Goal: Task Accomplishment & Management: Use online tool/utility

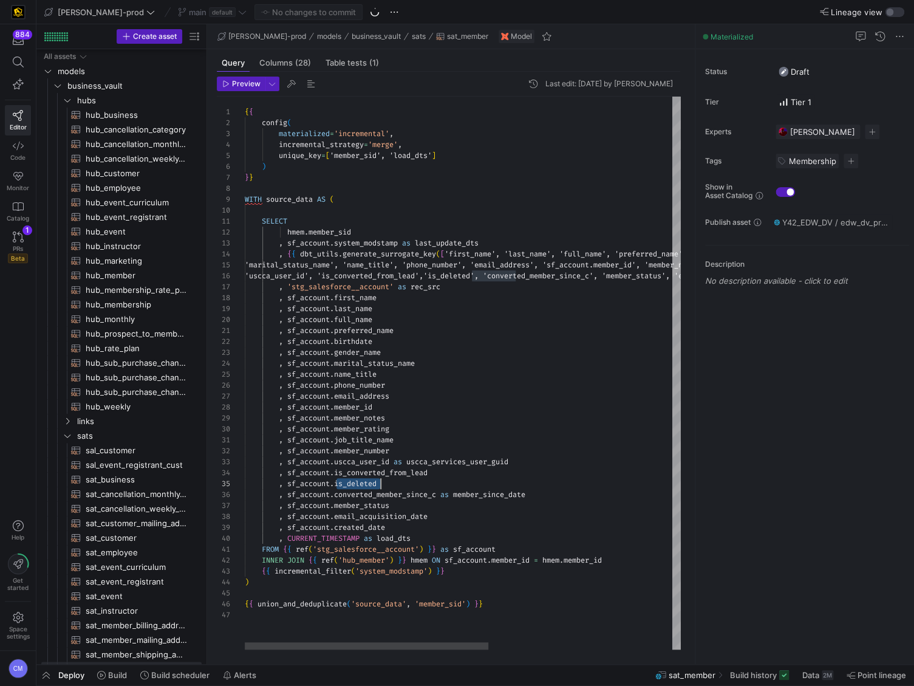
scroll to position [43, 135]
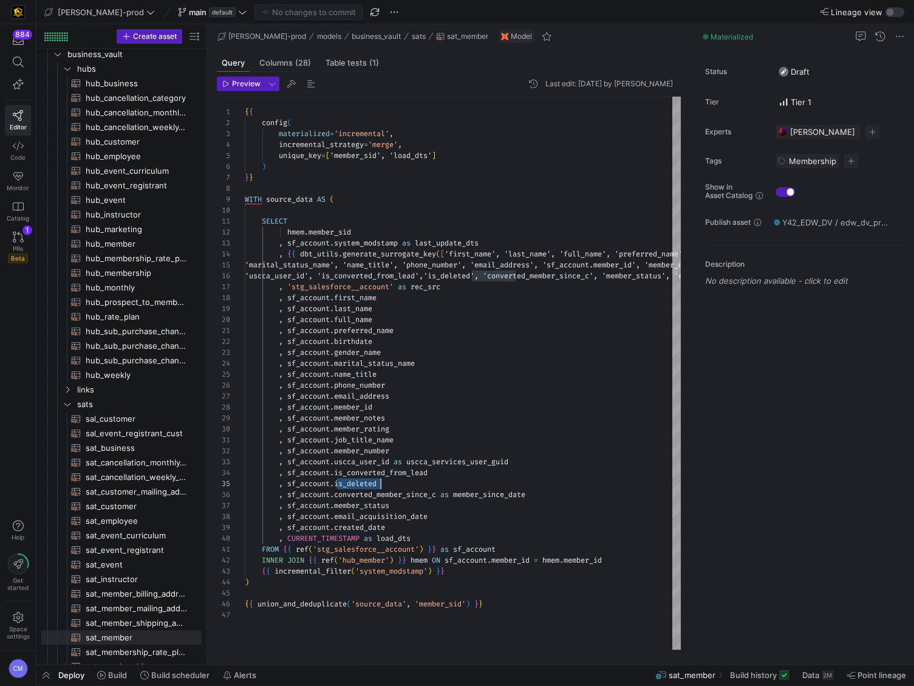
click at [206, 20] on y42-top-nav "[PERSON_NAME]-prod main default No changes to commit Lineage view" at bounding box center [475, 12] width 878 height 24
click at [238, 15] on icon at bounding box center [242, 12] width 9 height 9
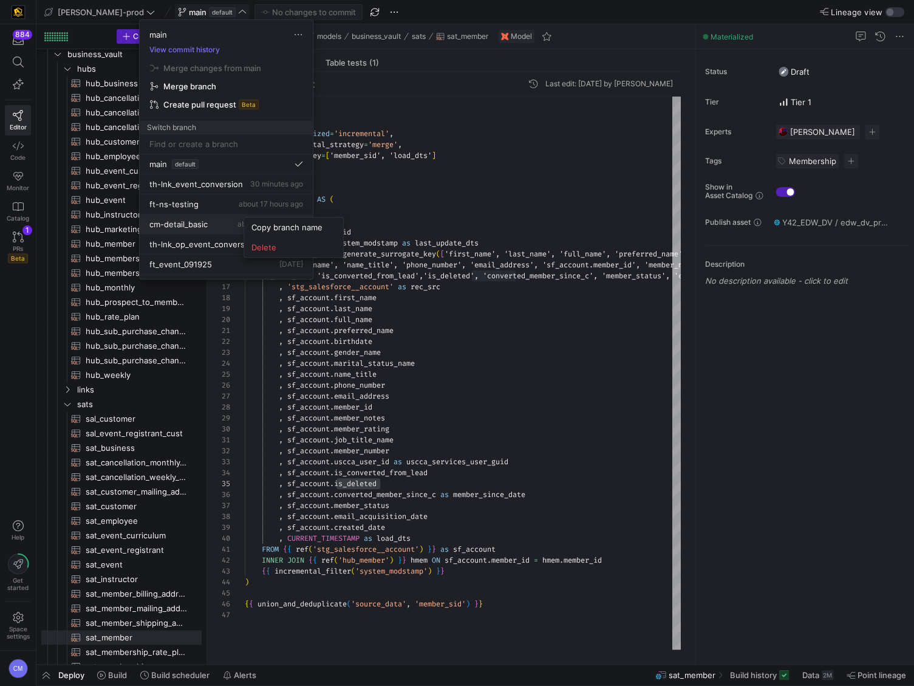
click at [217, 220] on div at bounding box center [457, 343] width 914 height 686
click at [214, 222] on div "cm-detail_basic about 23 hours ago" at bounding box center [226, 224] width 154 height 10
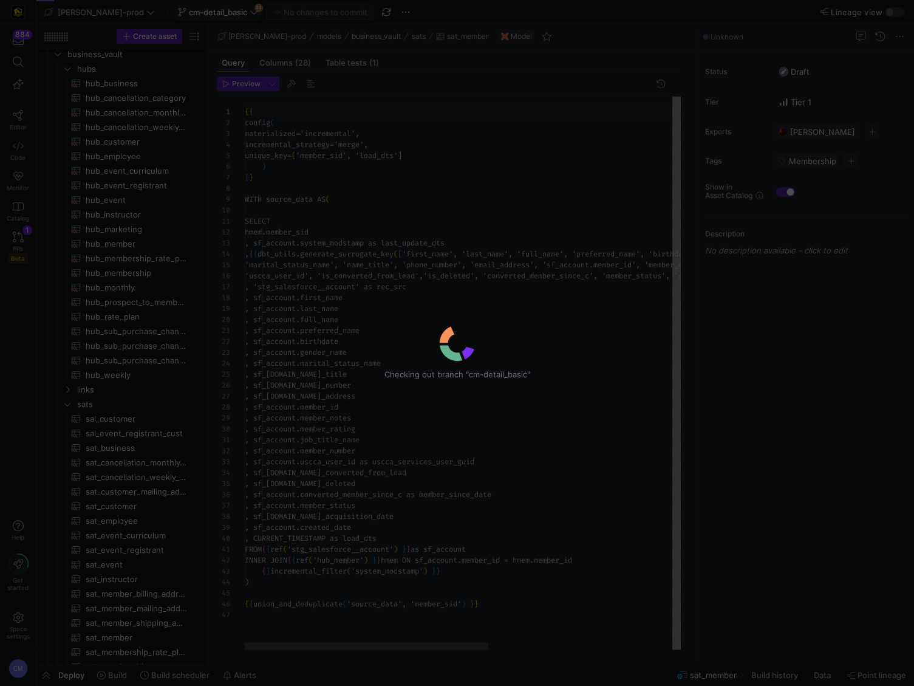
scroll to position [109, 0]
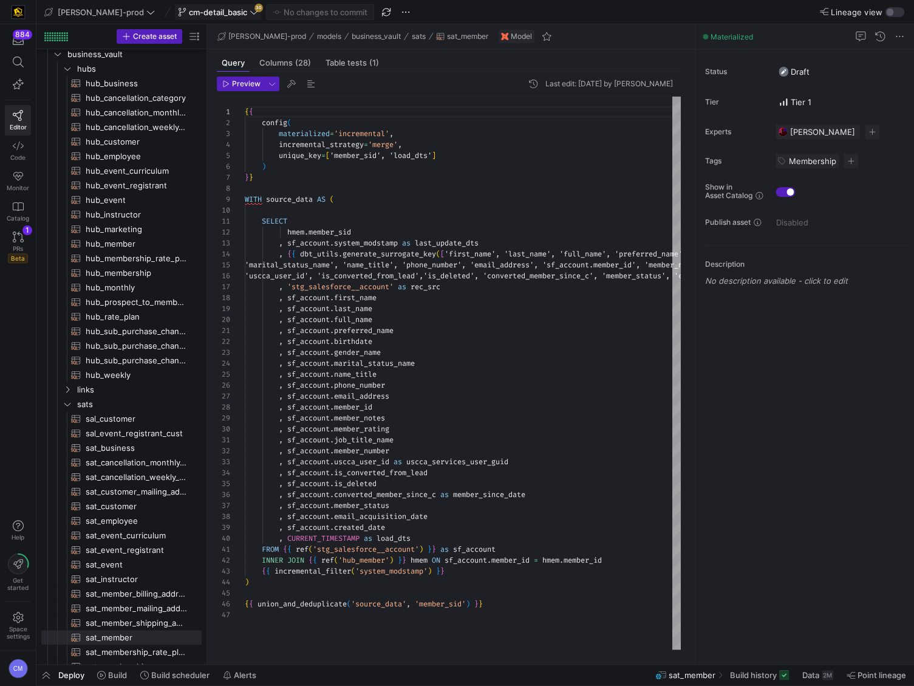
click at [206, 9] on span "cm-detail_basic" at bounding box center [218, 12] width 58 height 10
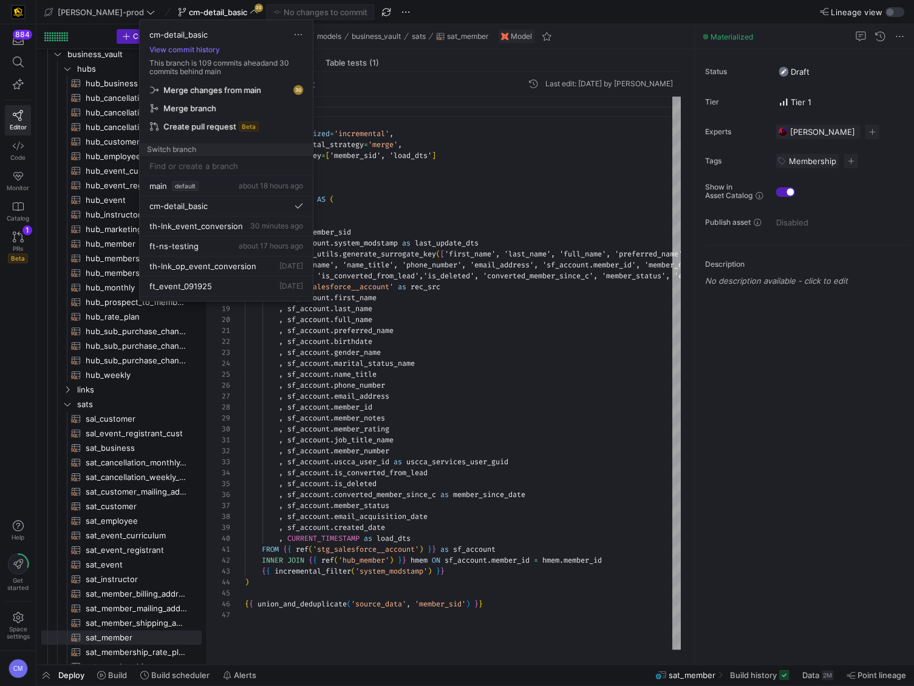
click at [227, 87] on span "Merge changes from main" at bounding box center [212, 90] width 98 height 10
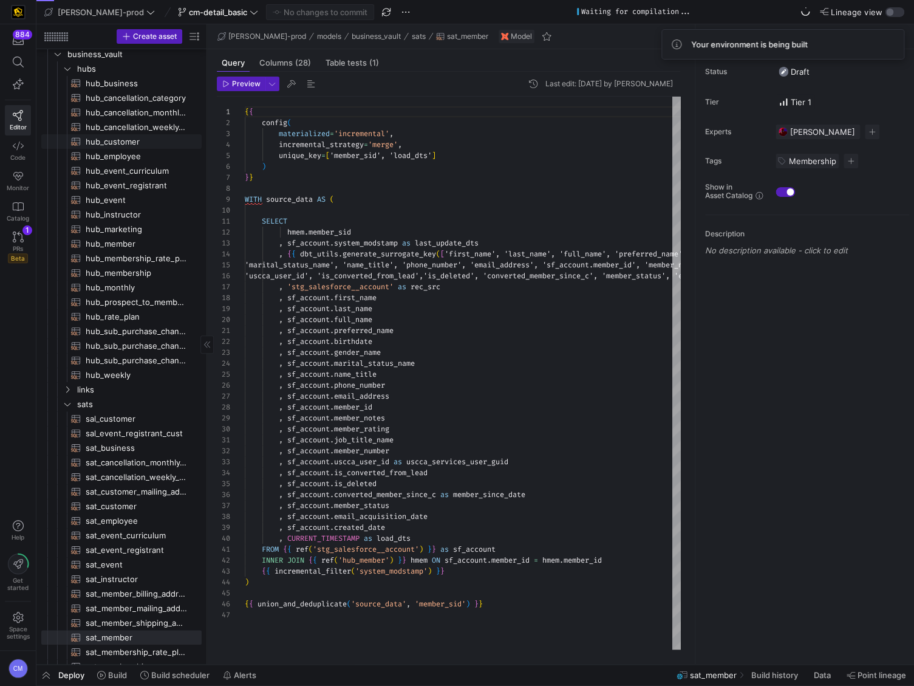
scroll to position [29, 0]
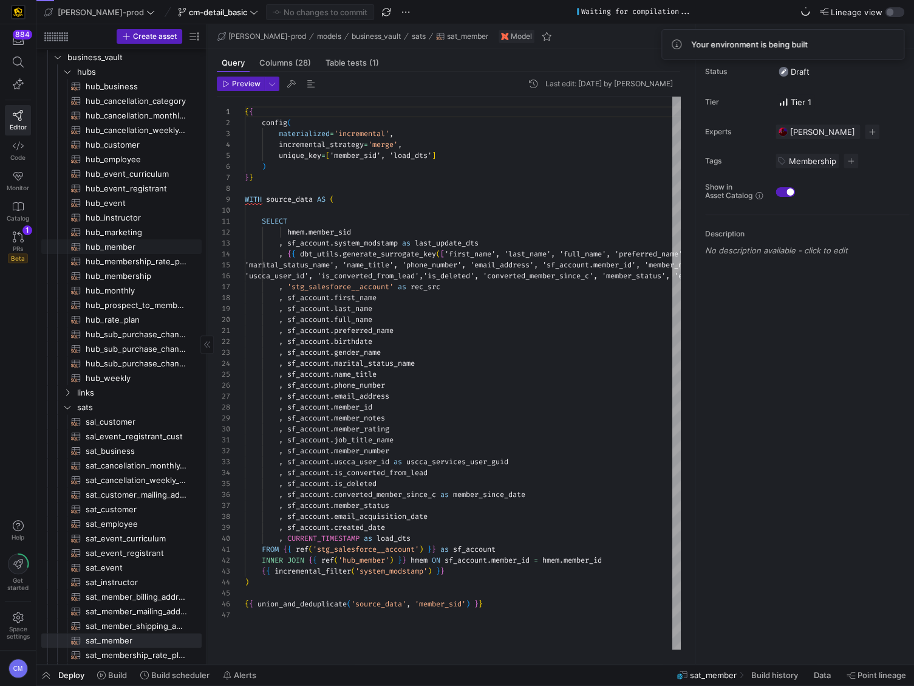
click at [168, 251] on span "hub_member​​​​​​​​​​" at bounding box center [137, 247] width 102 height 14
type textarea "{{ config( materialized='incremental', incremental_strategy='merge', unique_key…"
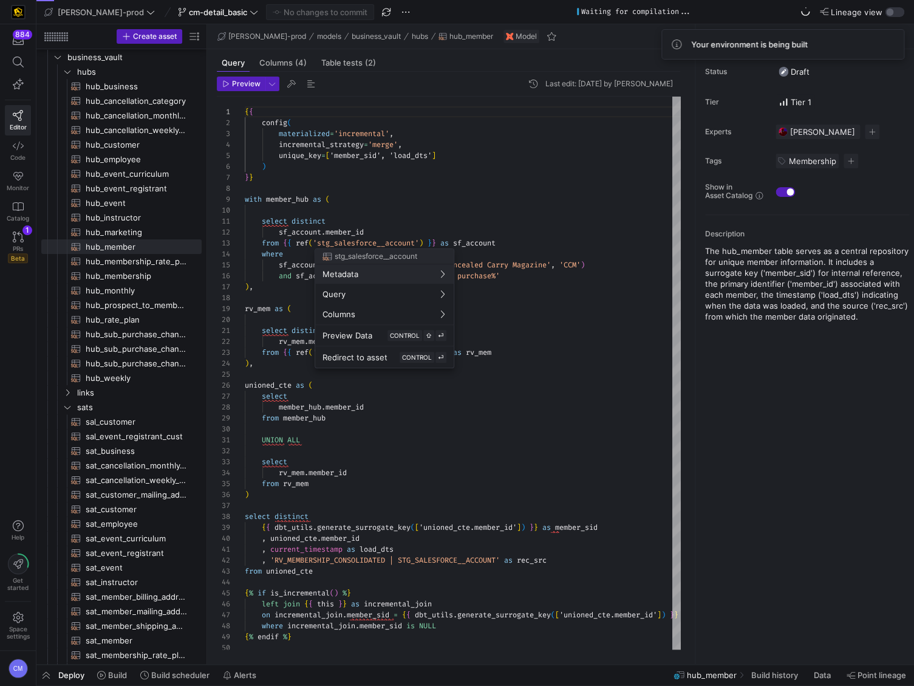
click at [393, 214] on div at bounding box center [457, 343] width 914 height 686
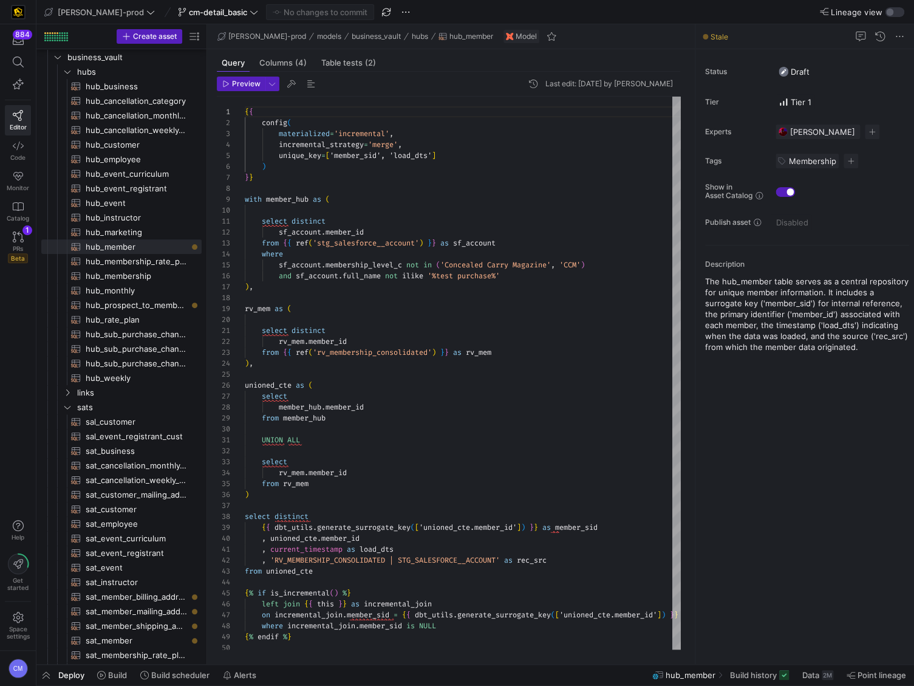
click at [193, 21] on y42-top-nav "[PERSON_NAME]-prod cm-detail_basic No changes to commit Lineage view" at bounding box center [475, 12] width 878 height 24
click at [193, 18] on span at bounding box center [218, 12] width 85 height 15
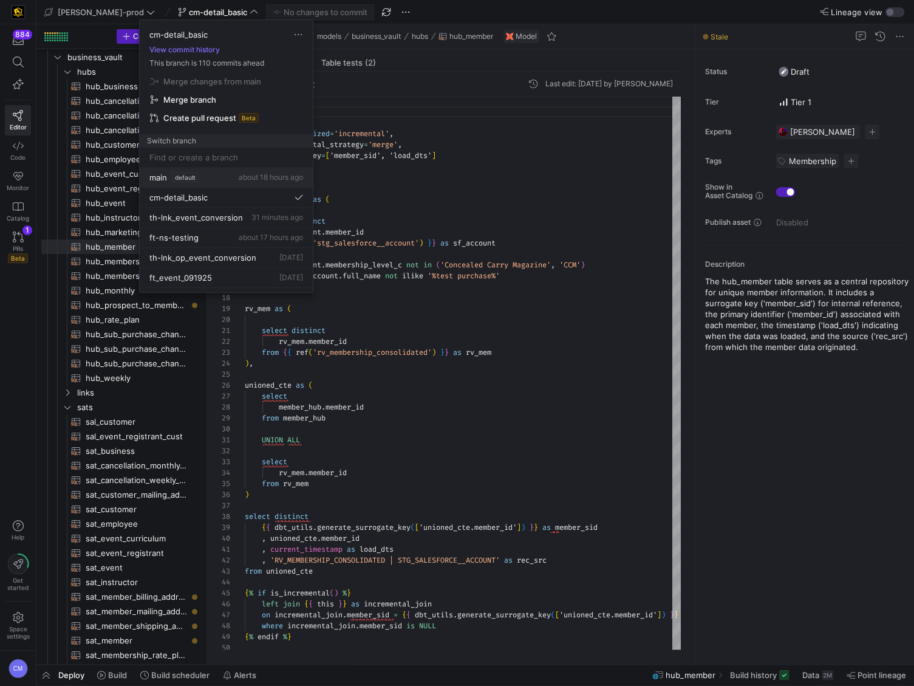
click at [230, 169] on button "main default about 18 hours ago" at bounding box center [226, 178] width 173 height 20
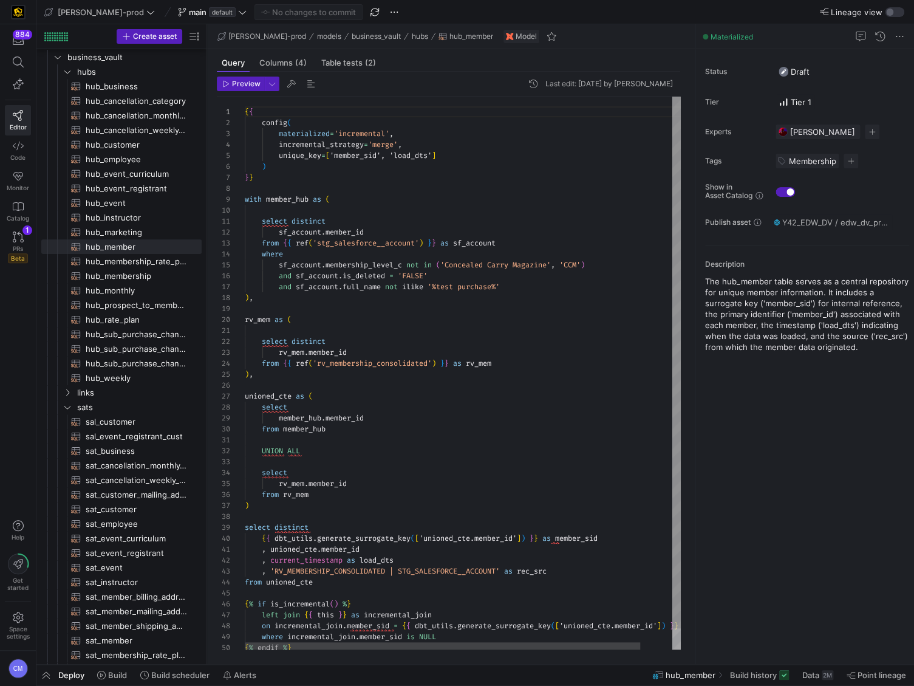
scroll to position [43, 79]
click at [322, 266] on div "{ { config ( materialized = 'incremental' , incremental_strategy = 'merge' , un…" at bounding box center [480, 384] width 471 height 575
type textarea "{{ config( materialized='incremental', incremental_strategy='merge', unique_key…"
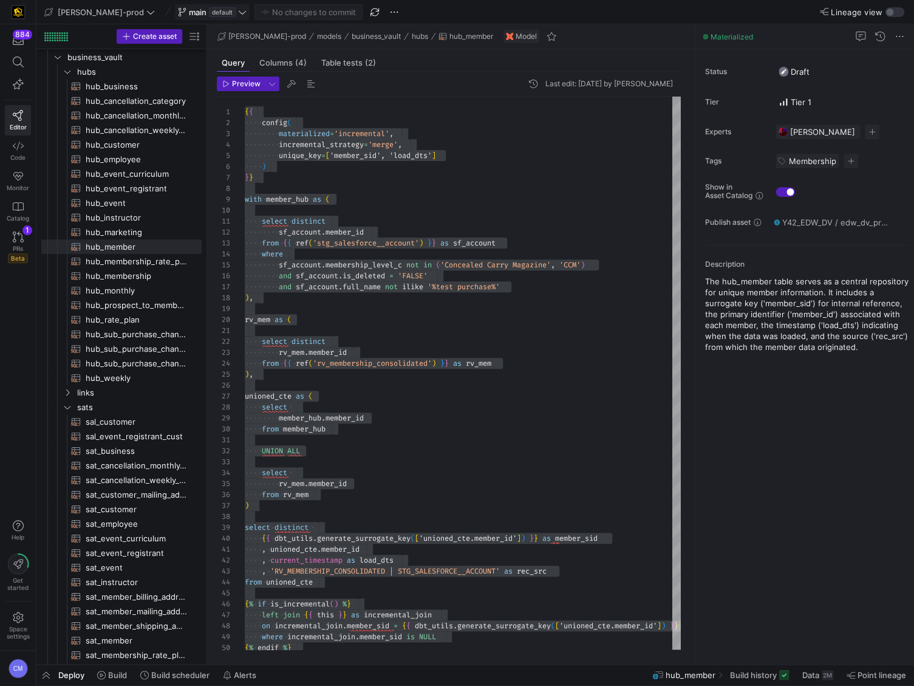
click at [209, 8] on span "default" at bounding box center [222, 12] width 27 height 10
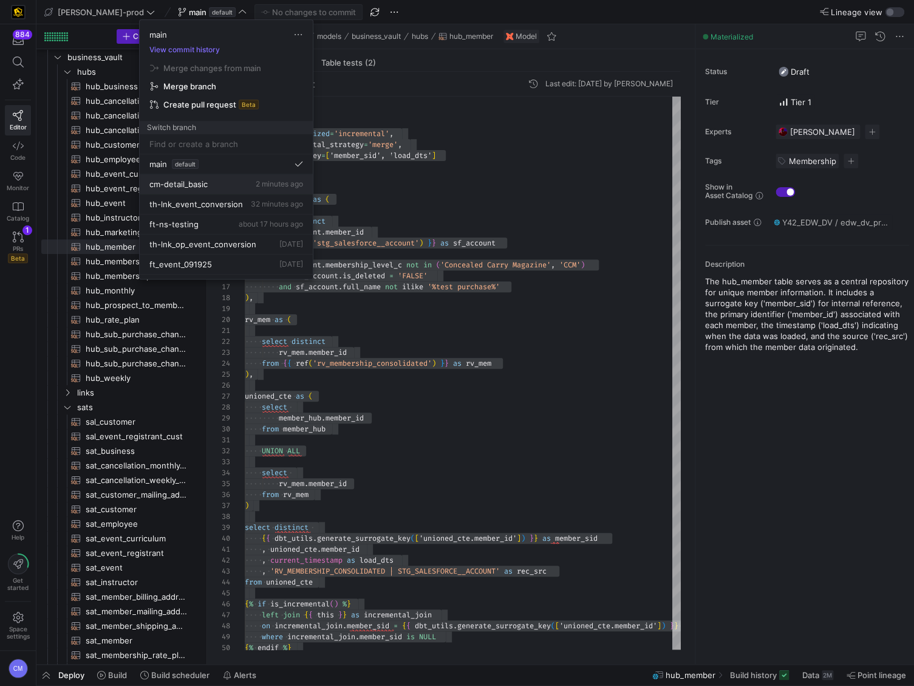
click at [228, 176] on button "cm-detail_basic 2 minutes ago" at bounding box center [226, 184] width 173 height 20
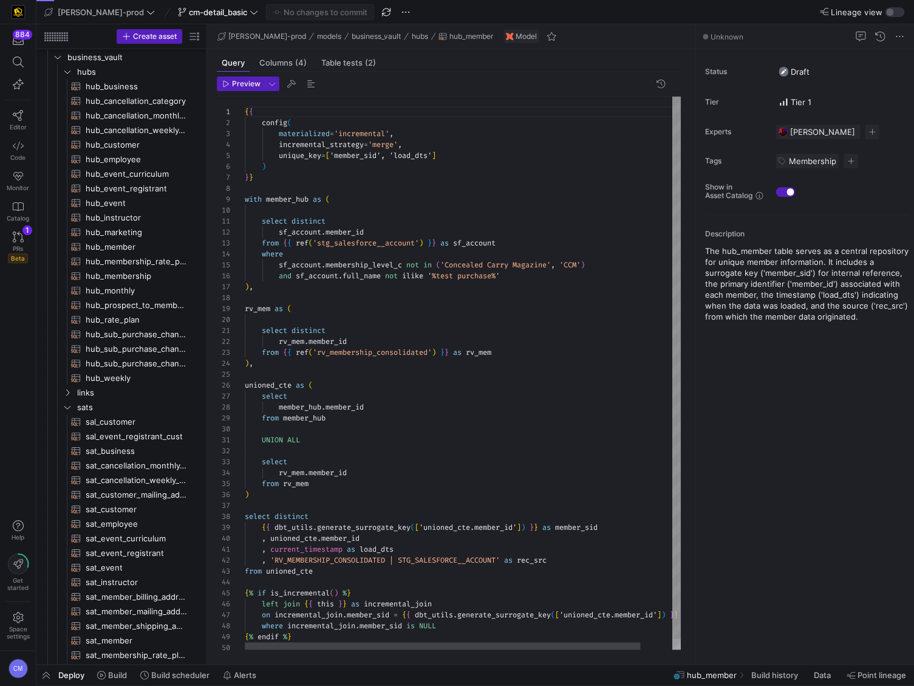
scroll to position [109, 0]
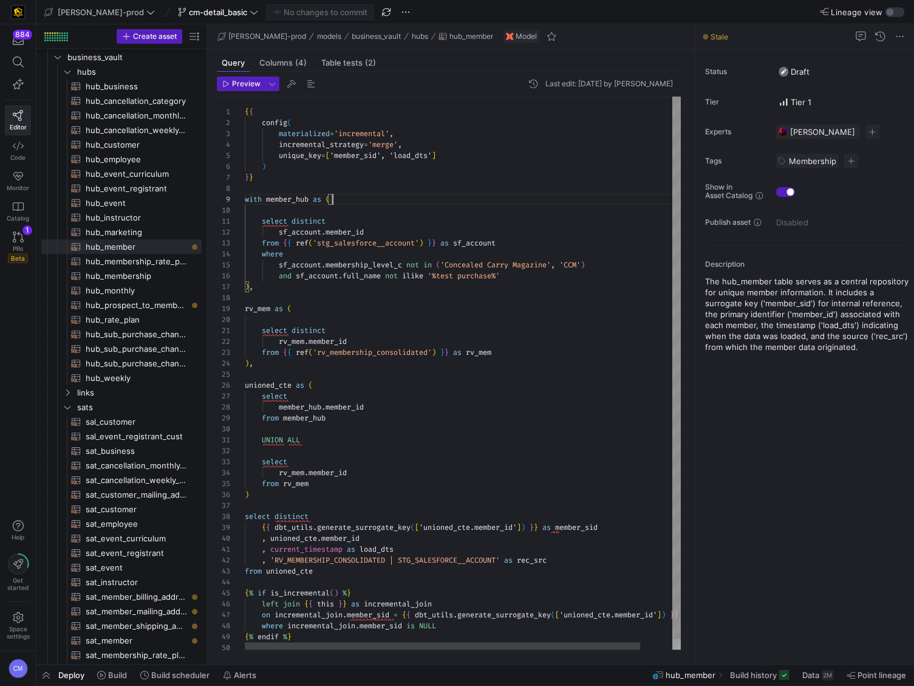
click at [408, 195] on div "with member_hub as (" at bounding box center [480, 199] width 471 height 11
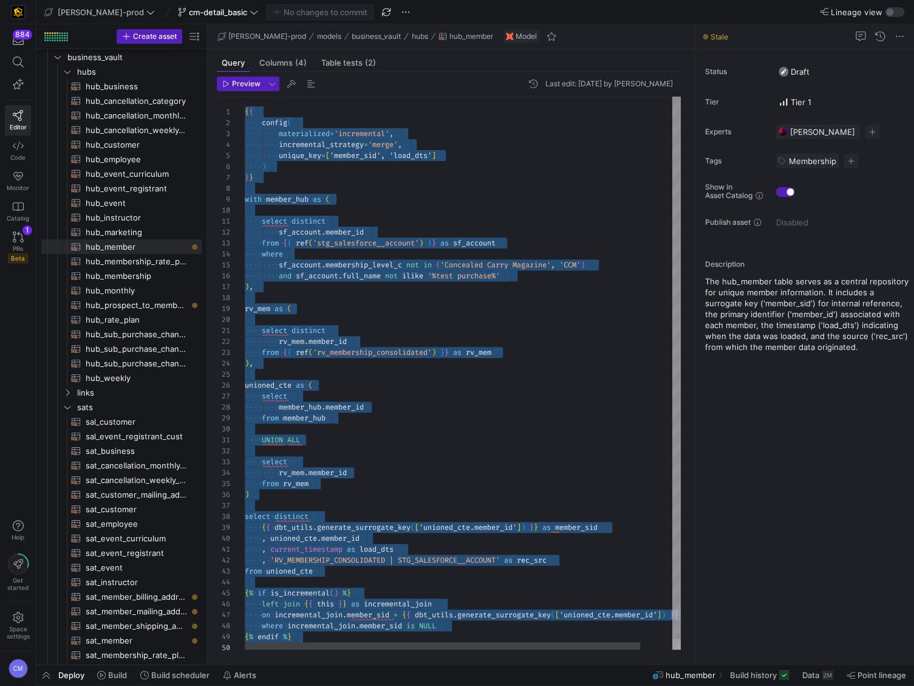
click at [409, 198] on div "{ { config ( materialized = 'incremental' , incremental_strategy = 'merge' , un…" at bounding box center [480, 379] width 471 height 564
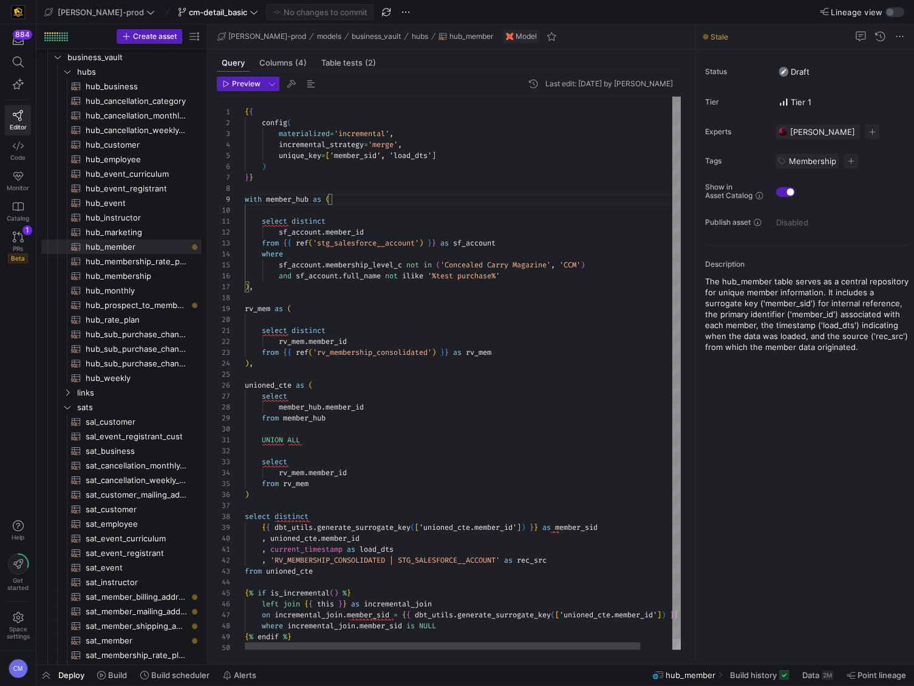
type textarea "{{ config( materialized='incremental', incremental_strategy='merge', unique_key…"
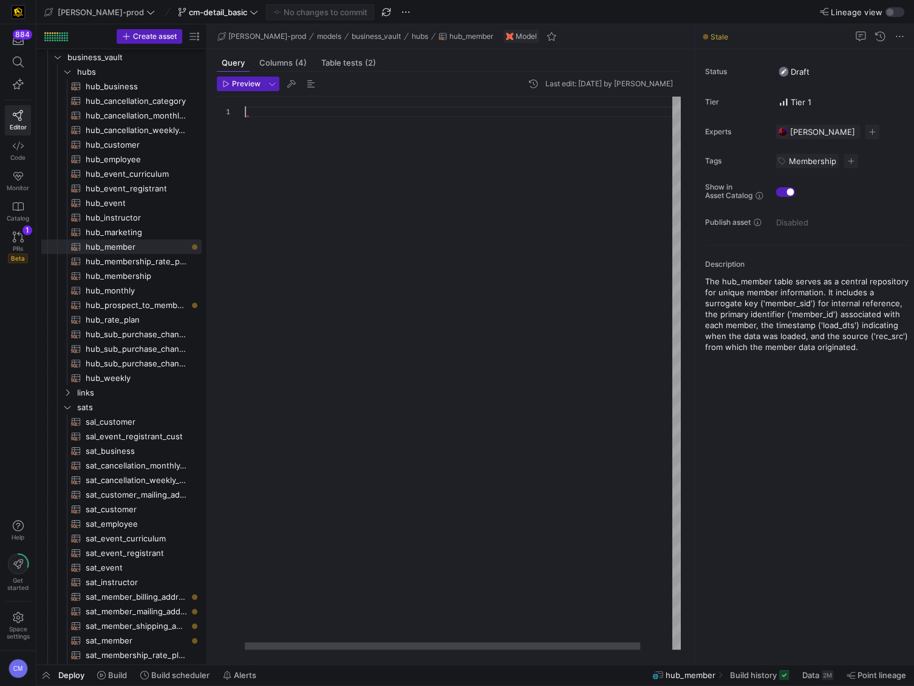
type textarea ", current_timestamp as load_dts , 'RV_MEMBERSHIP_CONSOLIDATED | STG_SALESFORCE_…"
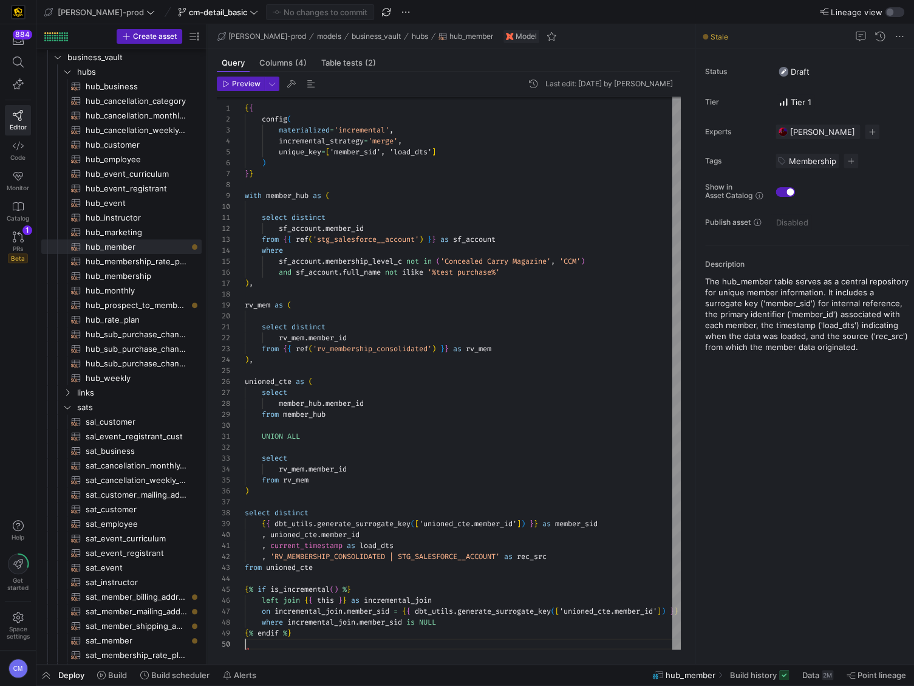
scroll to position [98, 0]
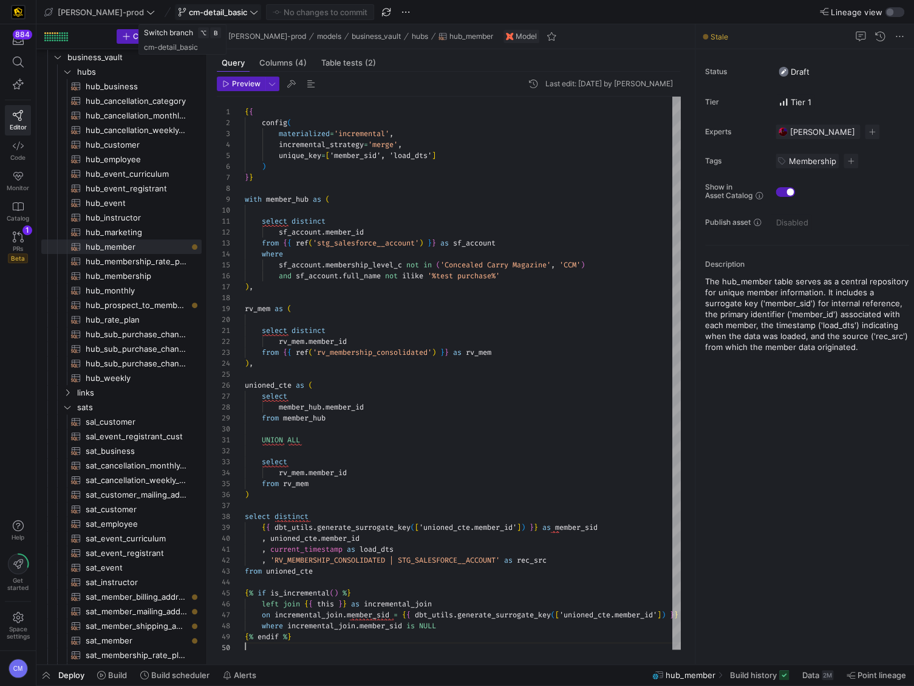
click at [197, 16] on span "cm-detail_basic" at bounding box center [218, 12] width 58 height 10
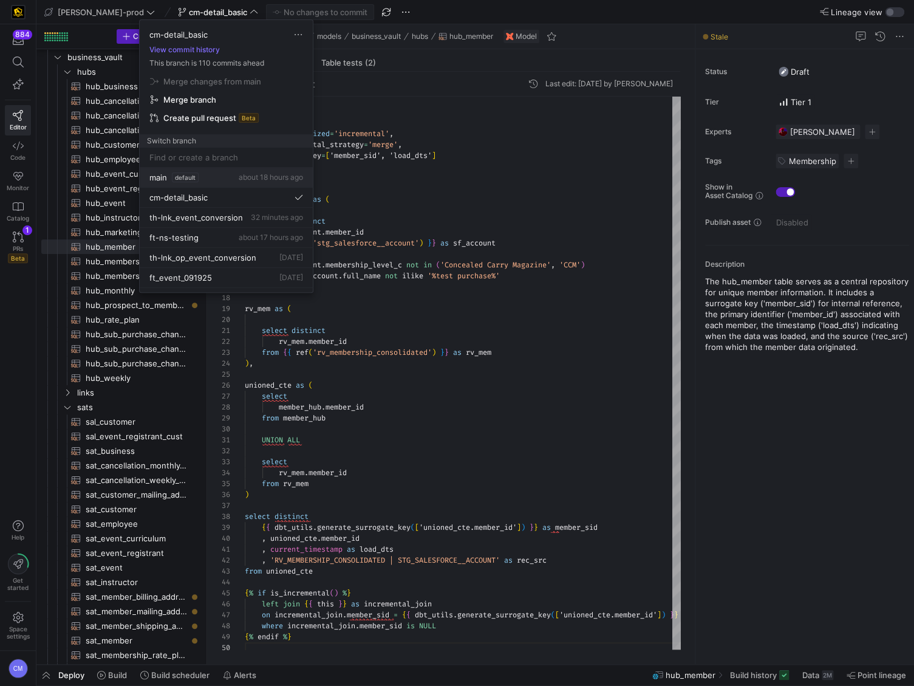
click at [264, 180] on span "about 18 hours ago" at bounding box center [271, 176] width 64 height 9
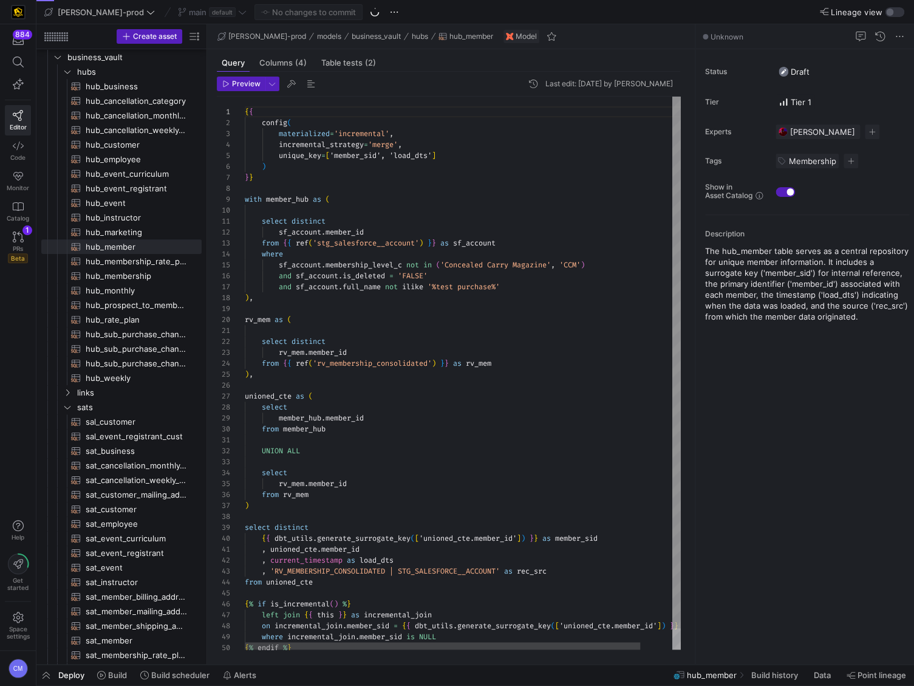
scroll to position [77, 0]
click at [457, 183] on div "{ { config ( materialized = 'incremental' , incremental_strategy = 'merge' , un…" at bounding box center [480, 384] width 471 height 575
type textarea "{{ config( materialized='incremental', incremental_strategy='merge', unique_key…"
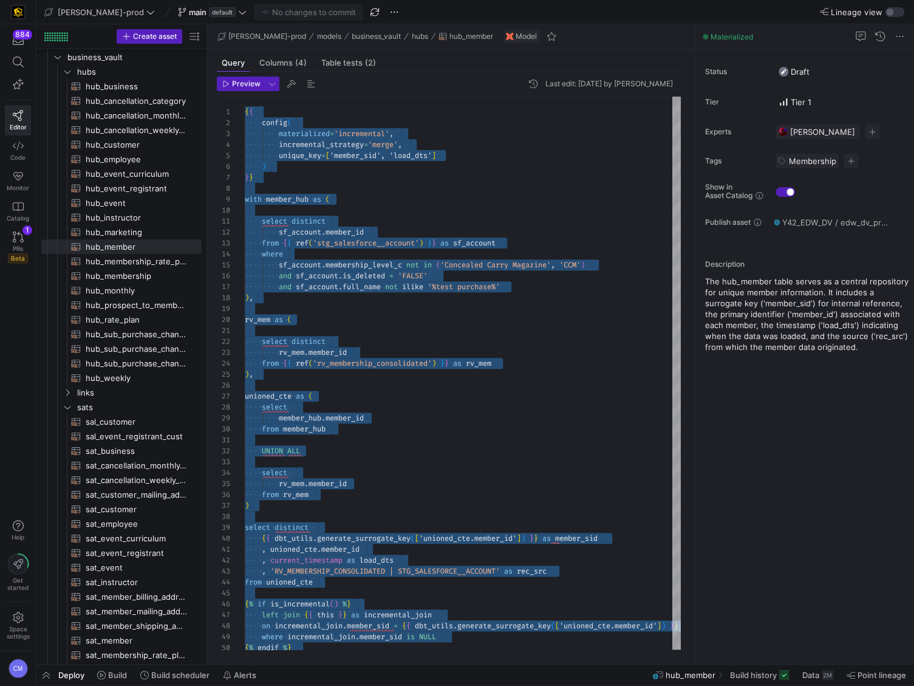
click at [214, 18] on div "[PERSON_NAME]-prod main default No changes to commit" at bounding box center [221, 12] width 360 height 16
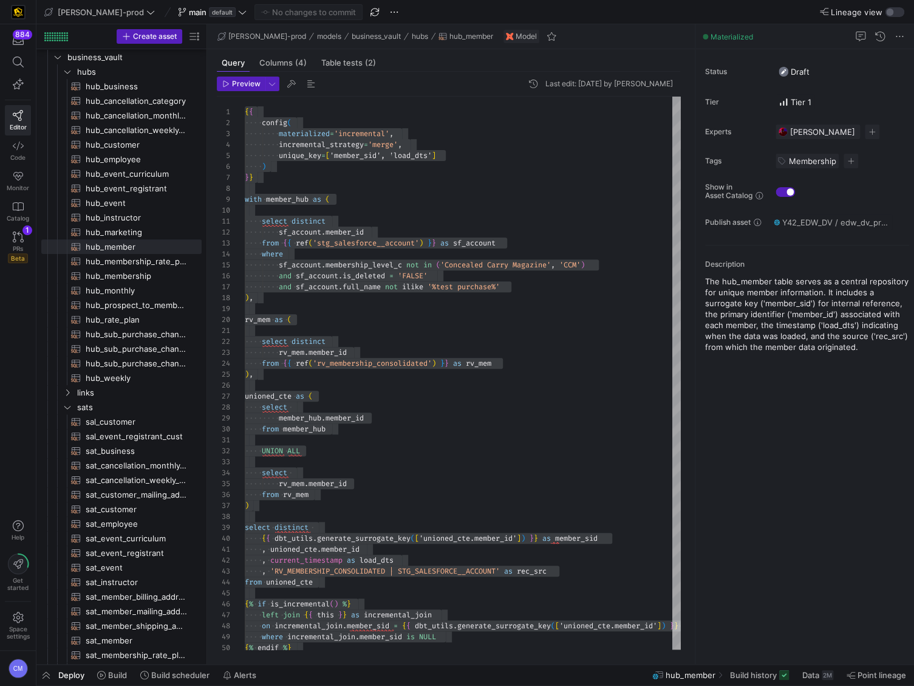
click at [238, 15] on icon at bounding box center [242, 12] width 9 height 9
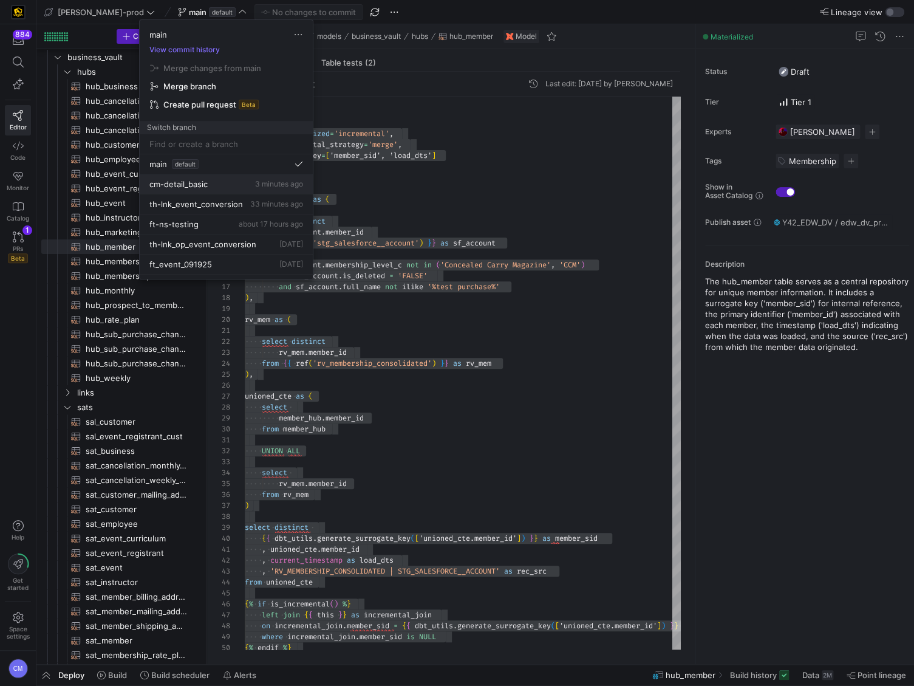
click at [284, 187] on span "3 minutes ago" at bounding box center [279, 183] width 48 height 9
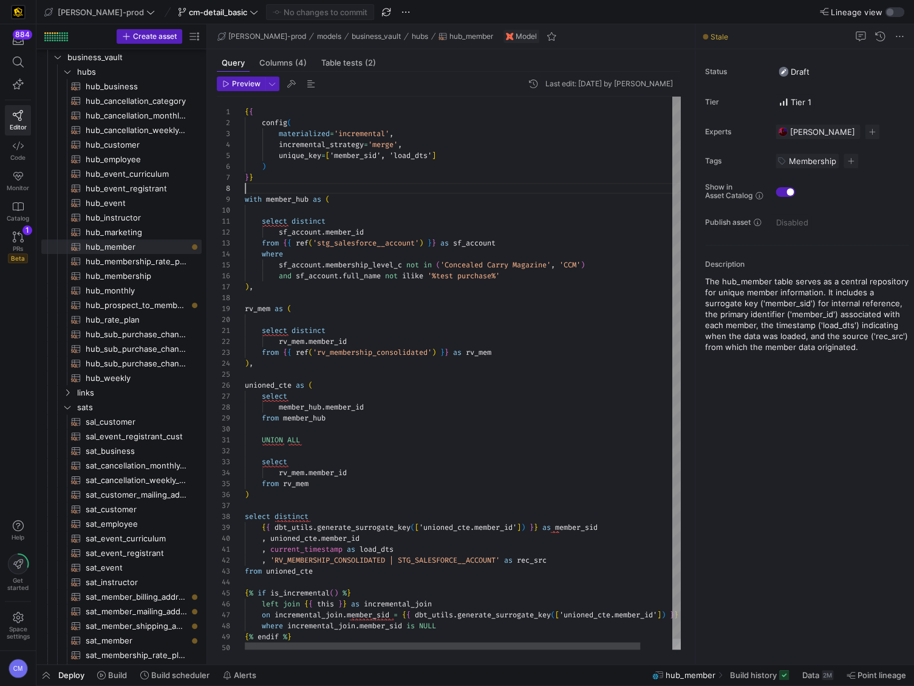
scroll to position [77, 0]
click at [319, 189] on div "{ { config ( materialized = 'incremental' , incremental_strategy = 'merge' , un…" at bounding box center [480, 379] width 471 height 564
type textarea "{{ config( materialized='incremental', incremental_strategy='merge', unique_key…"
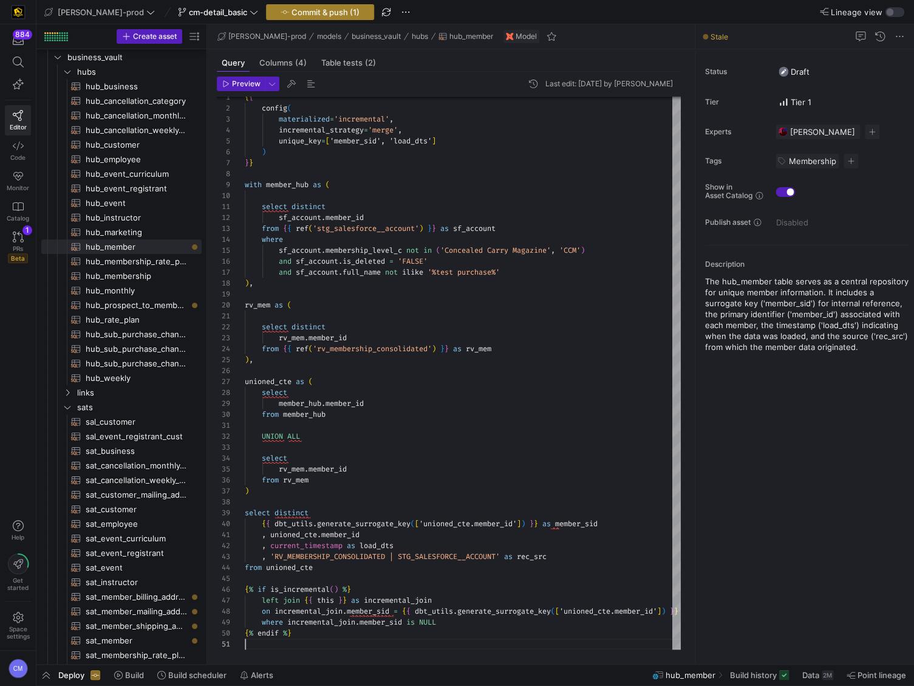
click at [292, 9] on span "Commit & push (1)" at bounding box center [326, 12] width 68 height 10
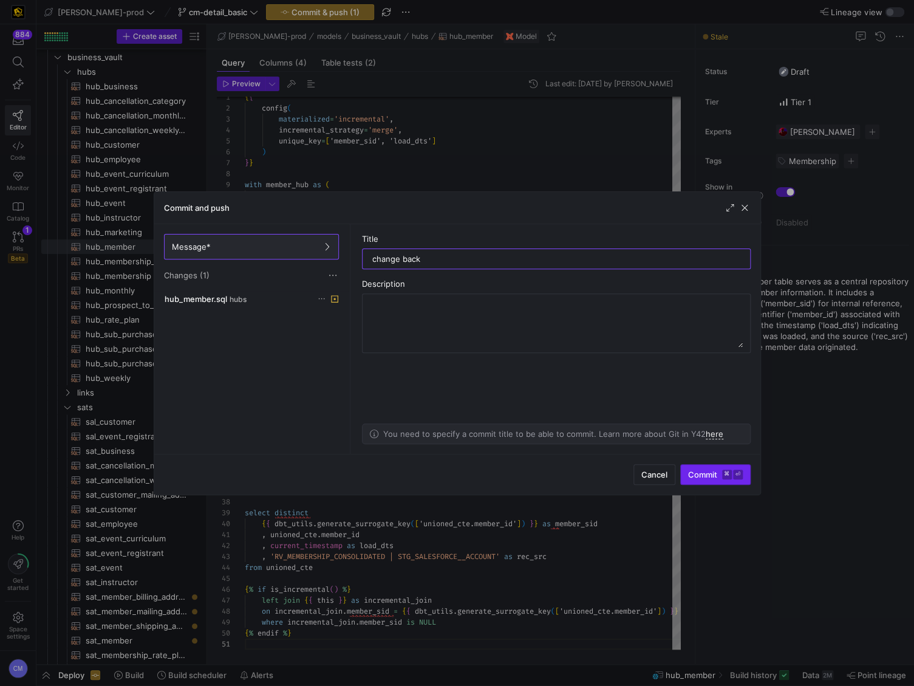
type input "change back"
click at [738, 471] on kbd "⏎" at bounding box center [738, 474] width 10 height 10
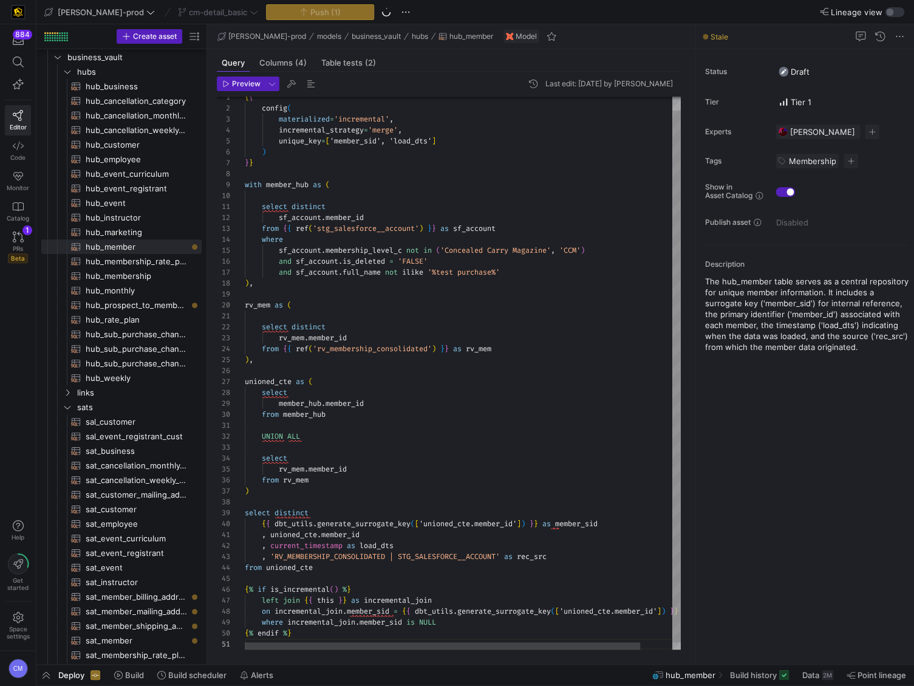
type textarea "select distinct sf_account.member_id from {{ ref('stg_salesforce__account') }} …"
click at [530, 296] on div "{ { config ( materialized = 'incremental' , incremental_strategy = 'merge' , un…" at bounding box center [480, 369] width 471 height 575
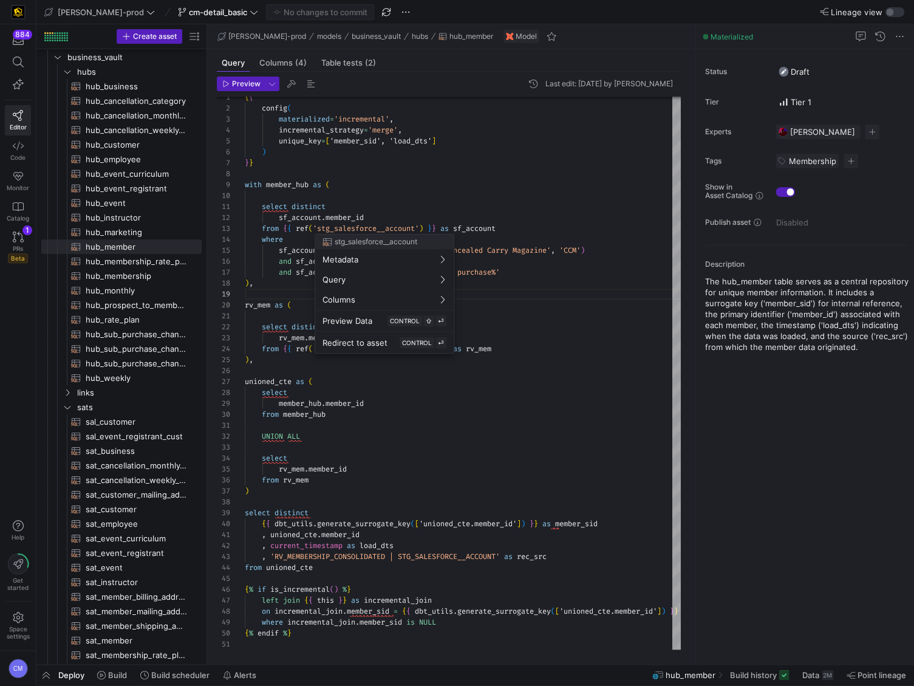
click at [434, 476] on div at bounding box center [457, 343] width 914 height 686
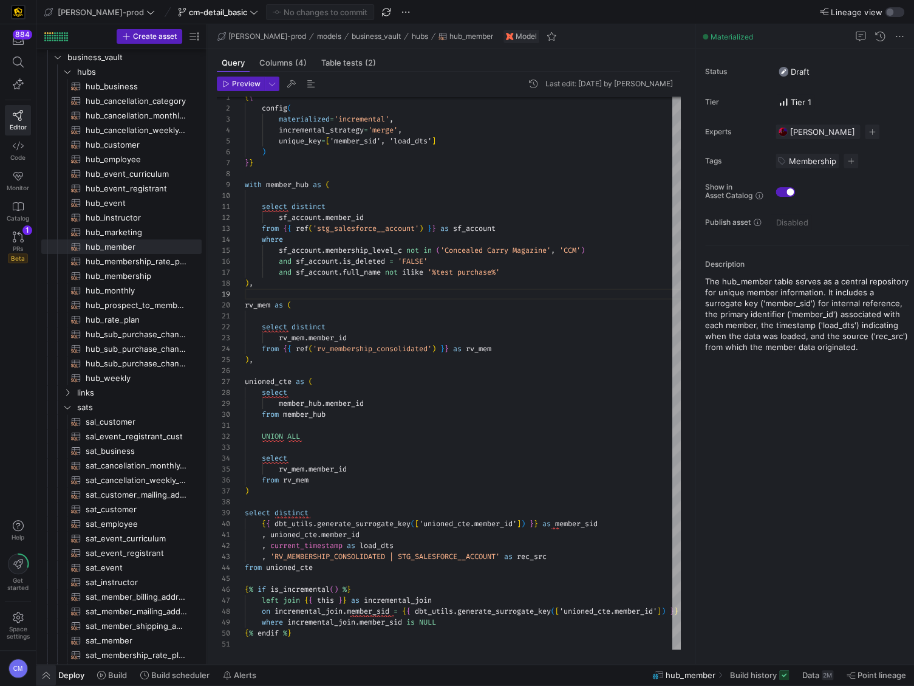
click at [44, 680] on span "button" at bounding box center [45, 674] width 19 height 21
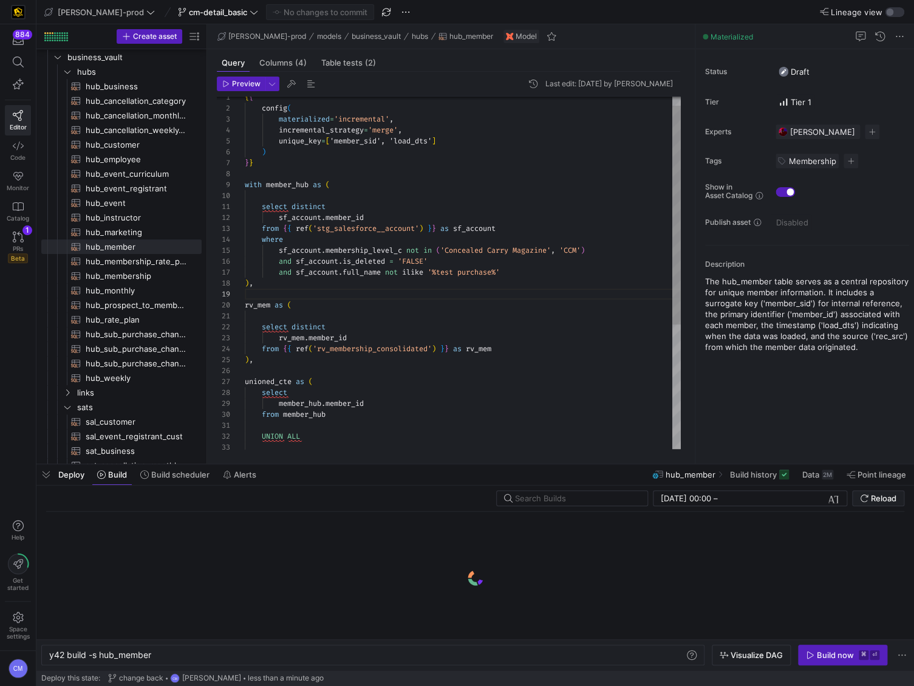
scroll to position [0, 103]
click at [124, 652] on div "y42 build -s hub_member" at bounding box center [367, 655] width 636 height 10
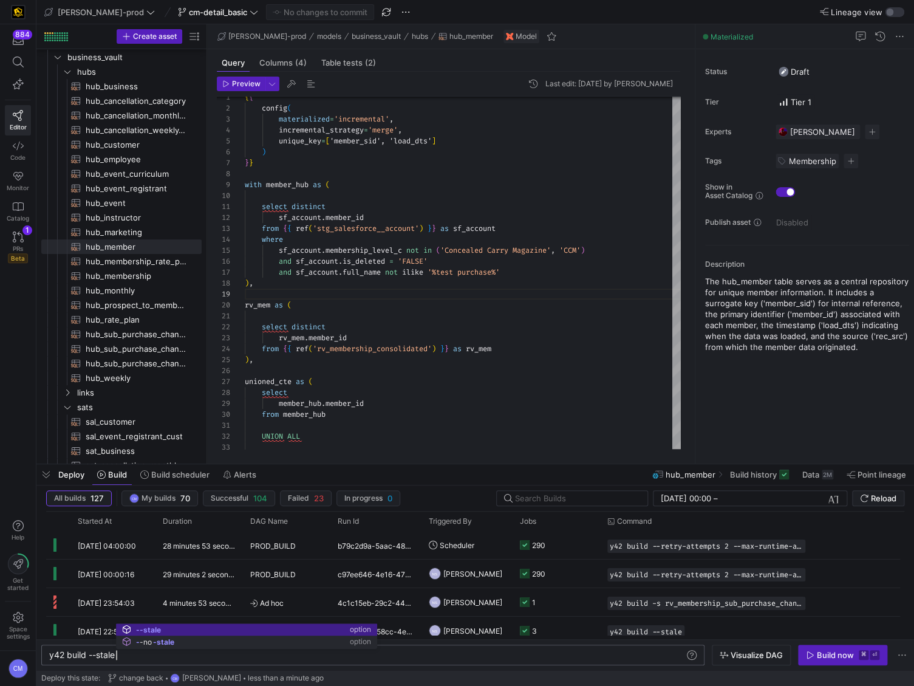
scroll to position [0, 66]
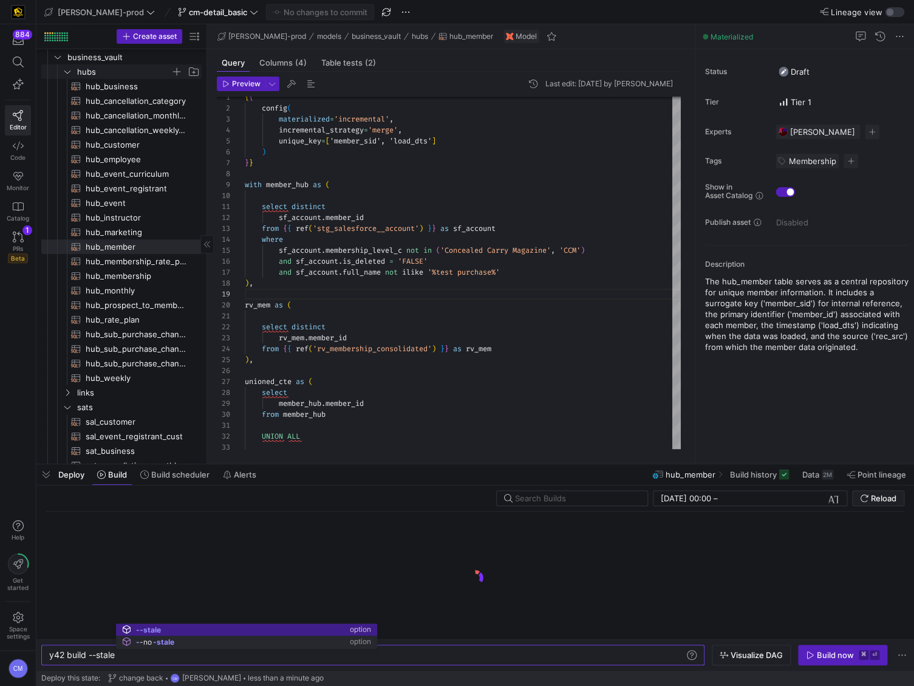
type textarea "y42 build --stale"
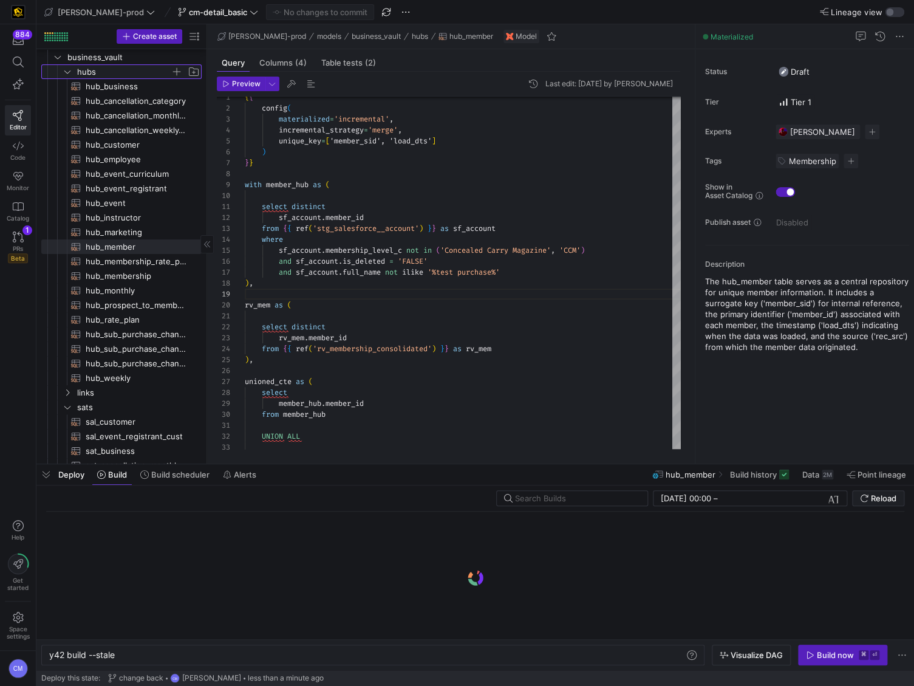
click at [92, 67] on span "hubs" at bounding box center [124, 72] width 94 height 14
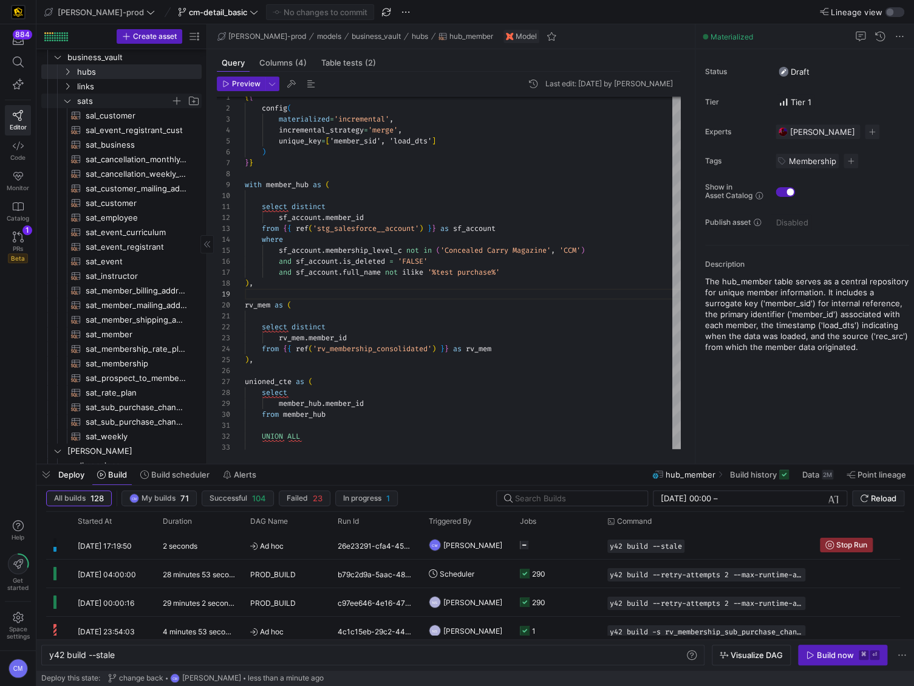
click at [84, 98] on span "sats" at bounding box center [124, 101] width 94 height 14
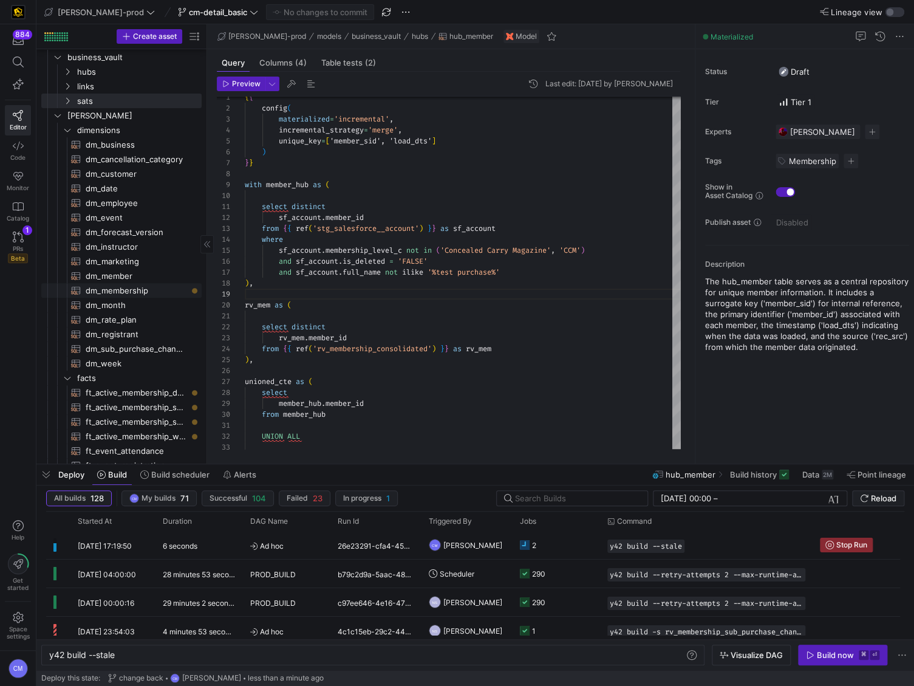
click at [132, 289] on span "dm_membership​​​​​​​​​​" at bounding box center [137, 291] width 102 height 14
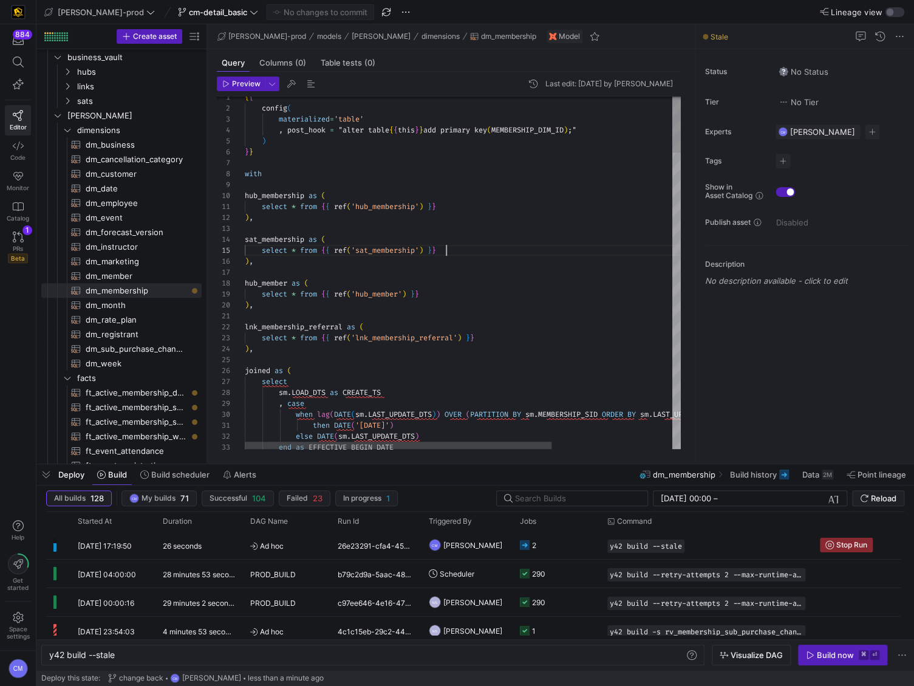
scroll to position [43, 200]
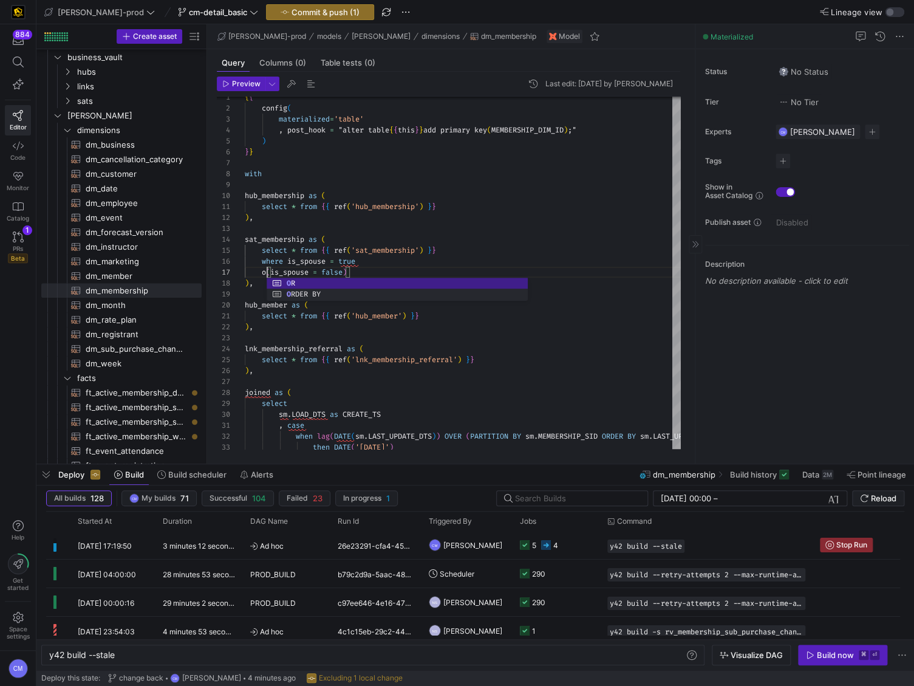
scroll to position [66, 30]
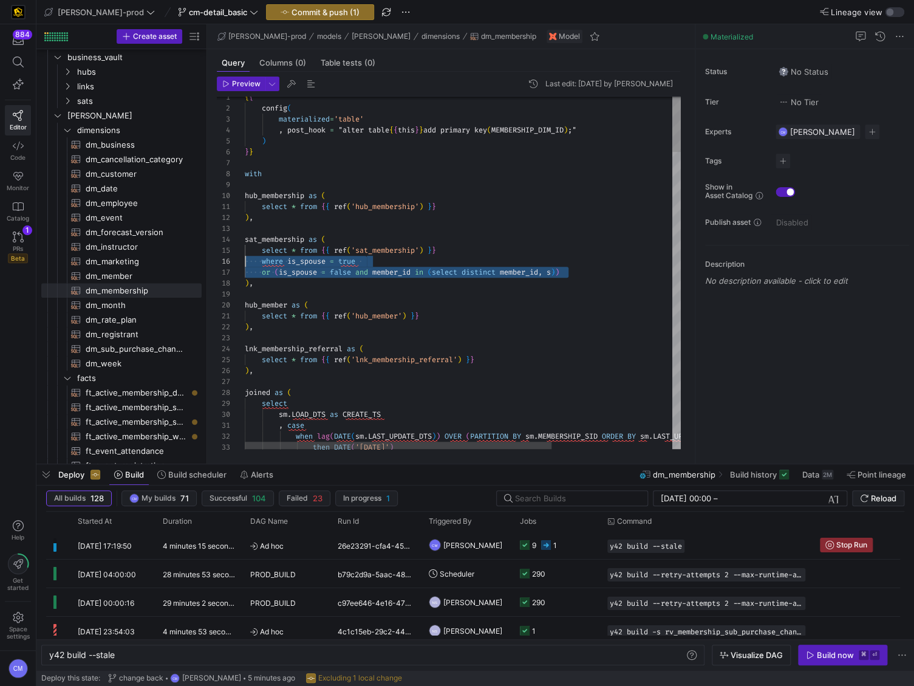
scroll to position [55, 0]
drag, startPoint x: 585, startPoint y: 268, endPoint x: 241, endPoint y: 262, distance: 344.4
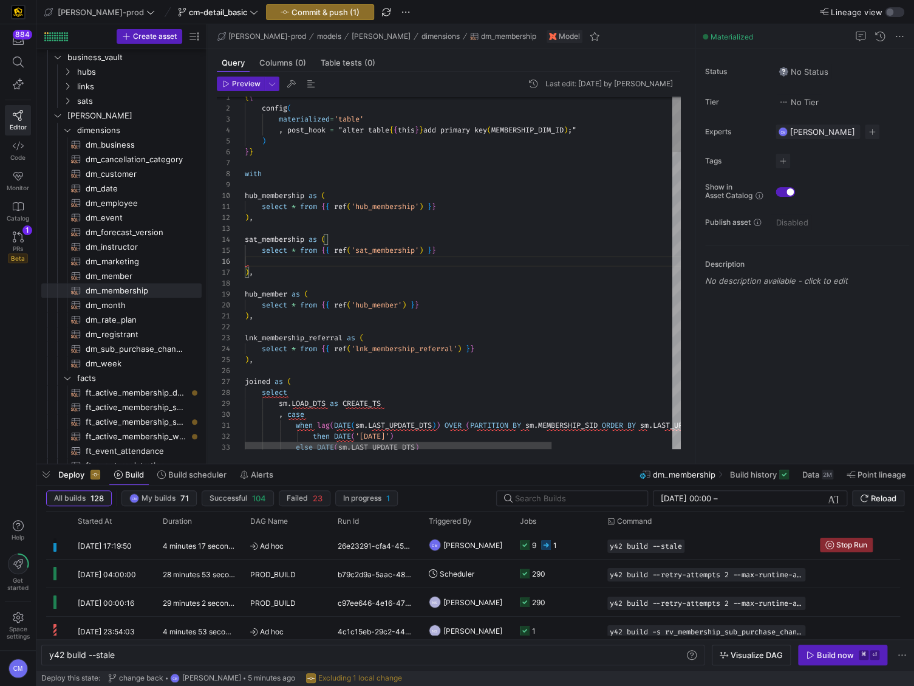
scroll to position [55, 18]
click at [146, 270] on span "dm_member​​​​​​​​​​" at bounding box center [137, 276] width 102 height 14
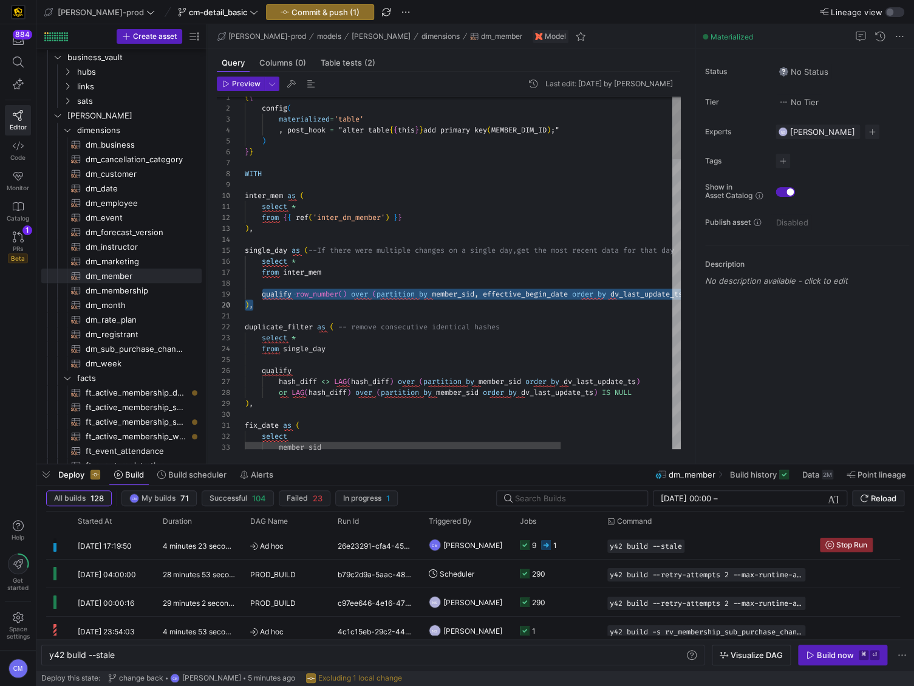
scroll to position [87, 564]
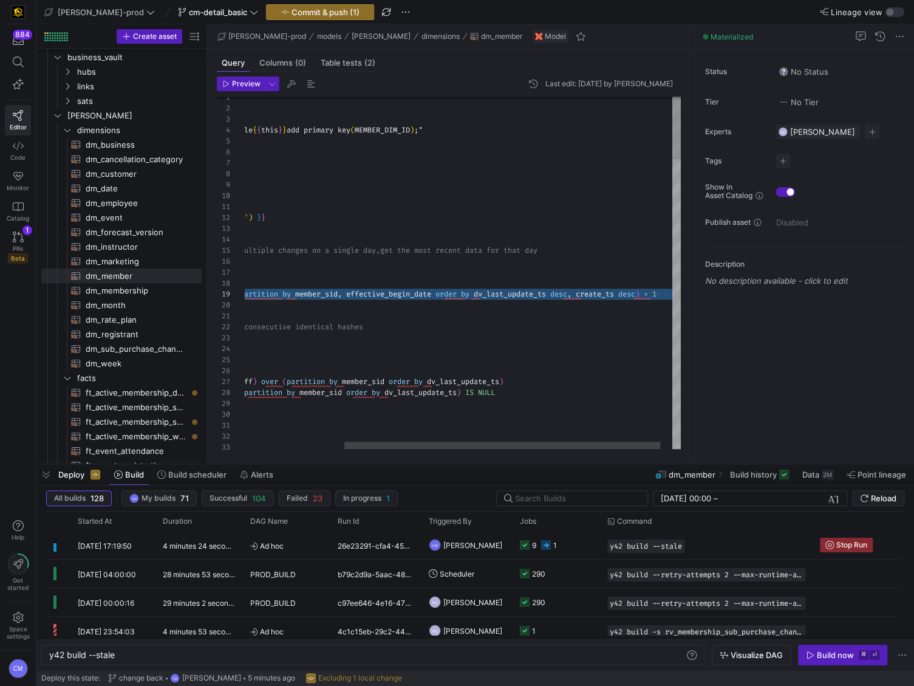
drag, startPoint x: 262, startPoint y: 293, endPoint x: 739, endPoint y: 298, distance: 476.8
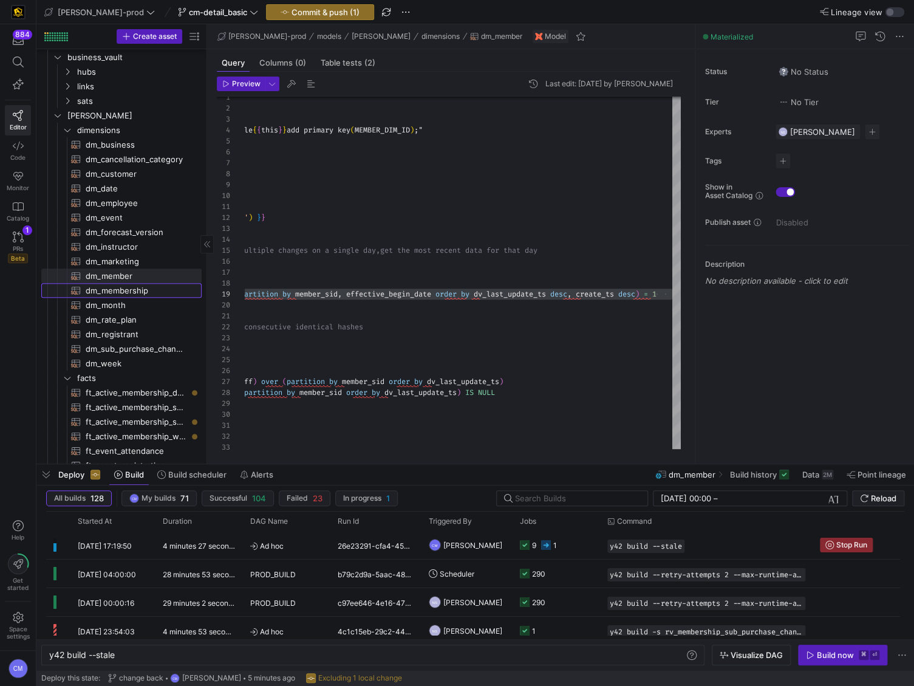
click at [165, 290] on span "dm_membership​​​​​​​​​​" at bounding box center [137, 291] width 102 height 14
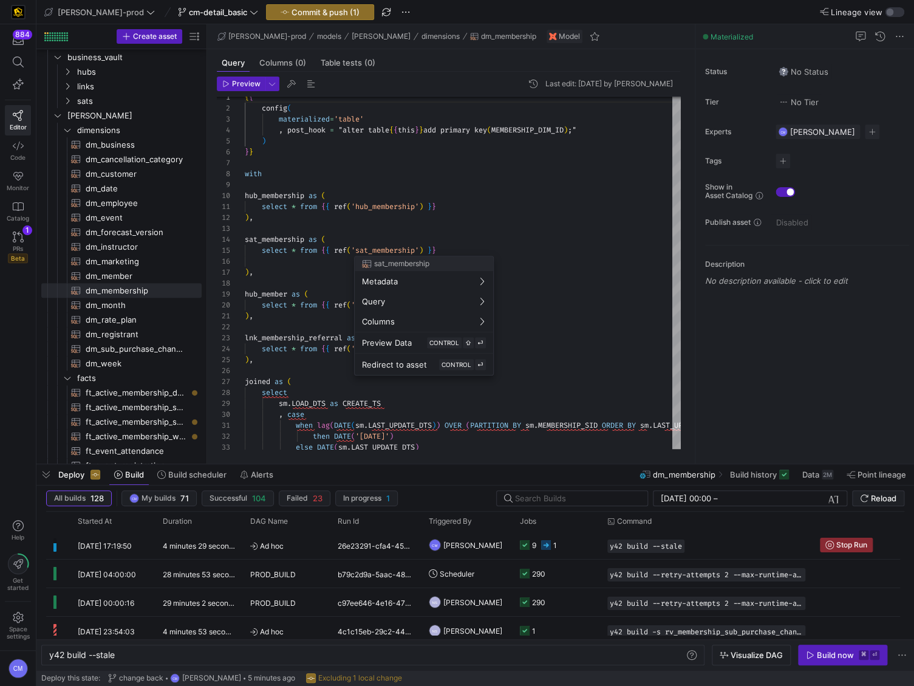
click at [302, 261] on div at bounding box center [457, 343] width 914 height 686
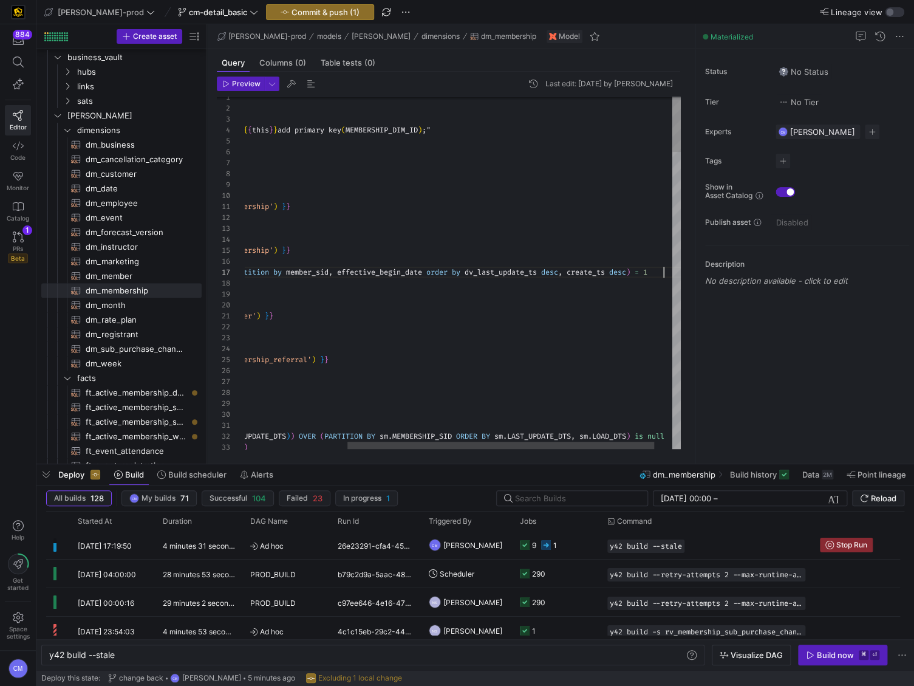
scroll to position [66, 564]
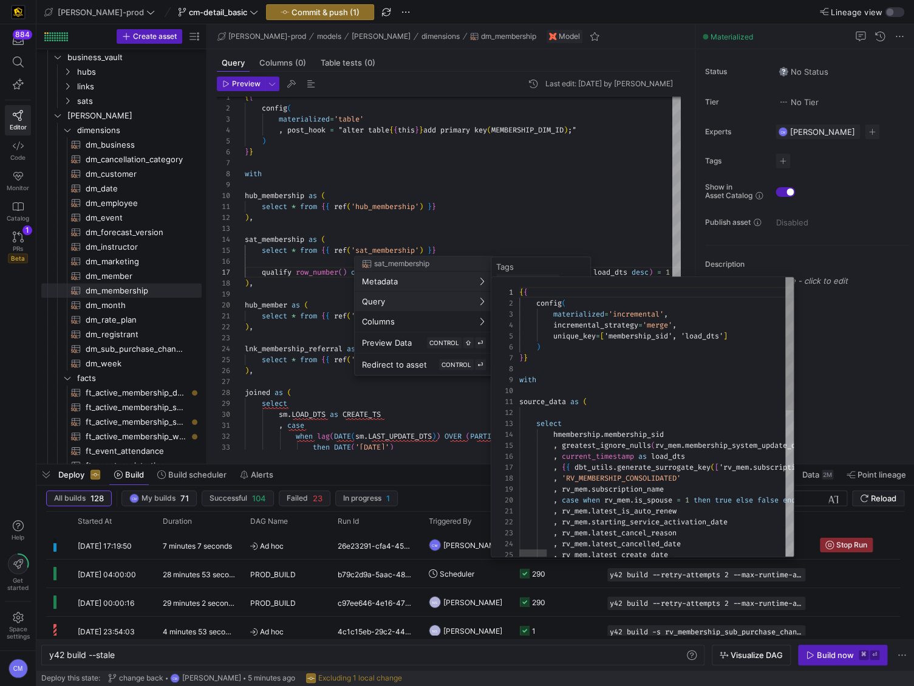
scroll to position [109, 0]
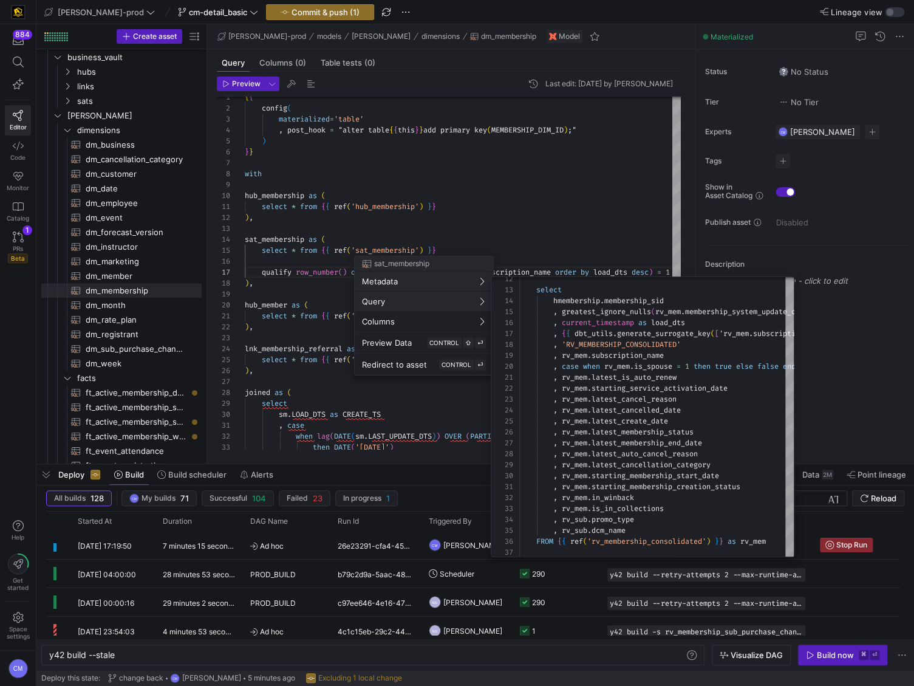
click at [553, 216] on div at bounding box center [457, 343] width 914 height 686
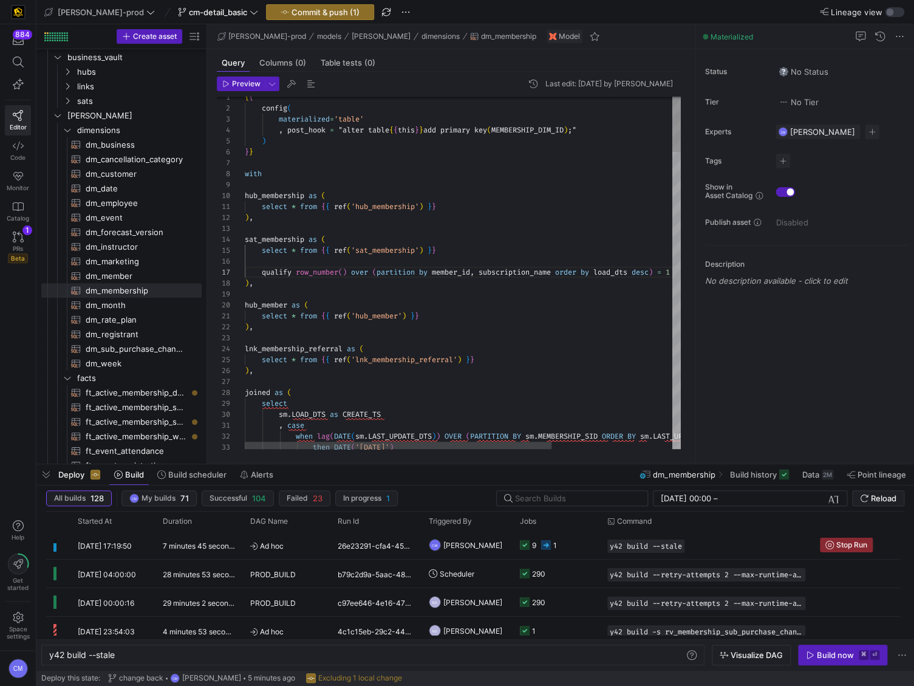
scroll to position [66, 315]
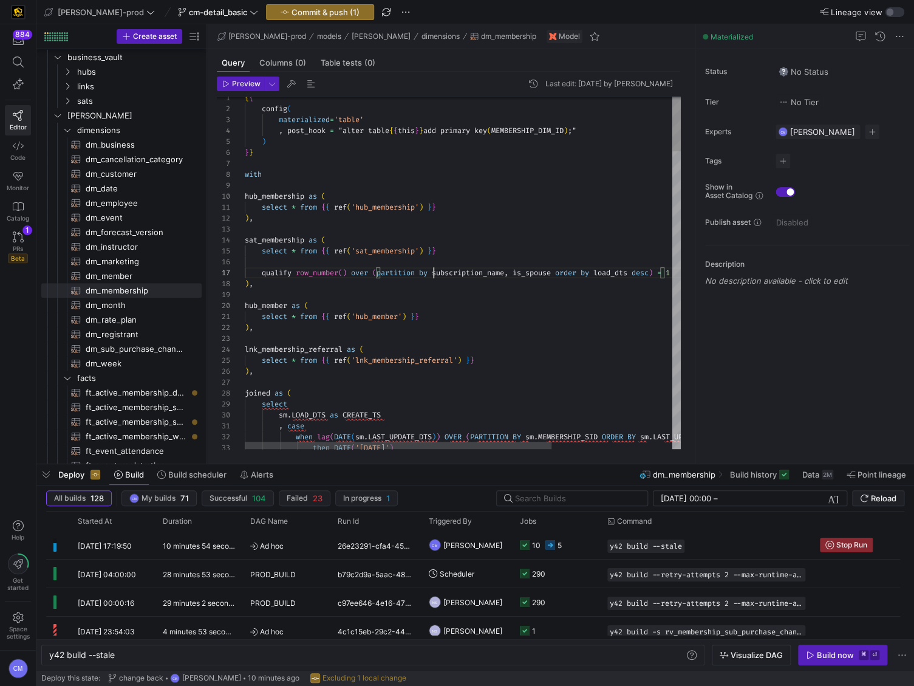
drag, startPoint x: 451, startPoint y: 256, endPoint x: 394, endPoint y: 254, distance: 57.1
drag, startPoint x: 457, startPoint y: 250, endPoint x: 375, endPoint y: 238, distance: 82.3
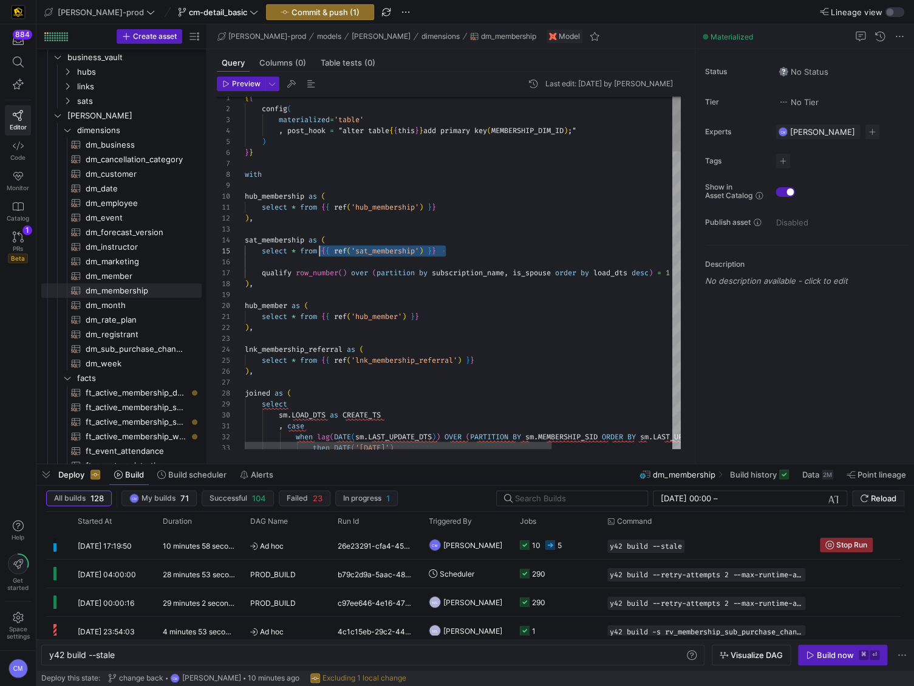
click at [321, 253] on div "select * from { { ref ( 'sat_membership' ) } }" at bounding box center [548, 250] width 607 height 11
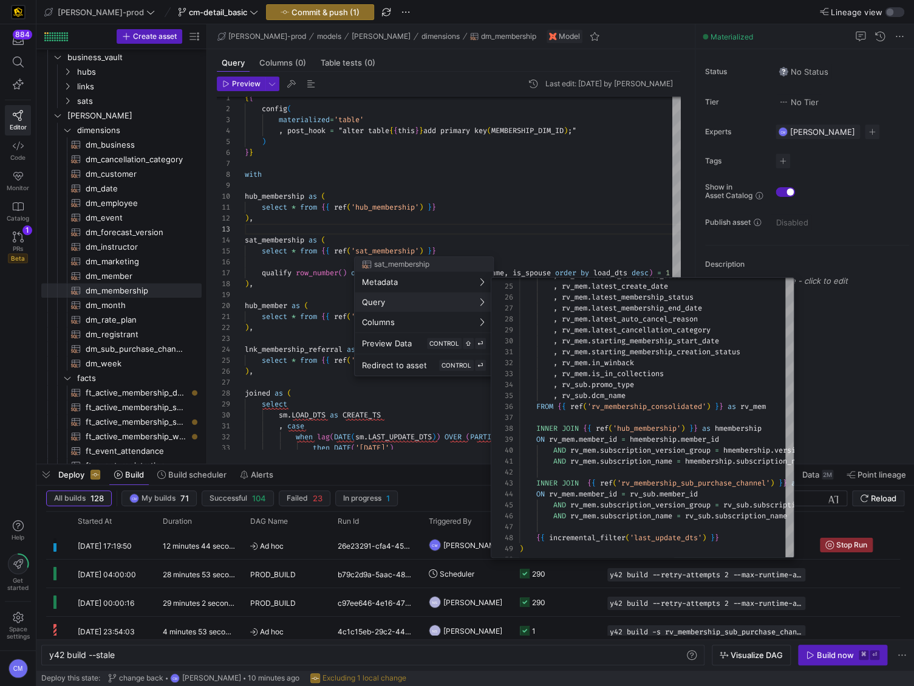
click at [462, 212] on div at bounding box center [457, 343] width 914 height 686
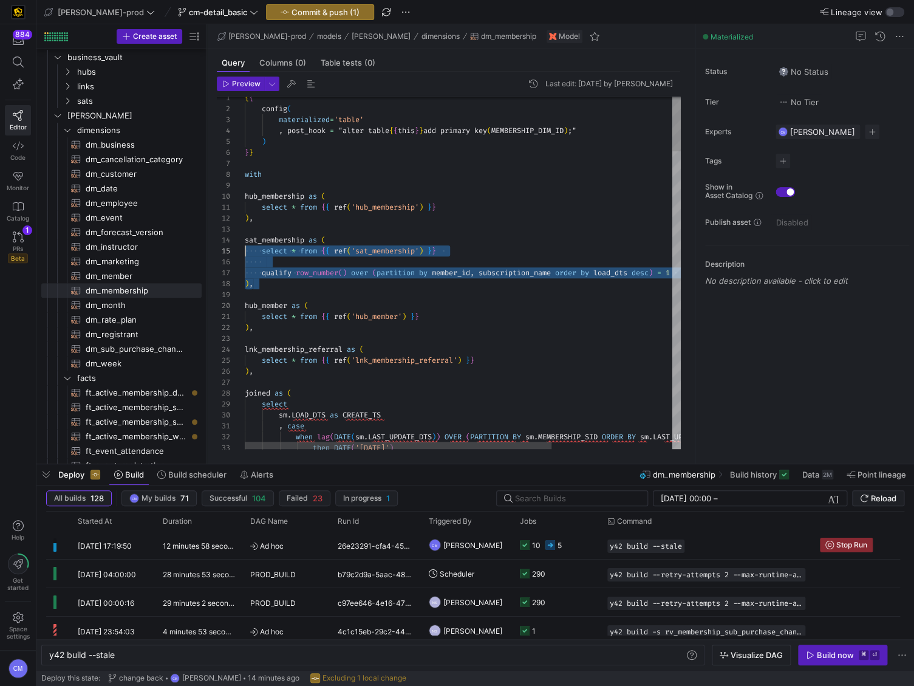
scroll to position [32, 0]
drag, startPoint x: 296, startPoint y: 278, endPoint x: 208, endPoint y: 245, distance: 94.8
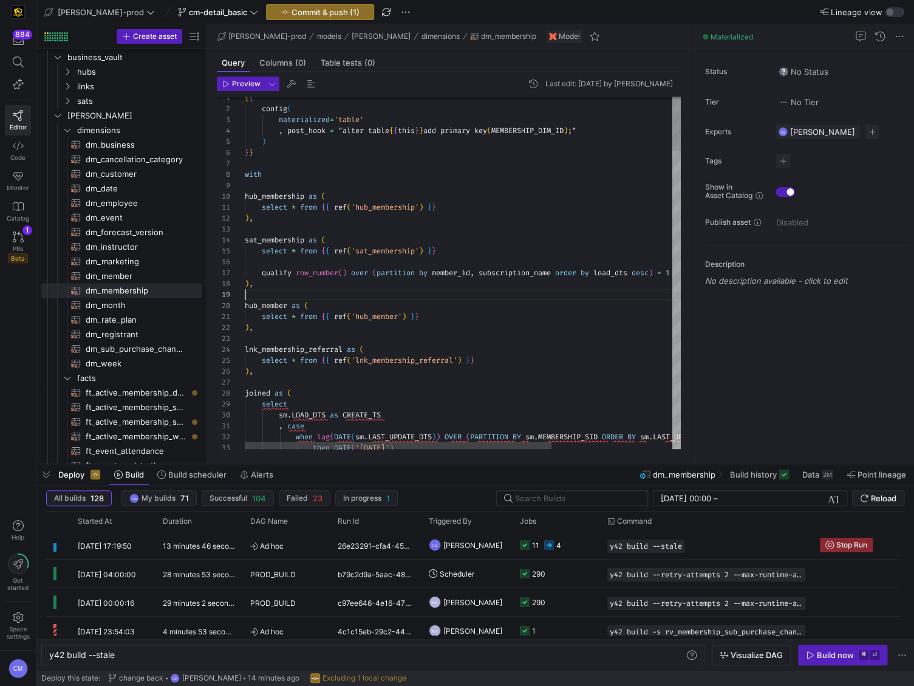
scroll to position [87, 0]
drag, startPoint x: 316, startPoint y: 281, endPoint x: 227, endPoint y: 271, distance: 89.9
click at [227, 271] on div "1 2 3 4 5 6 7 8 9 10 11 12 13 14 15 16 18 19 20 21 22 23 24 25 26 27 28 29 30 3…" at bounding box center [449, 273] width 464 height 352
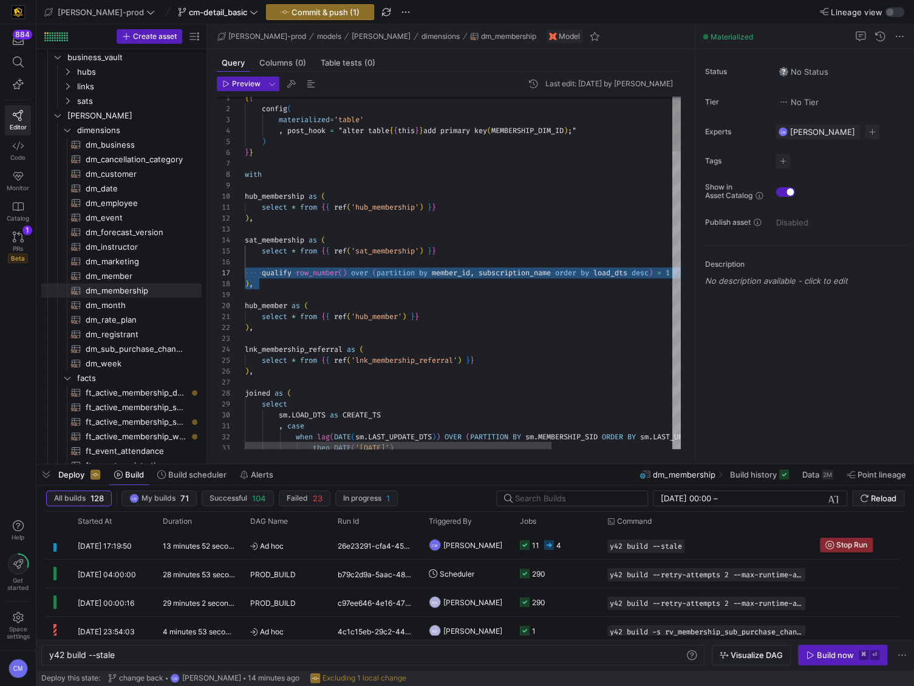
drag, startPoint x: 567, startPoint y: 273, endPoint x: 262, endPoint y: 271, distance: 304.9
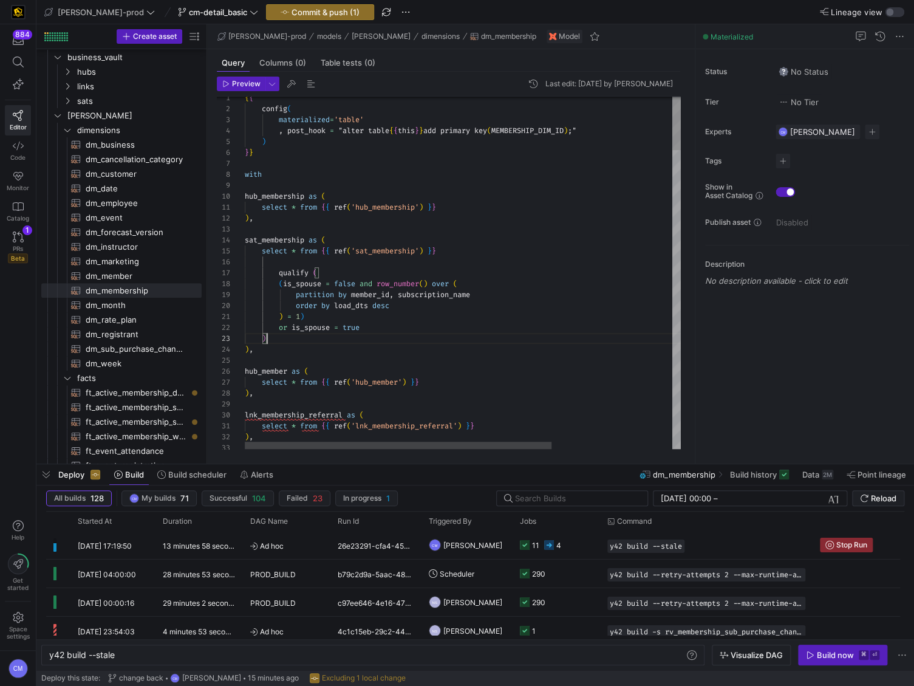
scroll to position [66, 35]
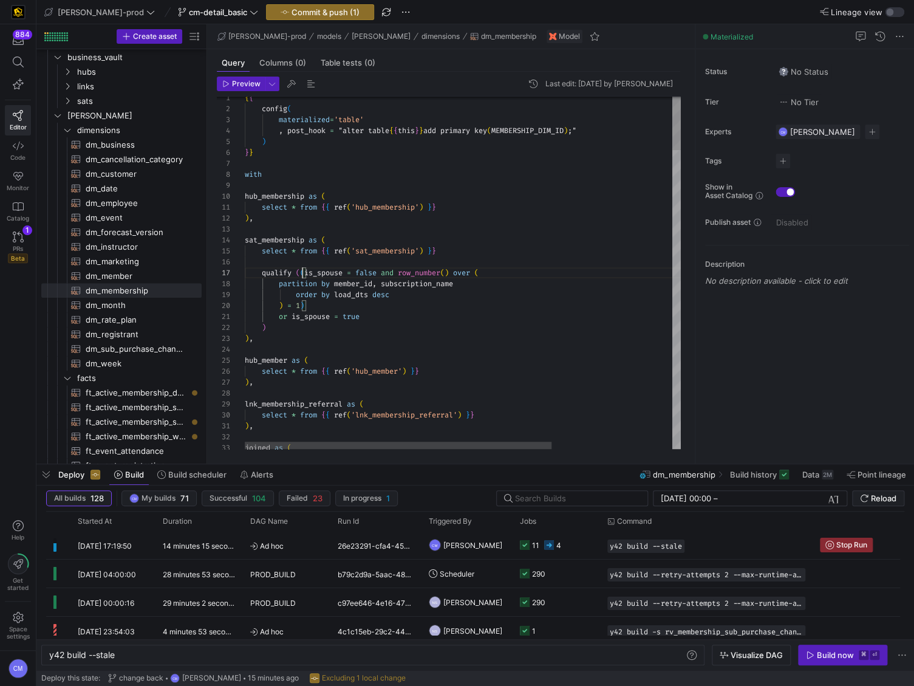
scroll to position [66, 56]
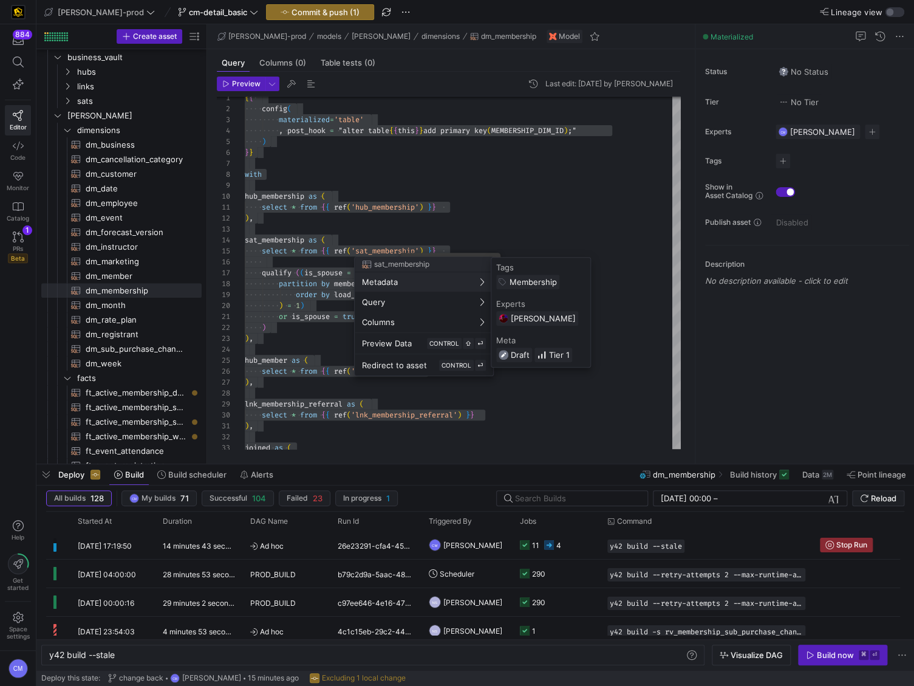
click at [253, 228] on div at bounding box center [457, 343] width 914 height 686
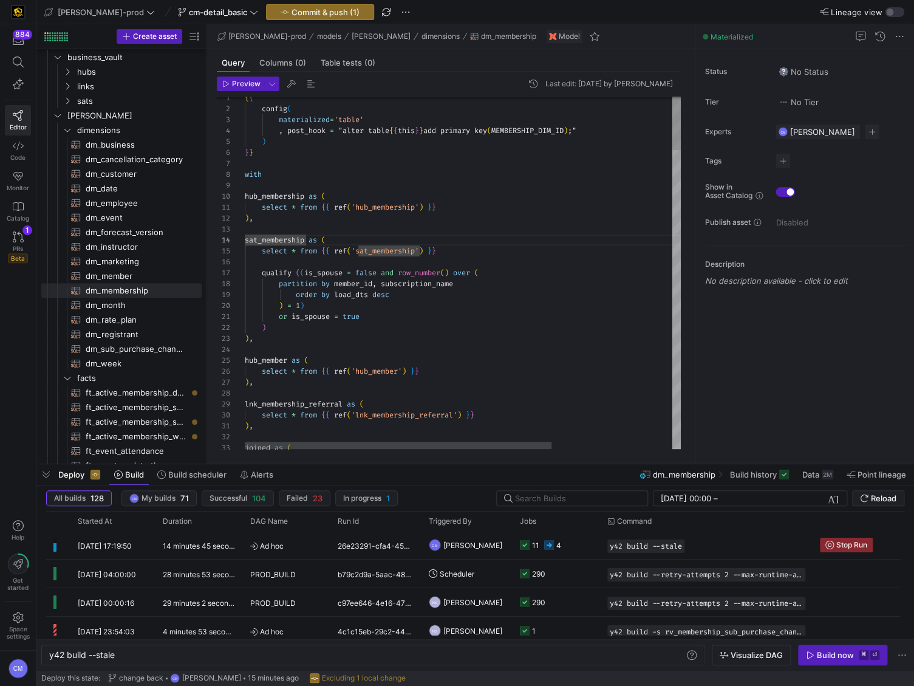
type textarea "{{ config( materialized='table' , post_hook = "alter table {{ this }} add prima…"
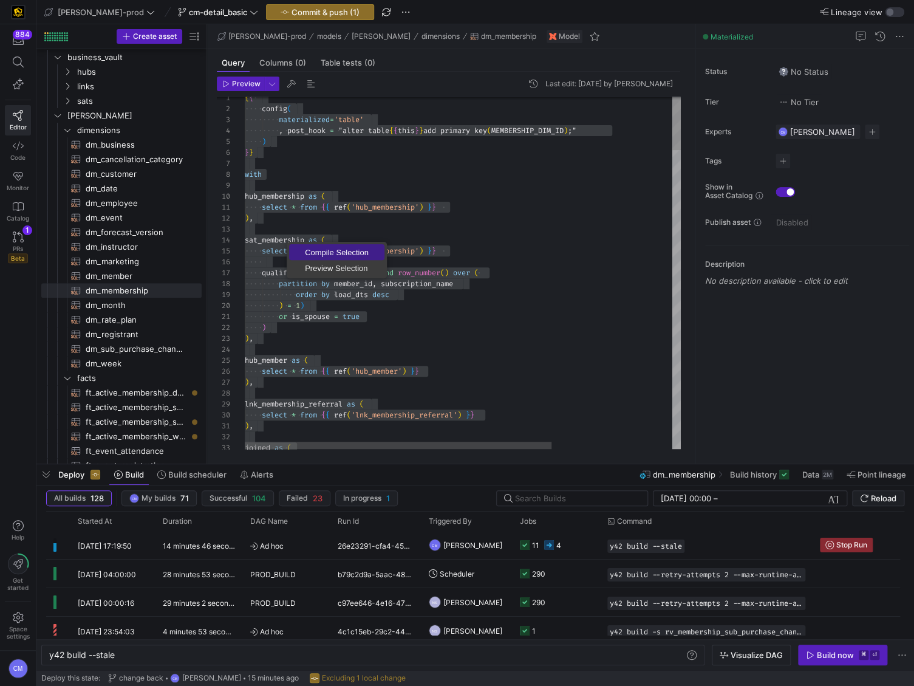
click at [309, 248] on span "Compile Selection" at bounding box center [336, 252] width 95 height 8
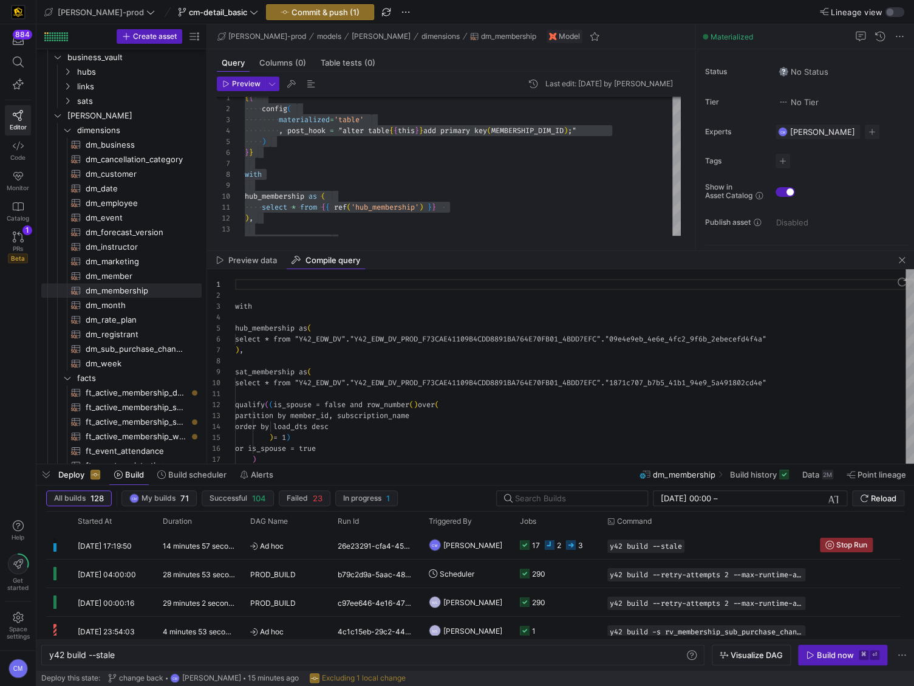
scroll to position [109, 0]
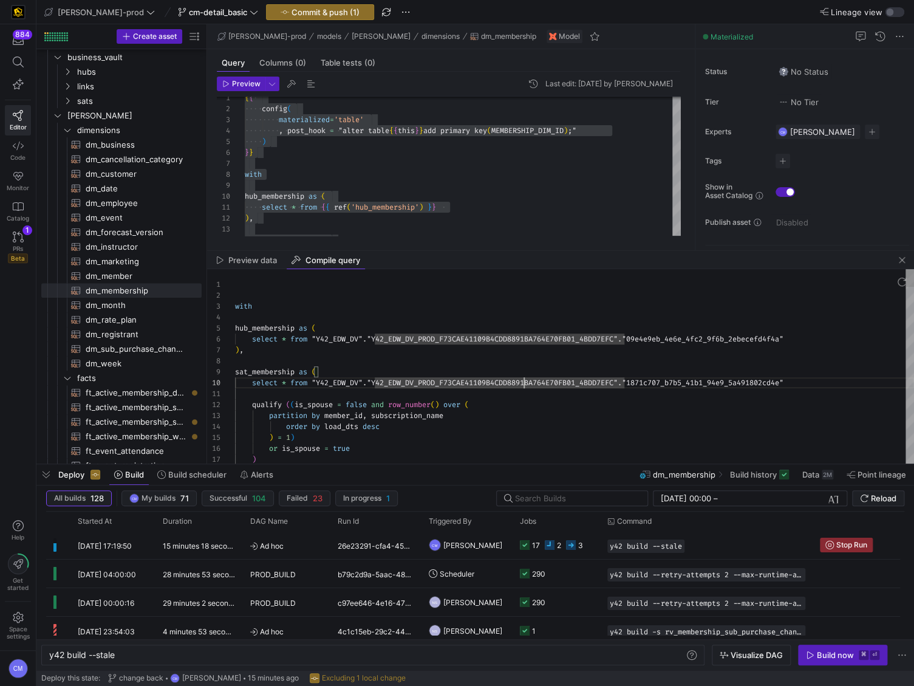
type textarea "with hub_membership as ( select * from "Y42_EDW_DV"."Y42_EDW_DV_PROD_F73CAE4110…"
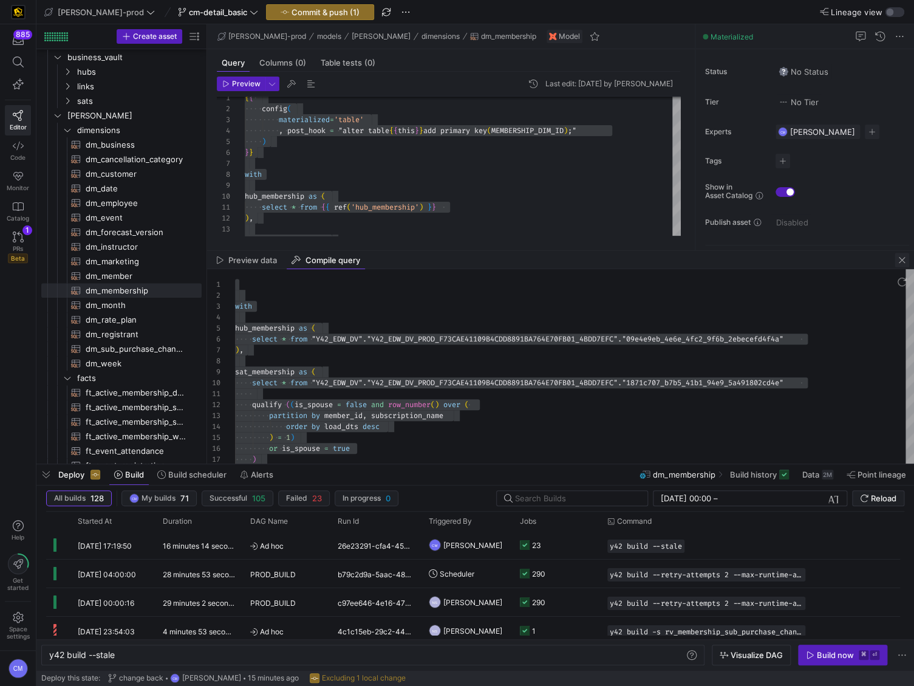
click at [906, 262] on span "button" at bounding box center [902, 260] width 15 height 15
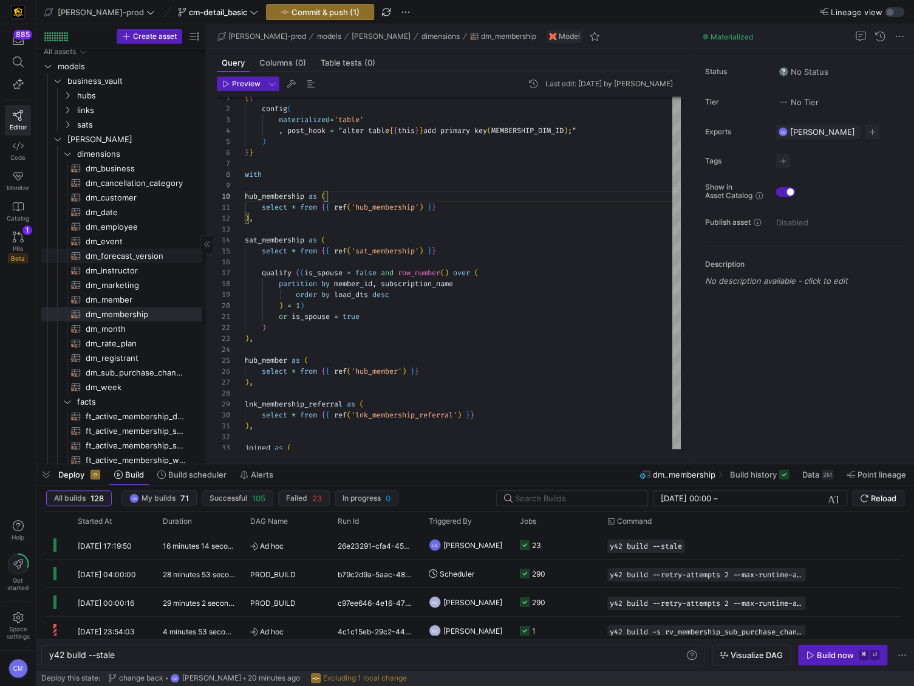
scroll to position [0, 0]
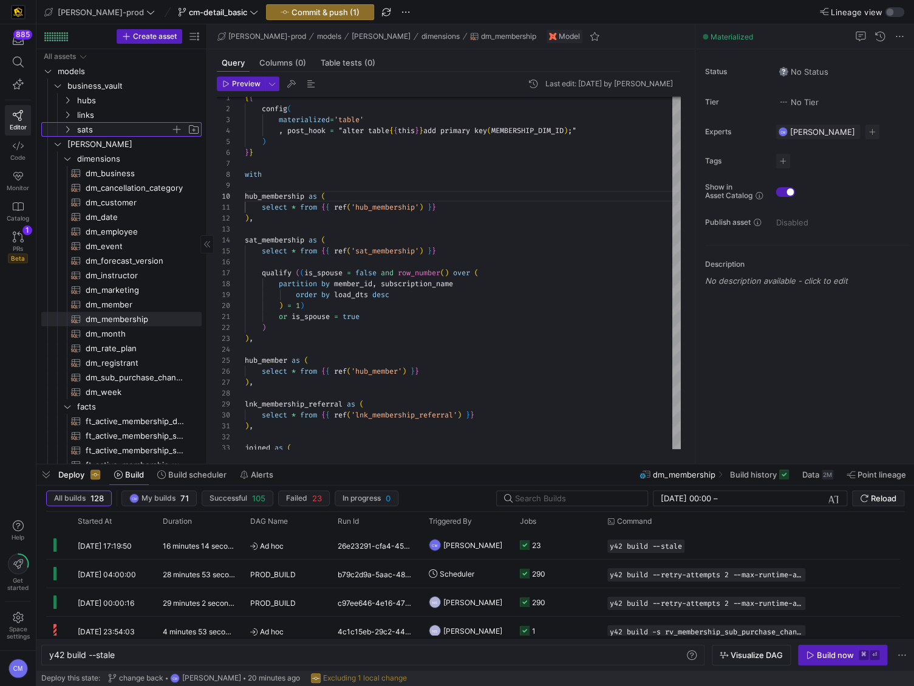
click at [150, 123] on span "sats" at bounding box center [124, 130] width 94 height 14
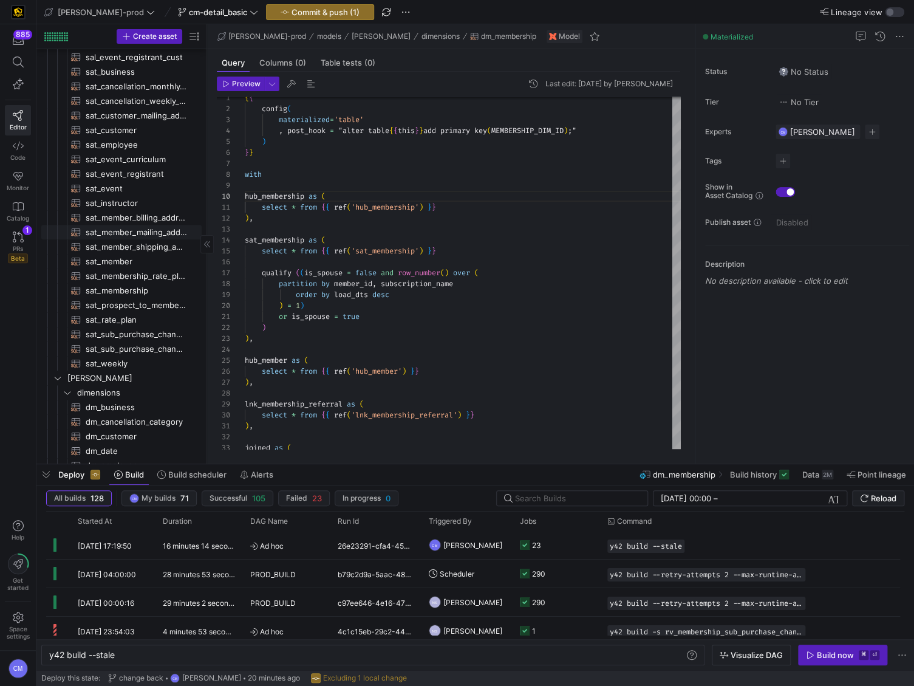
scroll to position [122, 0]
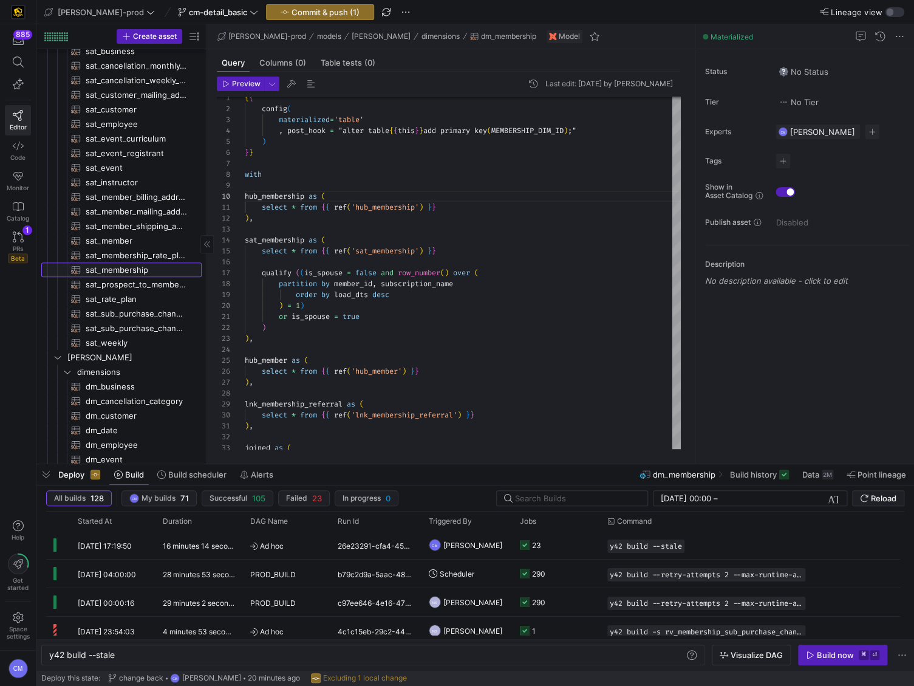
click at [152, 270] on span "sat_membership​​​​​​​​​​" at bounding box center [137, 270] width 102 height 14
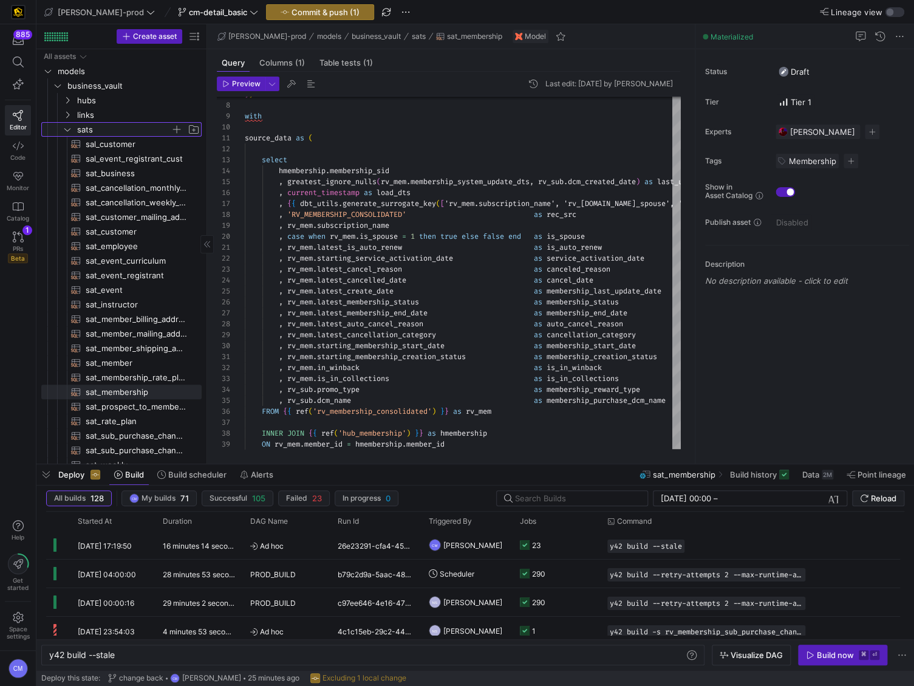
click at [125, 129] on span "sats" at bounding box center [124, 130] width 94 height 14
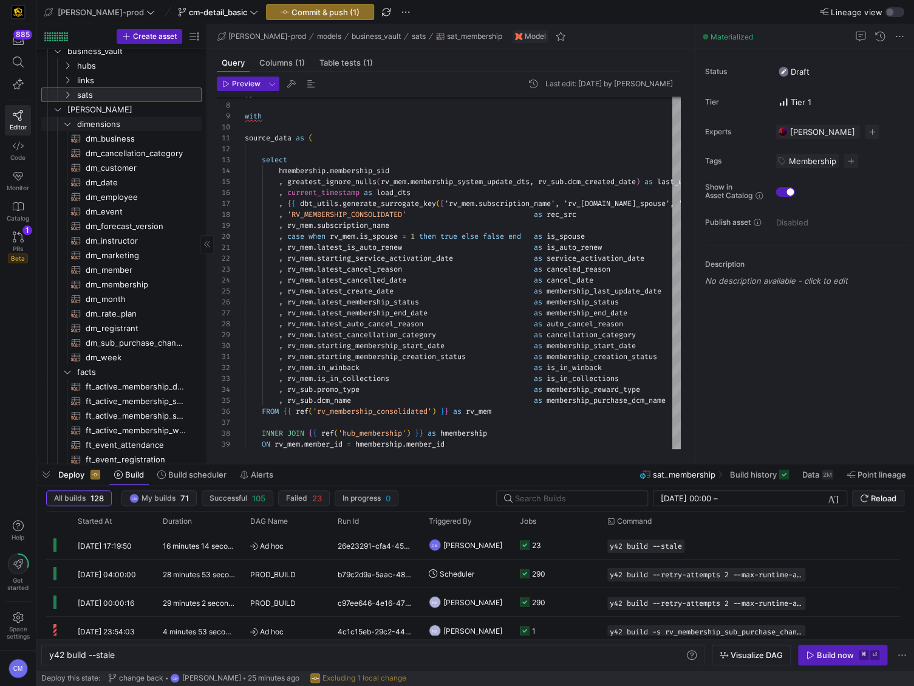
scroll to position [36, 0]
click at [138, 287] on span "dm_membership​​​​​​​​​​" at bounding box center [137, 283] width 102 height 14
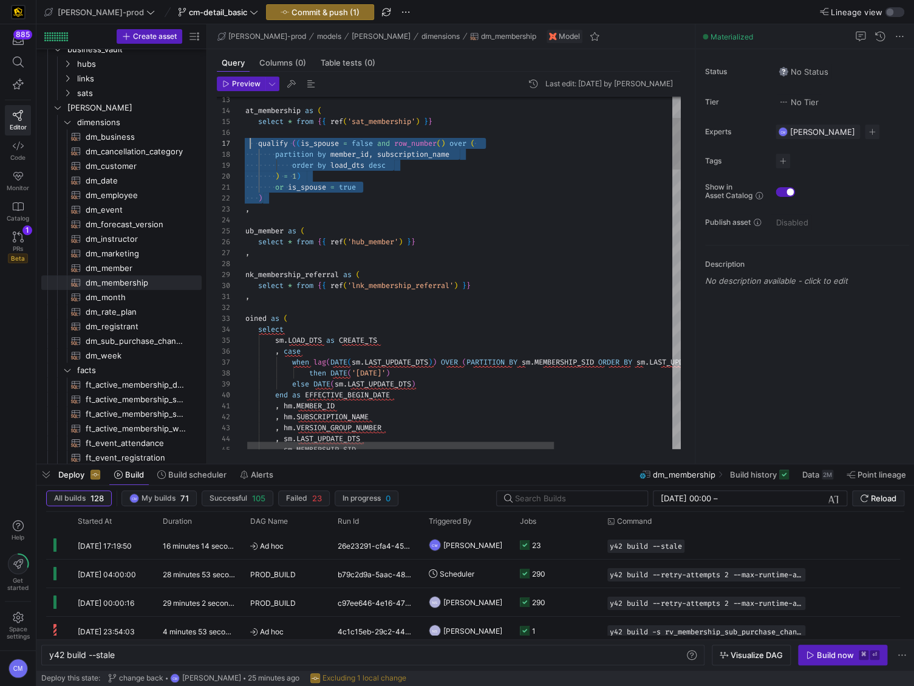
scroll to position [66, 8]
drag, startPoint x: 408, startPoint y: 192, endPoint x: 249, endPoint y: 146, distance: 165.7
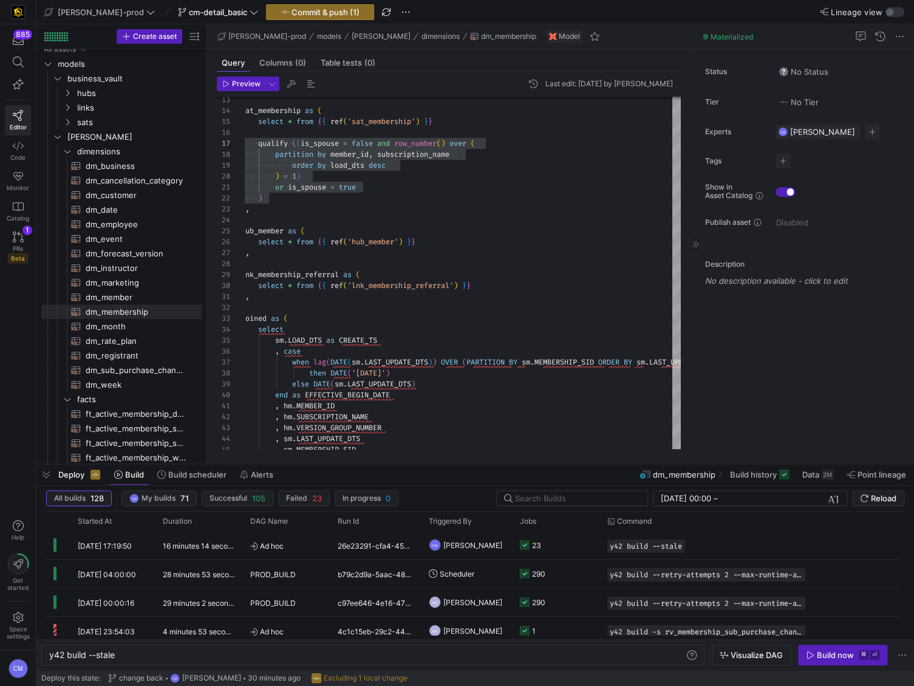
scroll to position [1, 0]
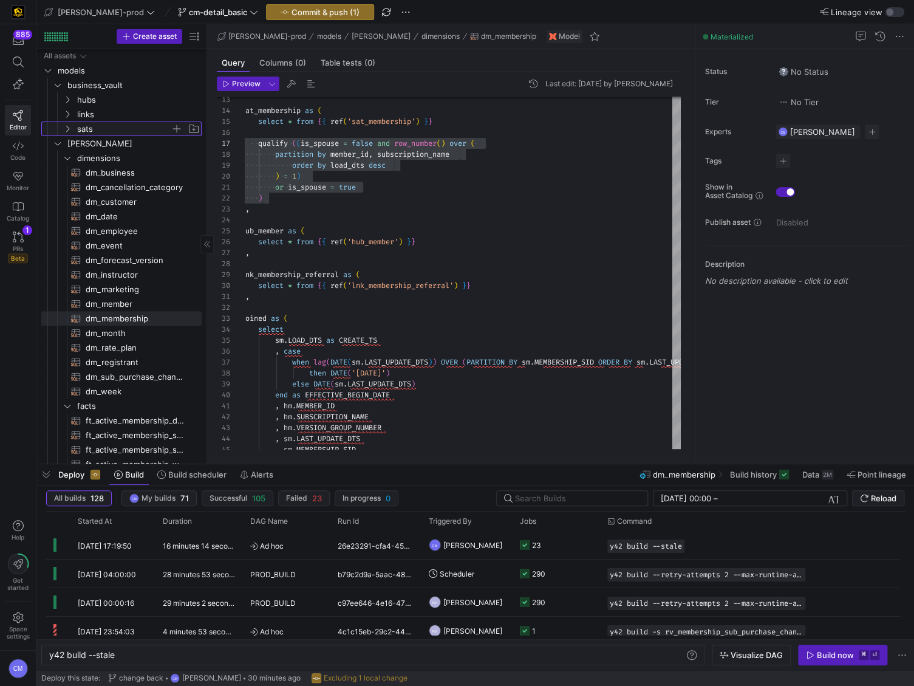
click at [83, 130] on span "sats" at bounding box center [124, 129] width 94 height 14
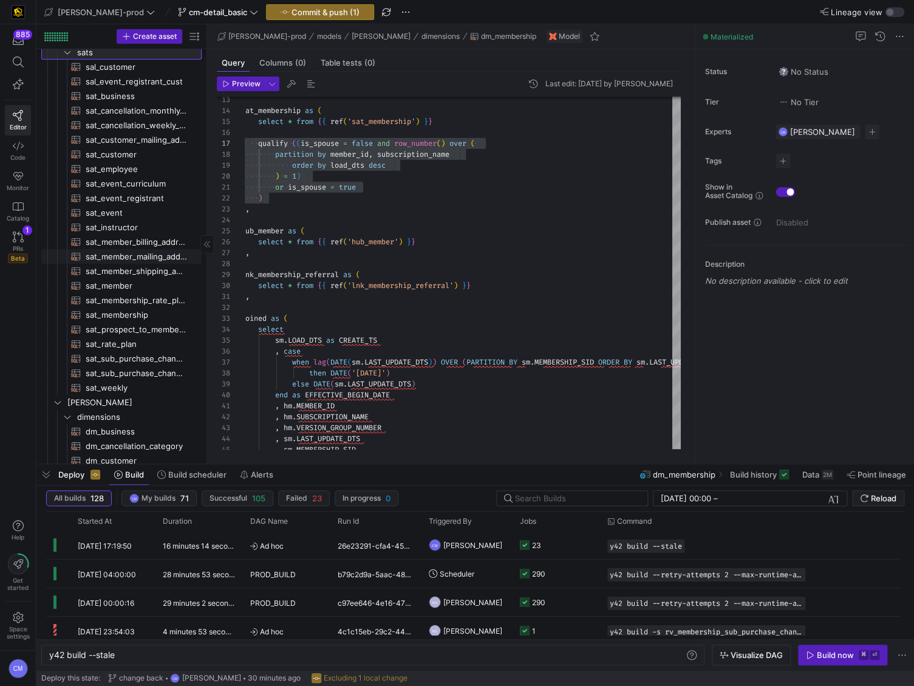
scroll to position [79, 0]
click at [121, 289] on span "sat_member​​​​​​​​​​" at bounding box center [137, 284] width 102 height 14
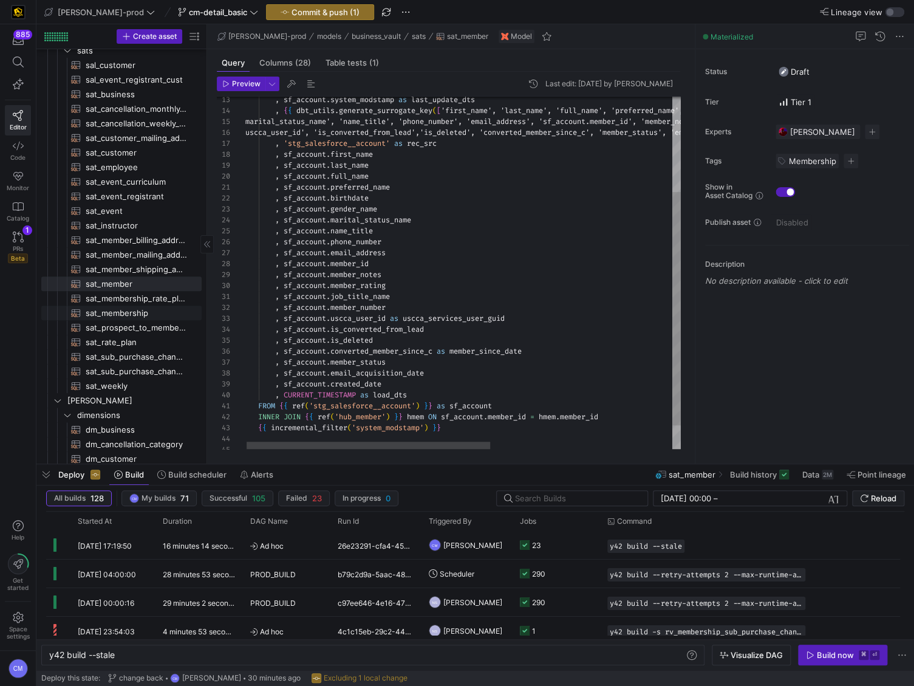
click at [129, 313] on span "sat_membership​​​​​​​​​​" at bounding box center [137, 313] width 102 height 14
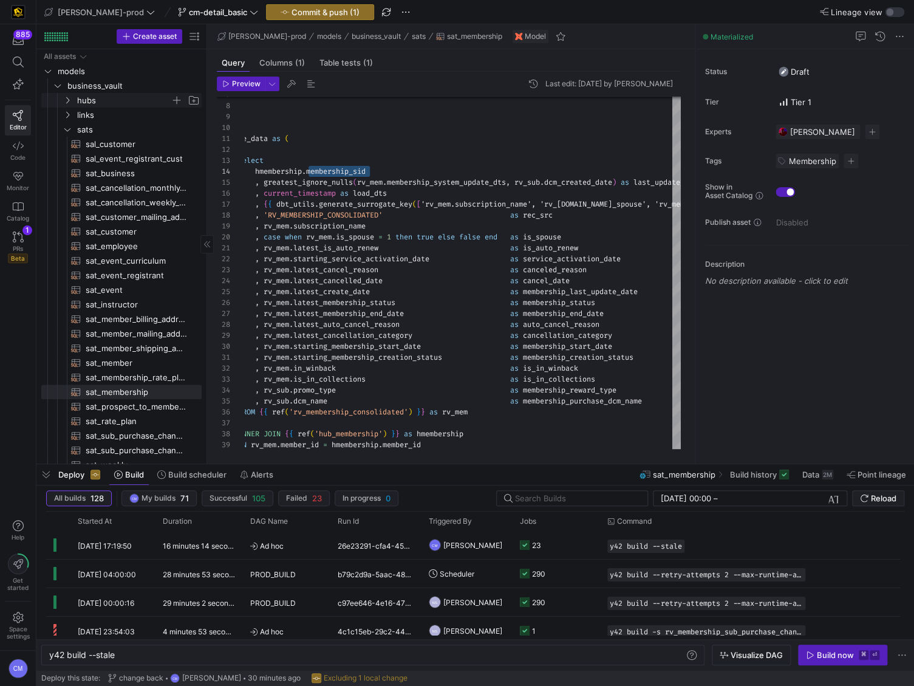
click at [98, 103] on span "hubs" at bounding box center [124, 101] width 94 height 14
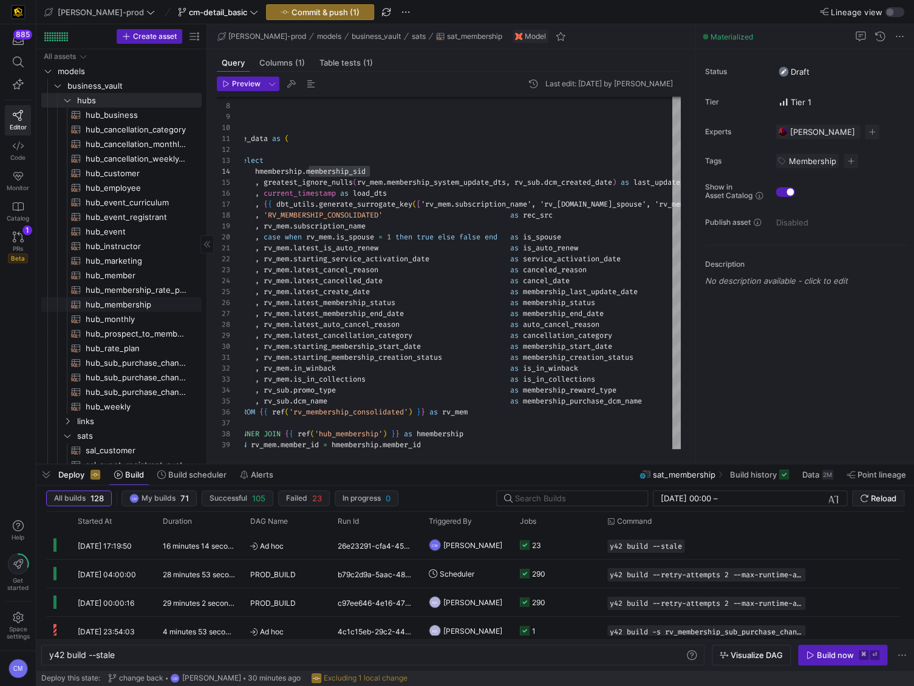
click at [149, 302] on span "hub_membership​​​​​​​​​​" at bounding box center [137, 305] width 102 height 14
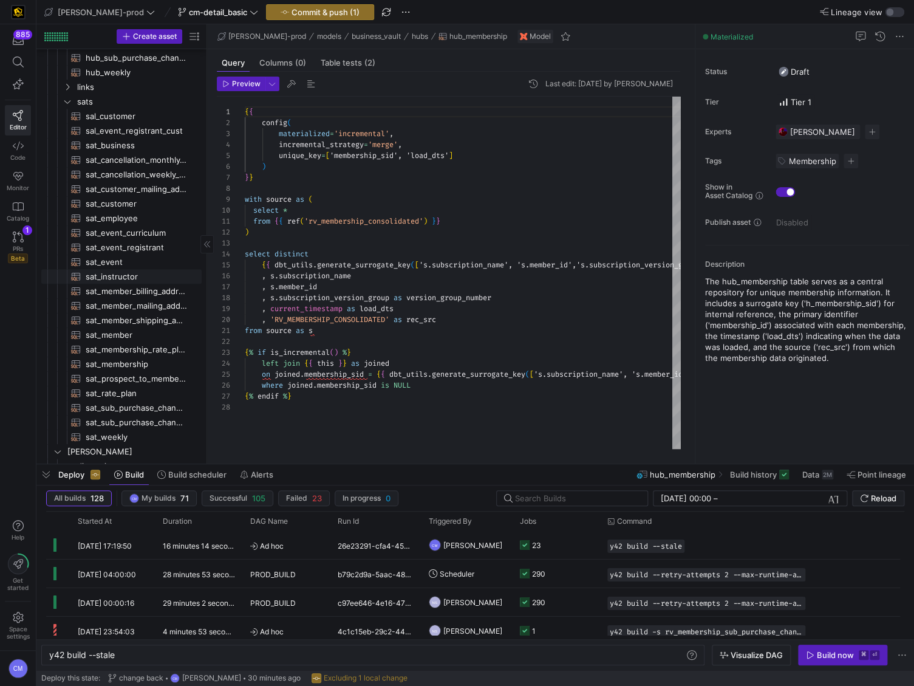
scroll to position [358, 0]
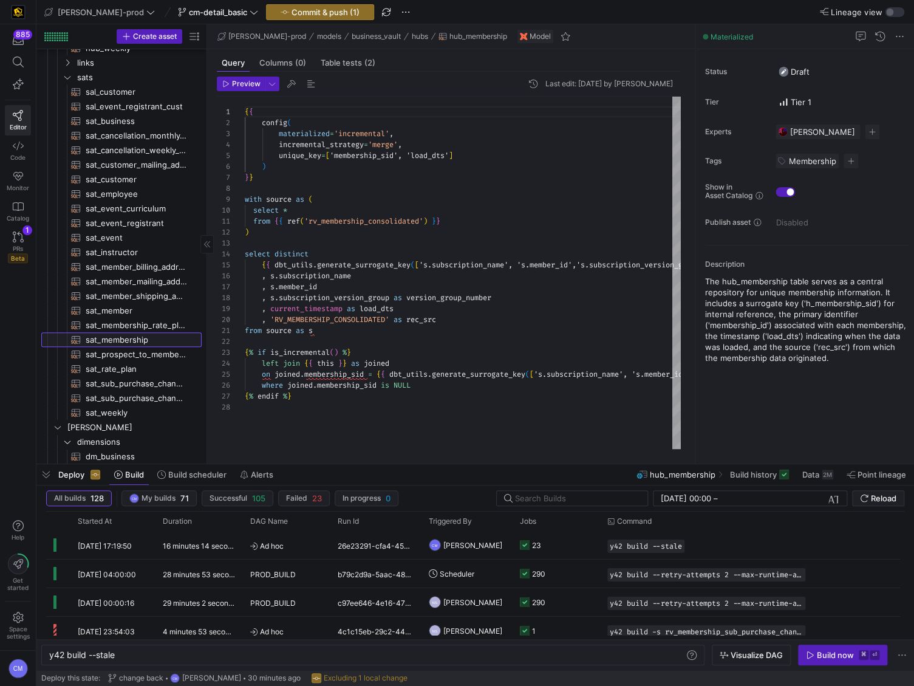
click at [146, 339] on span "sat_membership​​​​​​​​​​" at bounding box center [137, 340] width 102 height 14
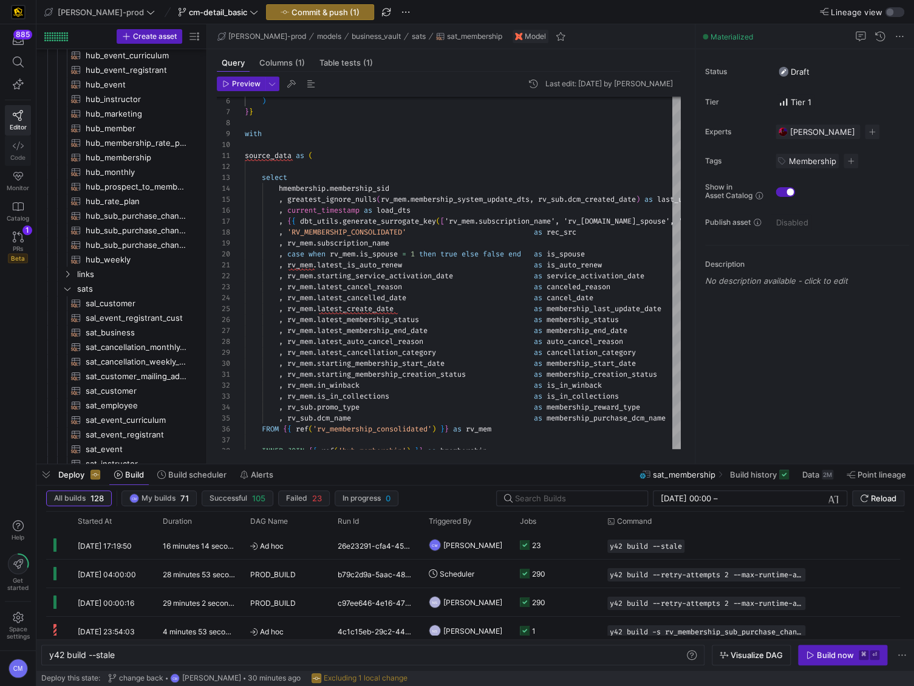
scroll to position [146, 0]
click at [124, 159] on span "hub_membership​​​​​​​​​​" at bounding box center [137, 159] width 102 height 14
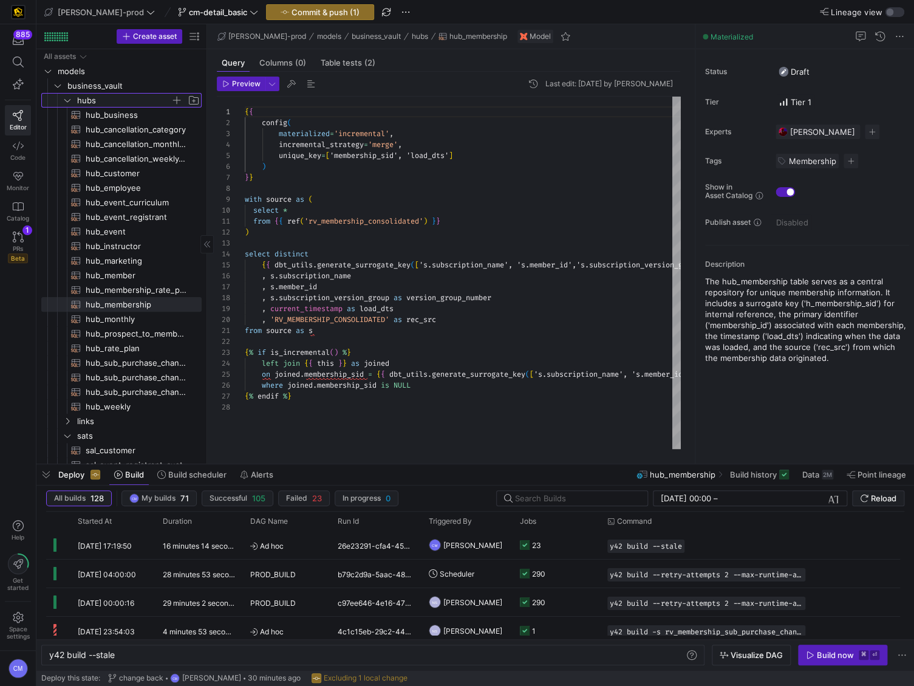
click at [112, 101] on span "hubs" at bounding box center [124, 101] width 94 height 14
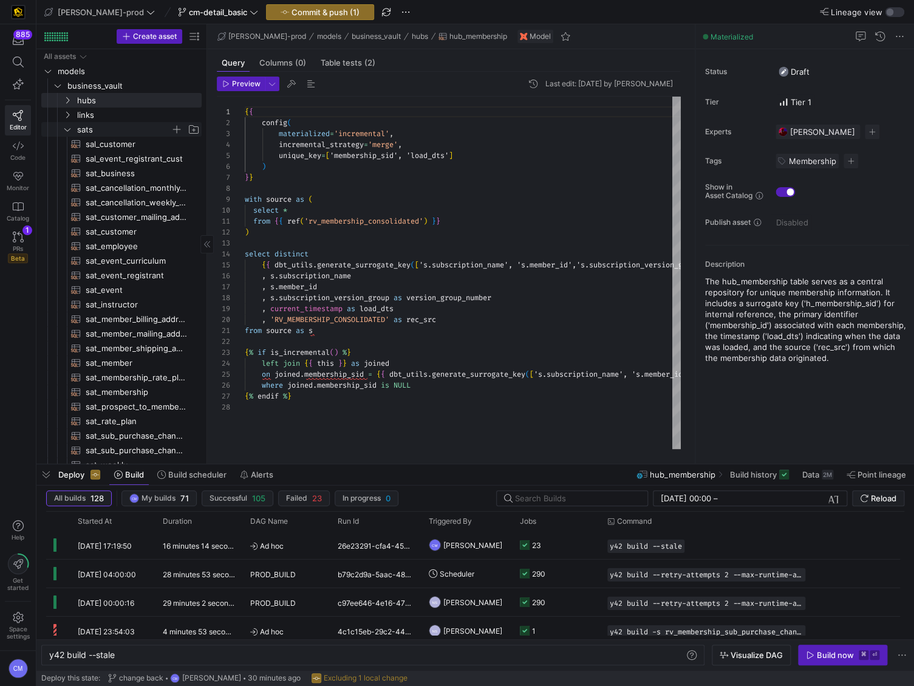
click at [114, 127] on span "sats" at bounding box center [124, 130] width 94 height 14
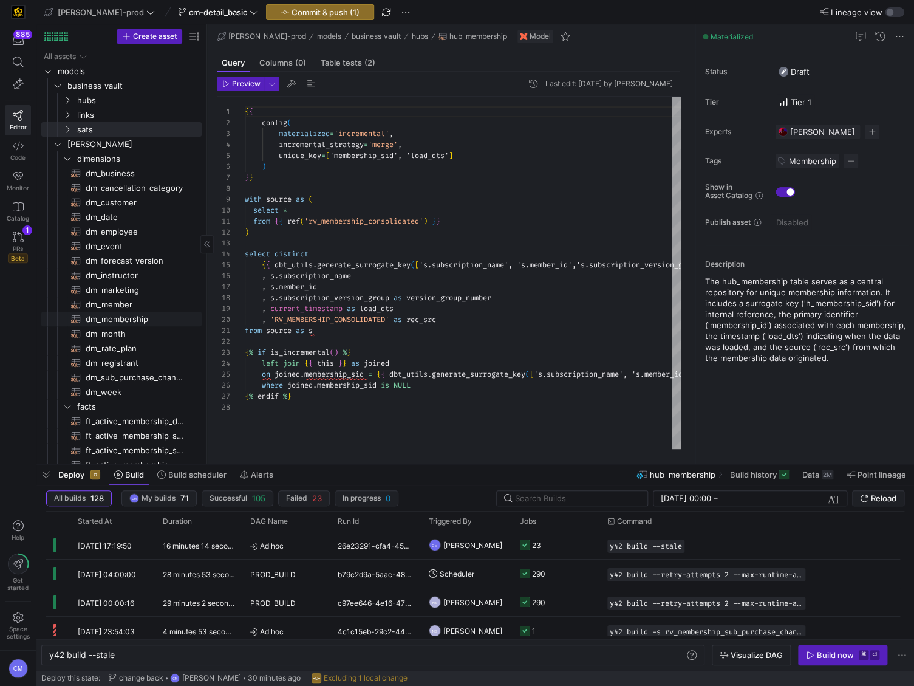
click at [140, 319] on span "dm_membership​​​​​​​​​​" at bounding box center [137, 319] width 102 height 14
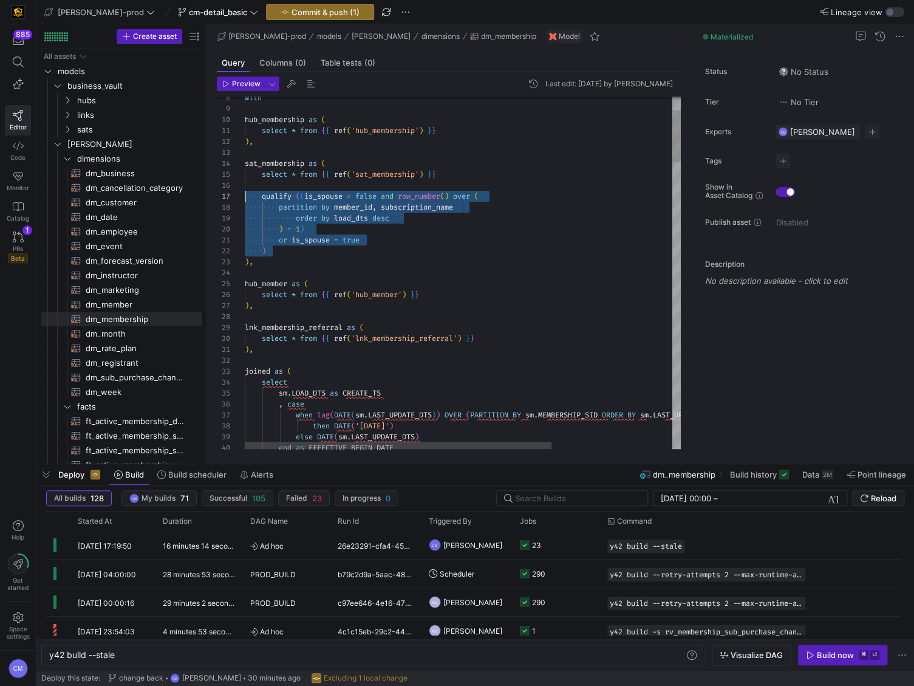
drag, startPoint x: 297, startPoint y: 253, endPoint x: 201, endPoint y: 198, distance: 110.4
click at [201, 198] on as-split "Create asset Drag here to set row groups Drag here to set column labels Group 1…" at bounding box center [475, 243] width 878 height 439
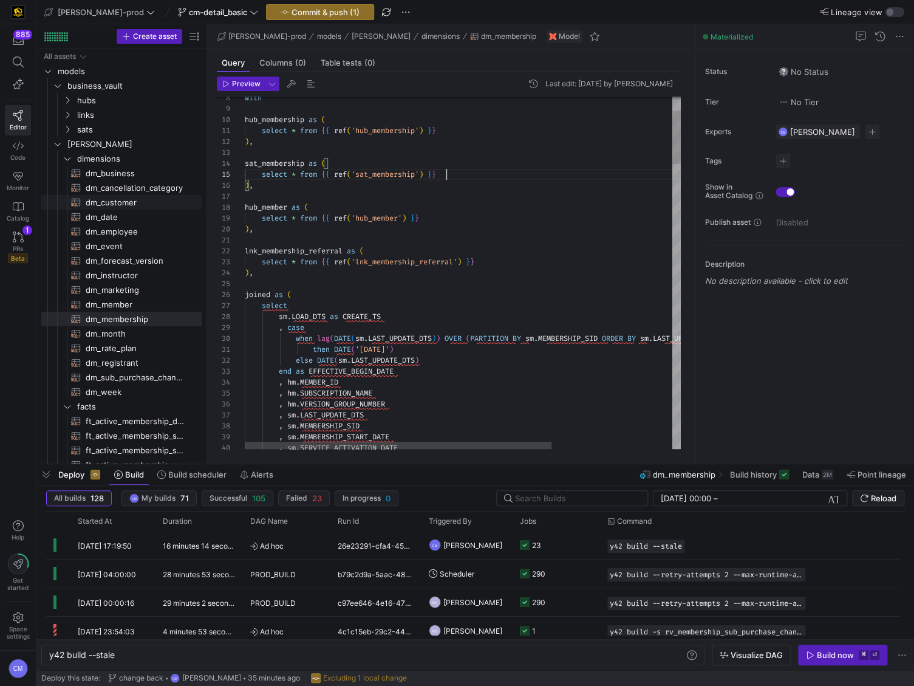
scroll to position [43, 200]
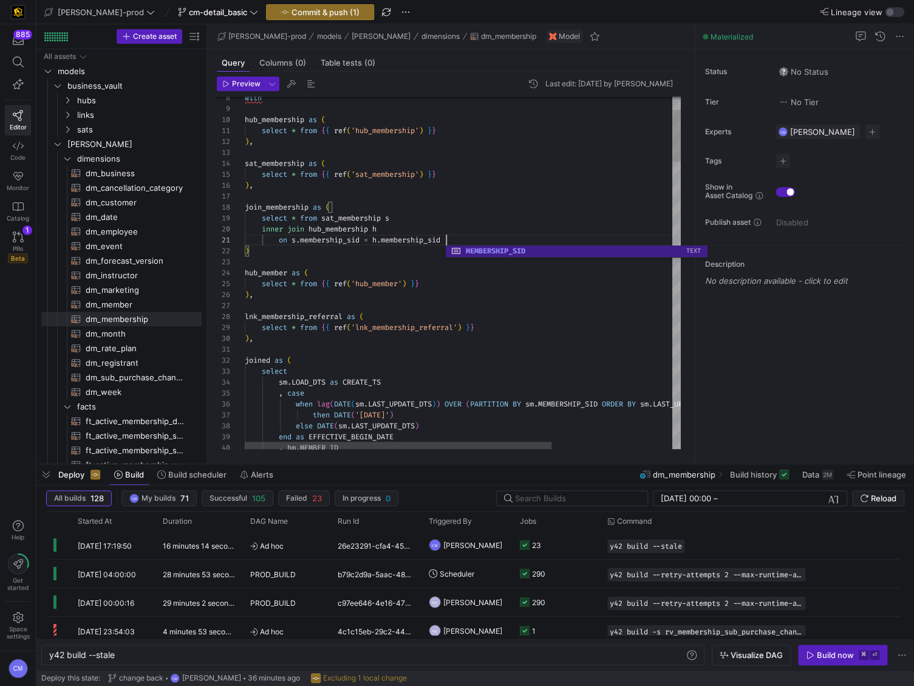
scroll to position [11, 4]
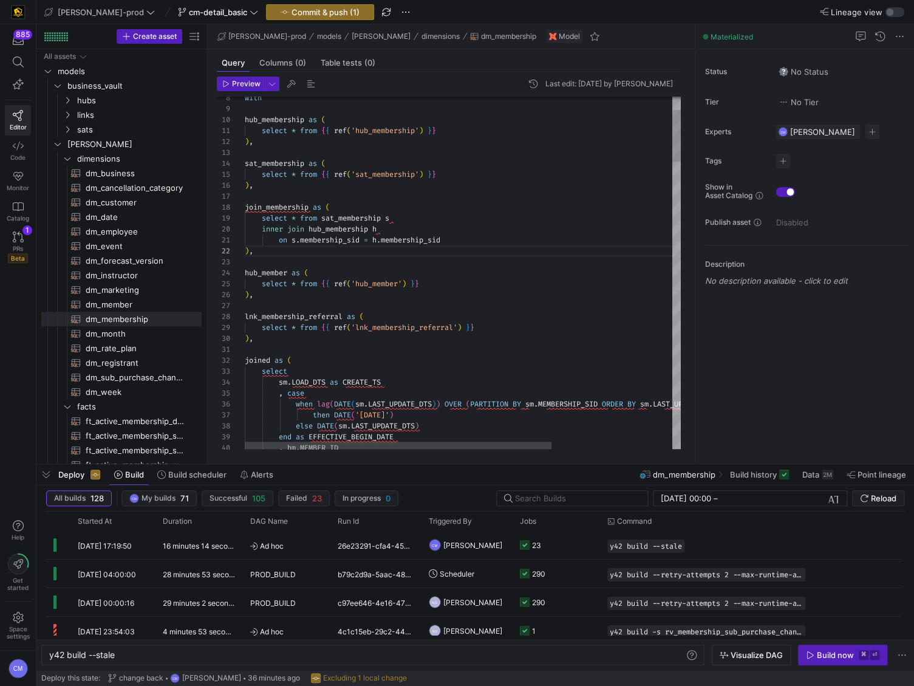
scroll to position [0, 200]
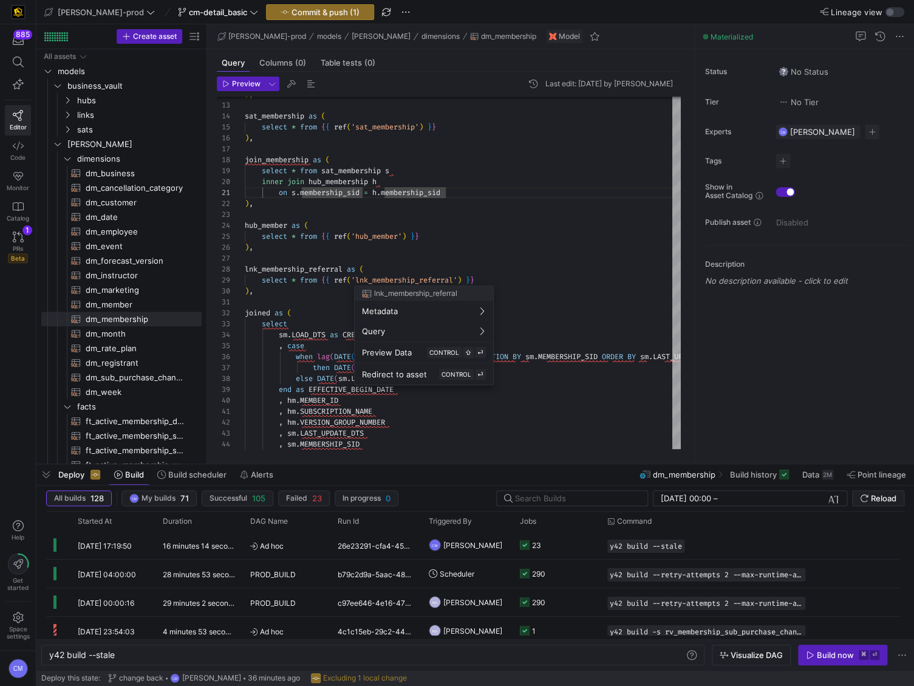
click at [464, 169] on div at bounding box center [457, 343] width 914 height 686
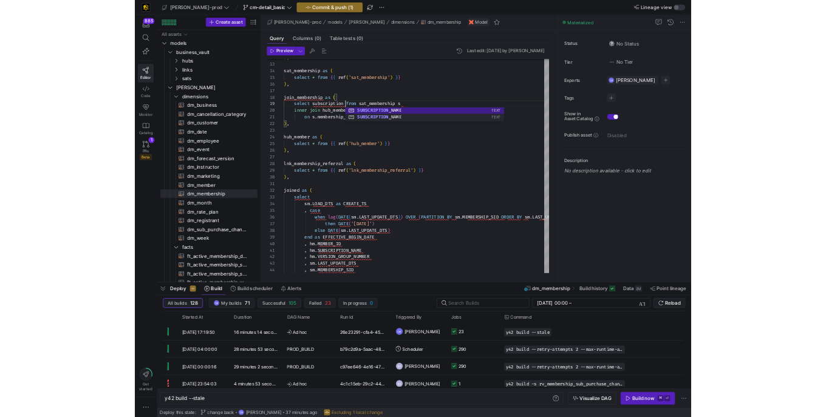
scroll to position [87, 100]
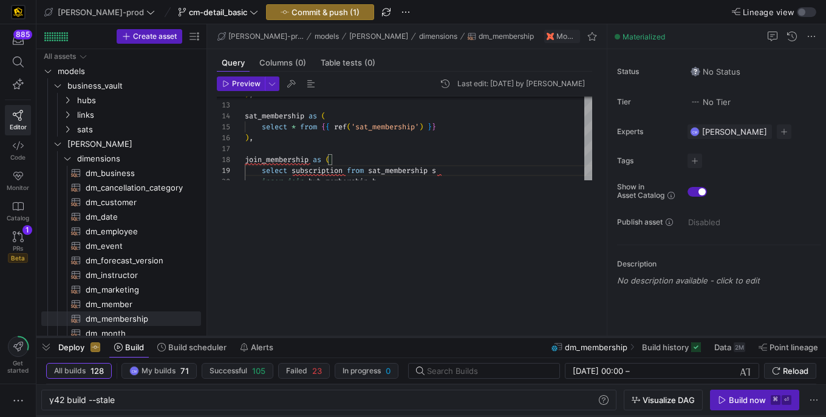
drag, startPoint x: 508, startPoint y: 195, endPoint x: 533, endPoint y: 346, distance: 153.4
click at [533, 339] on div at bounding box center [431, 337] width 790 height 5
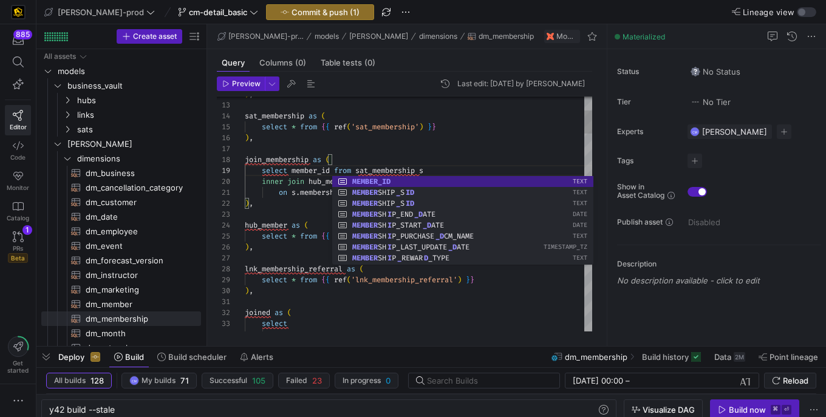
scroll to position [87, 48]
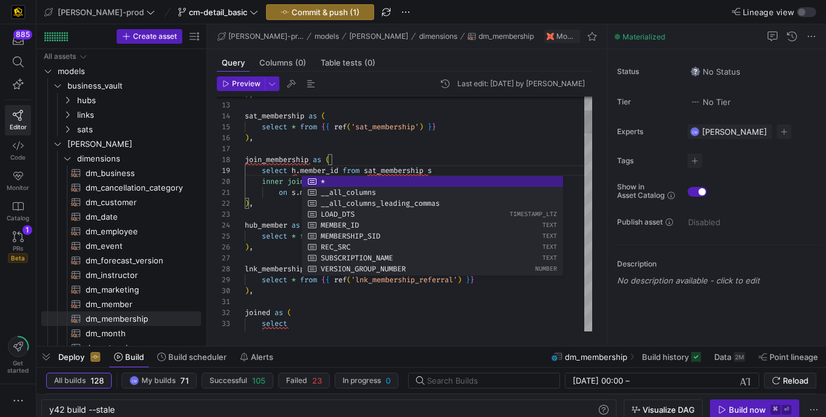
scroll to position [43, 152]
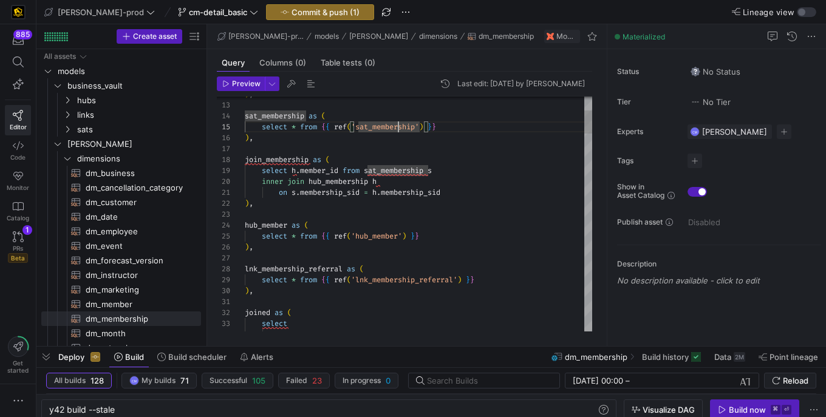
scroll to position [0, 200]
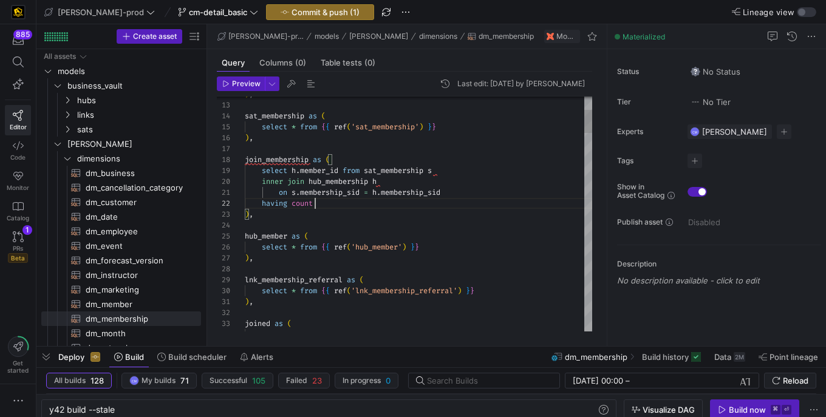
scroll to position [11, 73]
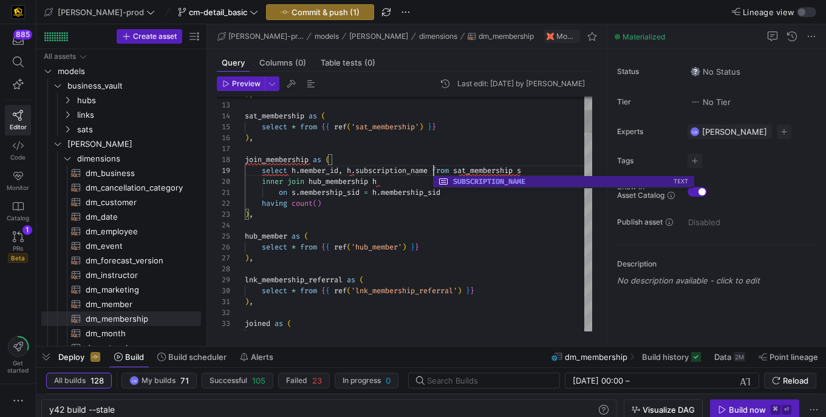
scroll to position [0, 70]
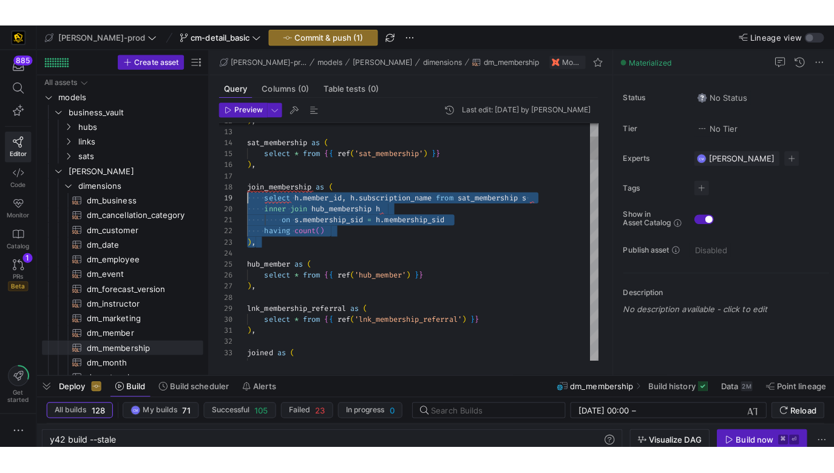
scroll to position [76, 0]
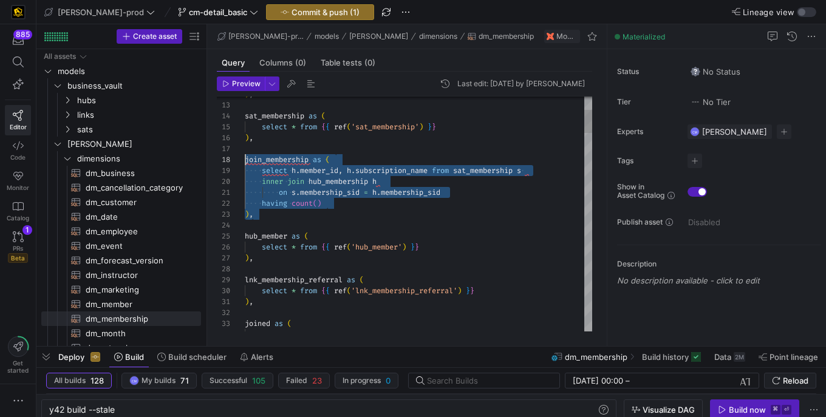
drag, startPoint x: 276, startPoint y: 213, endPoint x: 213, endPoint y: 158, distance: 83.1
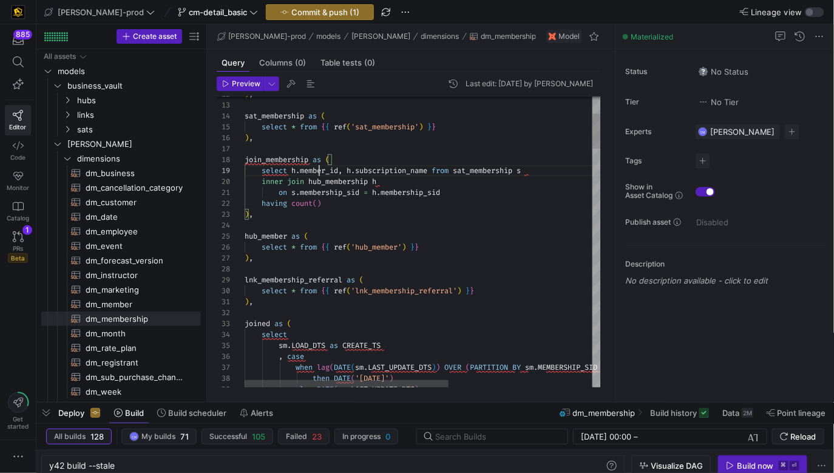
scroll to position [87, 96]
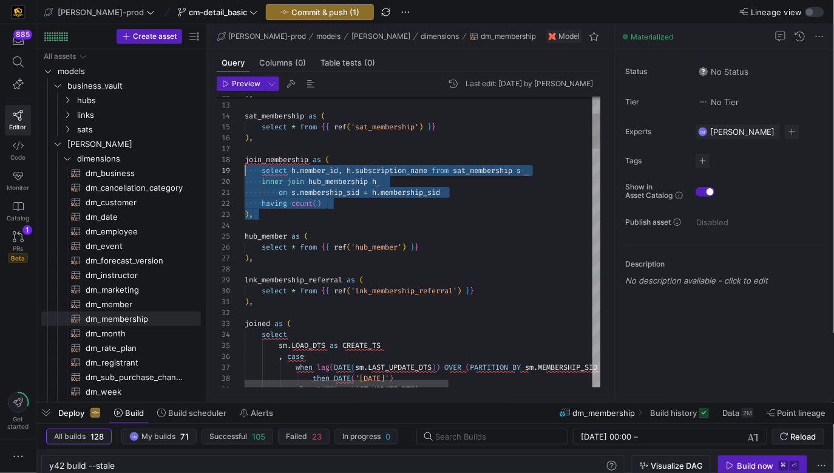
scroll to position [76, 0]
drag, startPoint x: 292, startPoint y: 219, endPoint x: 229, endPoint y: 162, distance: 85.1
drag, startPoint x: 256, startPoint y: 216, endPoint x: 203, endPoint y: 163, distance: 74.3
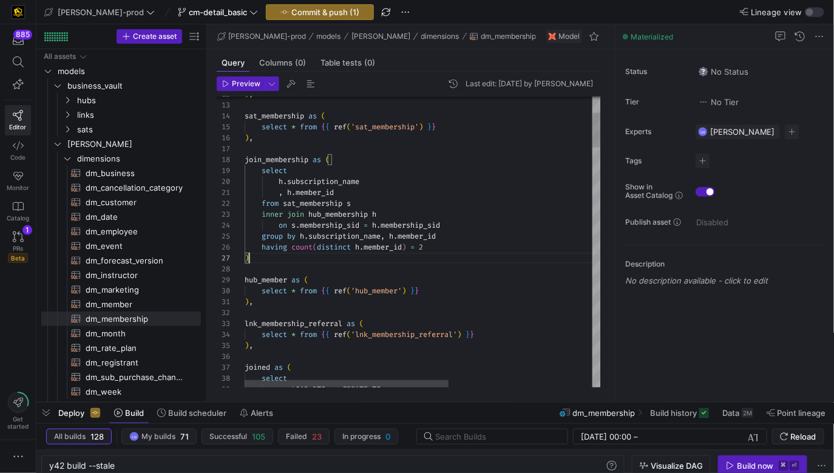
scroll to position [66, 9]
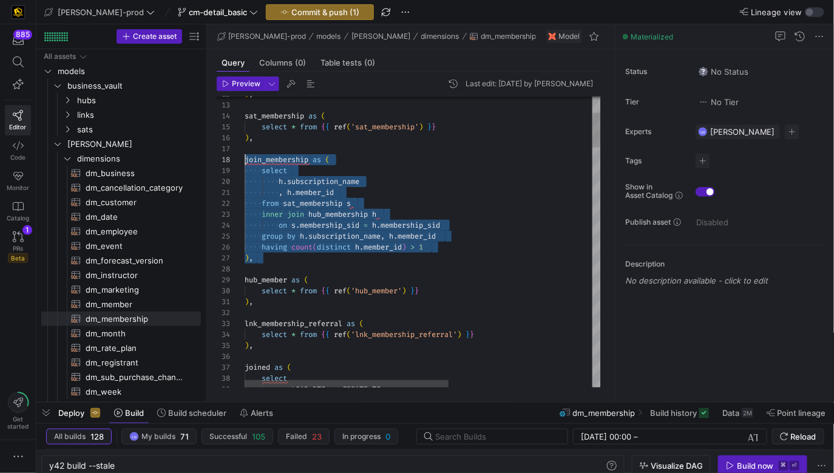
scroll to position [76, 0]
drag, startPoint x: 290, startPoint y: 264, endPoint x: 205, endPoint y: 162, distance: 132.8
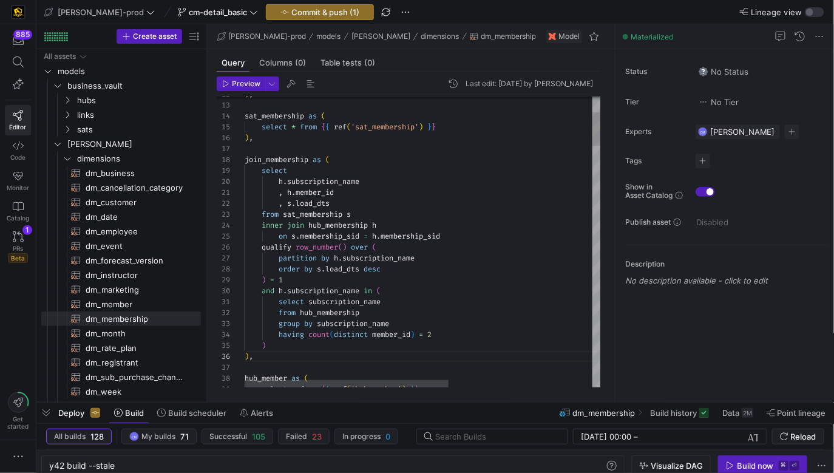
scroll to position [66, 175]
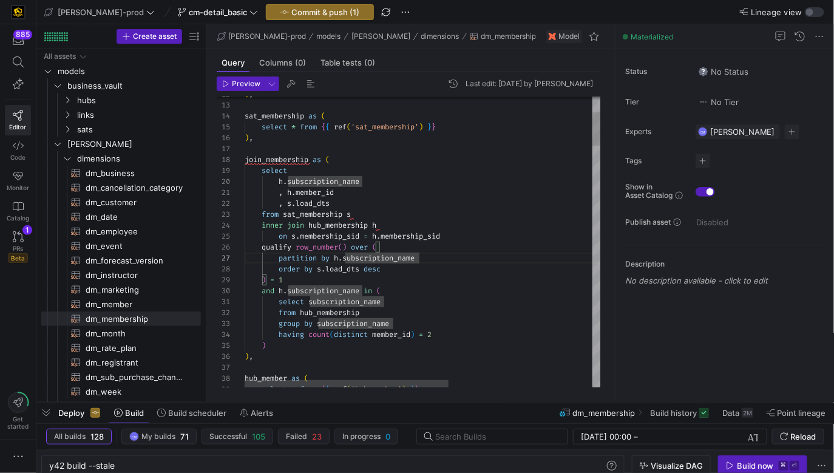
scroll to position [21, 149]
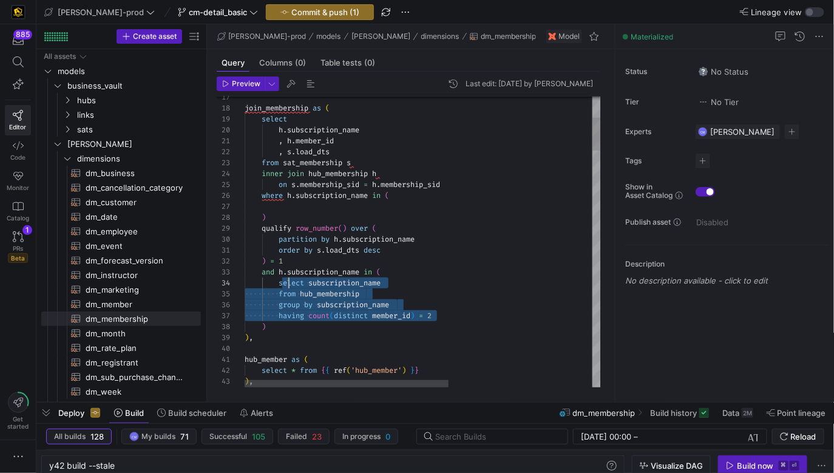
scroll to position [33, 39]
drag, startPoint x: 449, startPoint y: 319, endPoint x: 285, endPoint y: 287, distance: 167.8
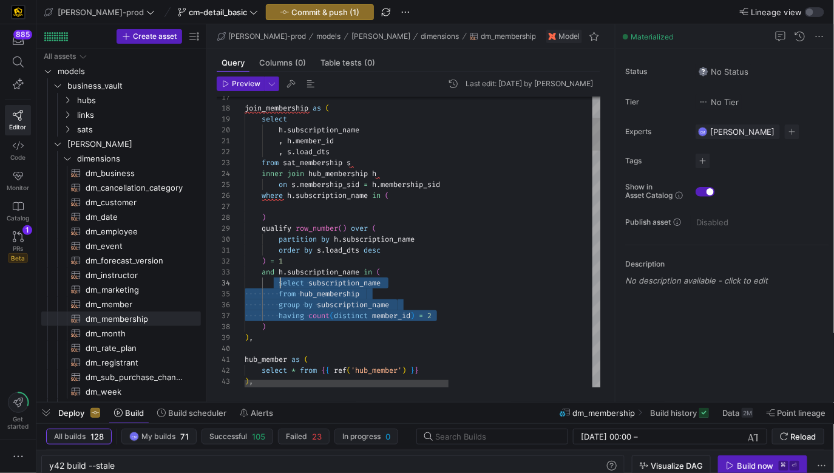
drag, startPoint x: 439, startPoint y: 315, endPoint x: 278, endPoint y: 284, distance: 164.6
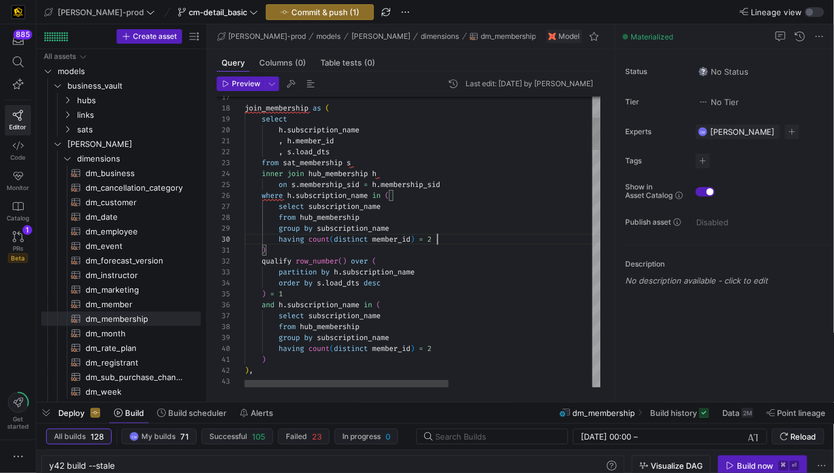
scroll to position [98, 192]
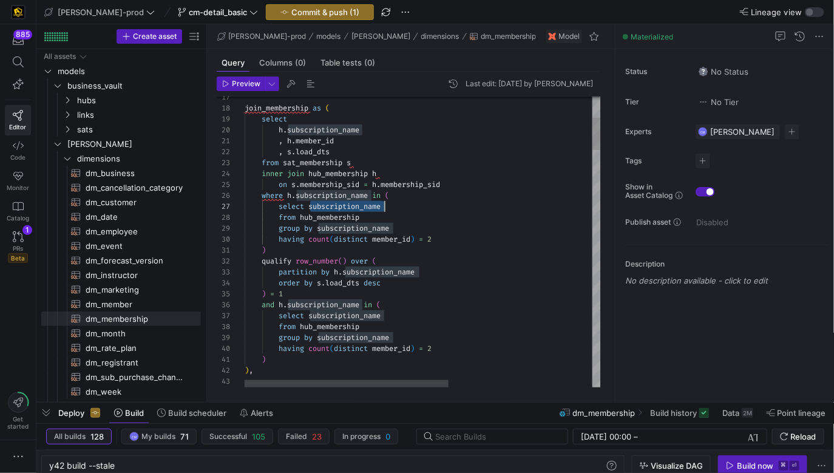
scroll to position [76, 87]
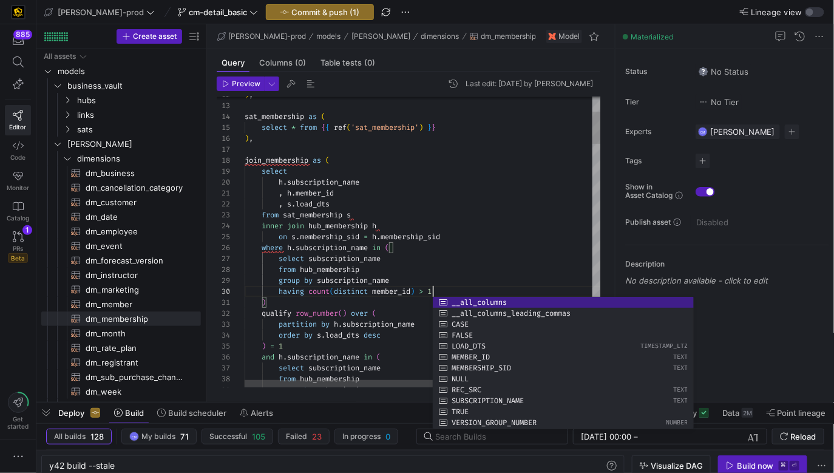
scroll to position [76, 118]
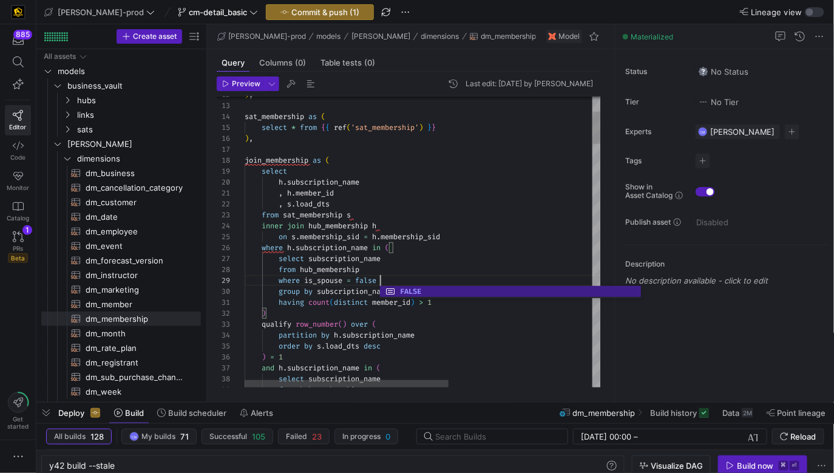
scroll to position [33, 135]
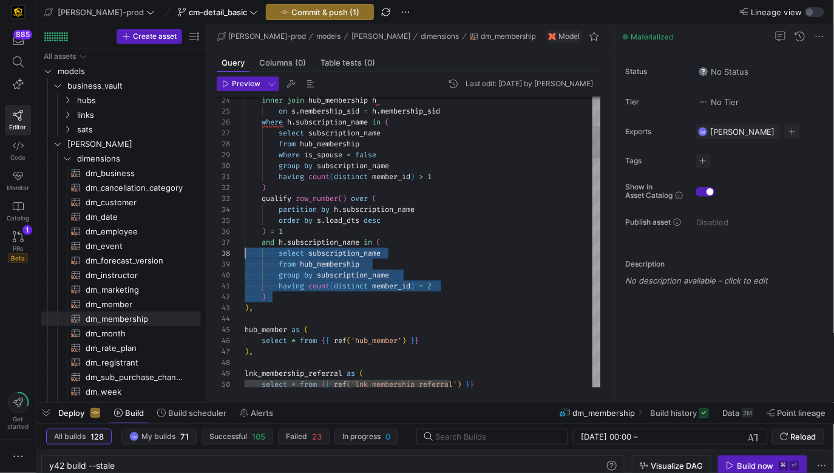
scroll to position [66, 0]
drag, startPoint x: 279, startPoint y: 298, endPoint x: 217, endPoint y: 245, distance: 81.8
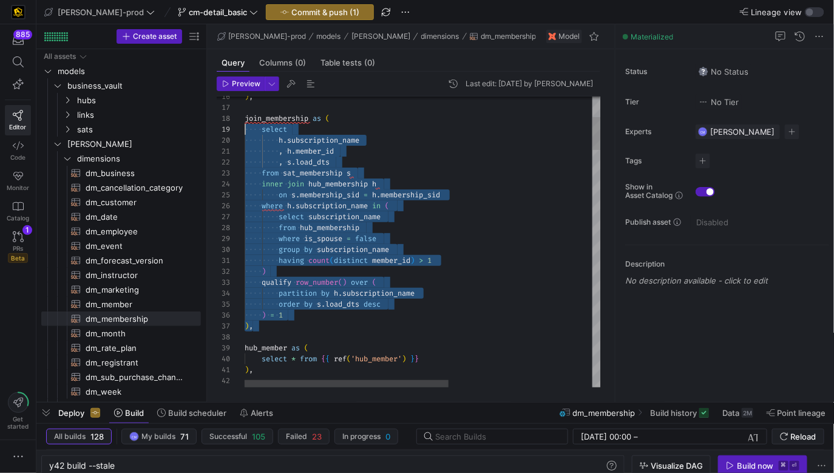
scroll to position [76, 0]
drag, startPoint x: 259, startPoint y: 326, endPoint x: 219, endPoint y: 121, distance: 208.6
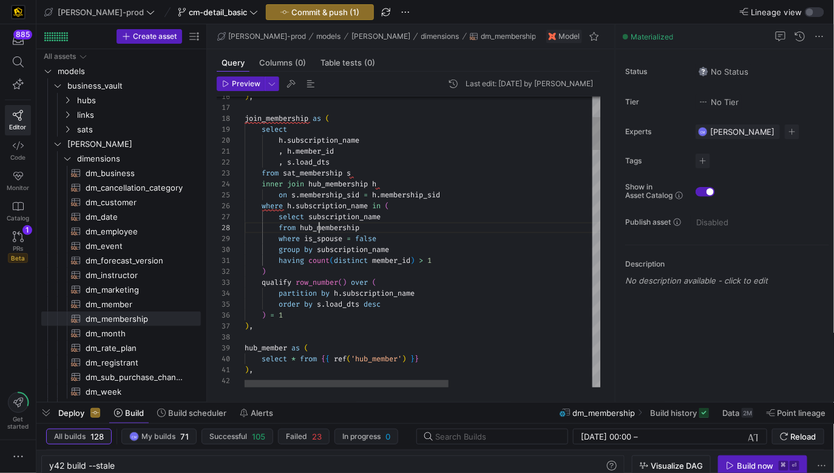
scroll to position [76, 73]
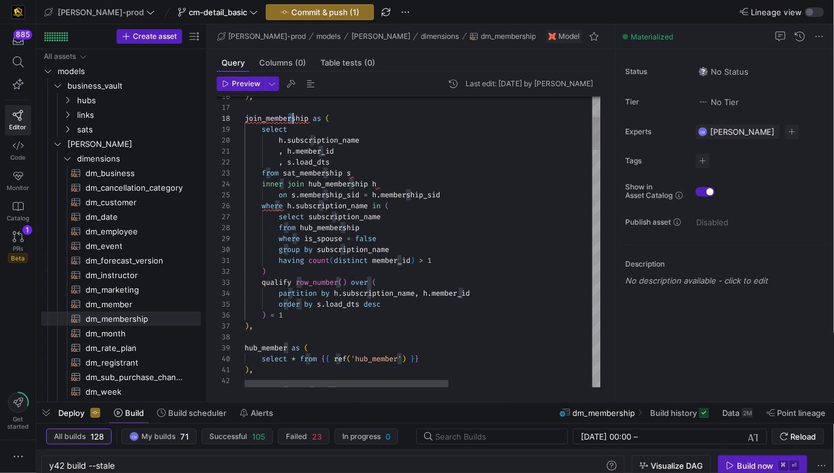
scroll to position [76, 66]
drag, startPoint x: 343, startPoint y: 160, endPoint x: 225, endPoint y: 162, distance: 117.8
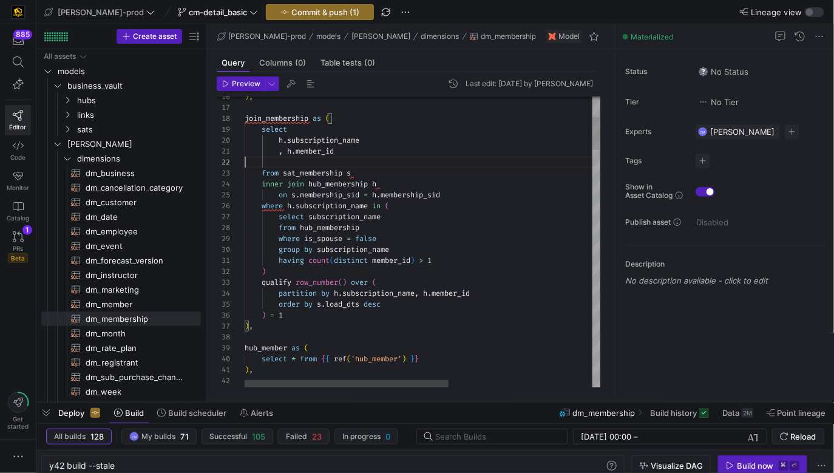
scroll to position [0, 91]
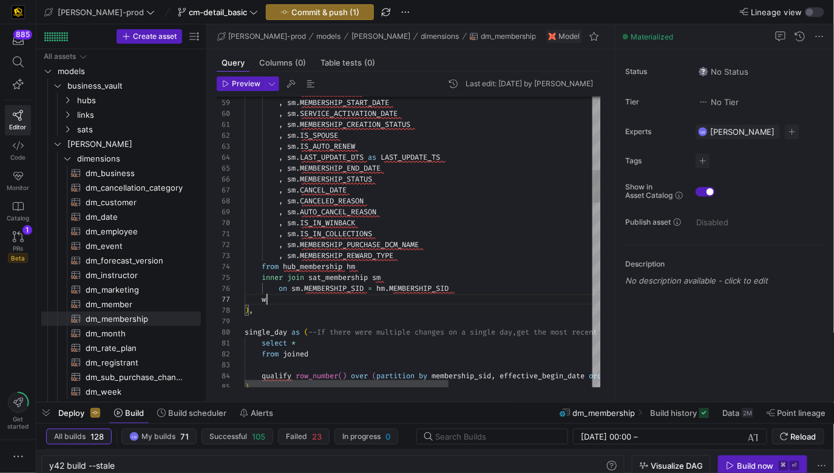
scroll to position [66, 26]
type textarea ", [DOMAIN_NAME]_IN_COLLECTIONS , sm.MEMBERSHIP_PURCHASE_DCM_NAME , sm.MEMBERSHI…"
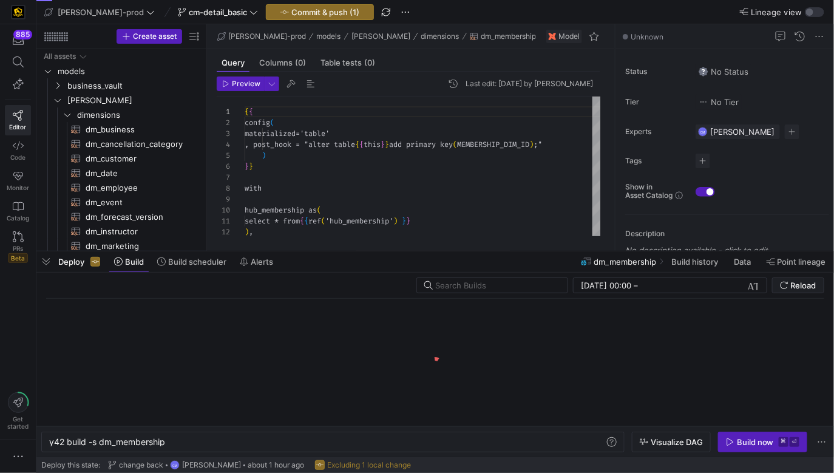
scroll to position [109, 0]
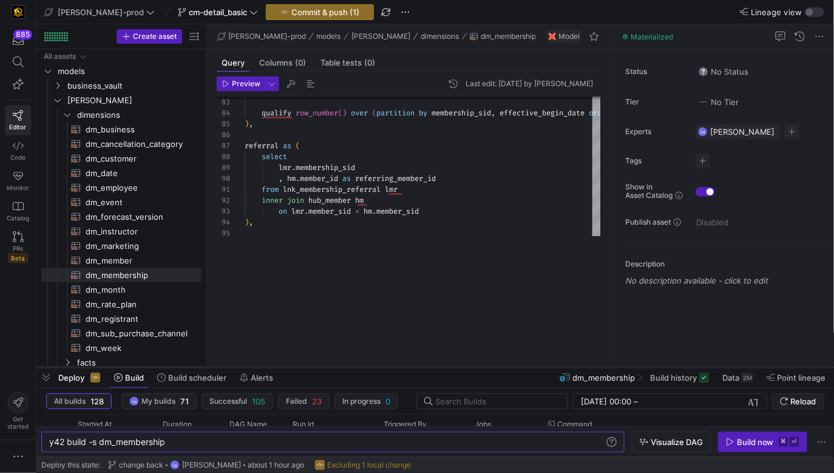
drag, startPoint x: 454, startPoint y: 252, endPoint x: 483, endPoint y: 372, distance: 123.1
click at [483, 370] on div at bounding box center [435, 367] width 798 height 5
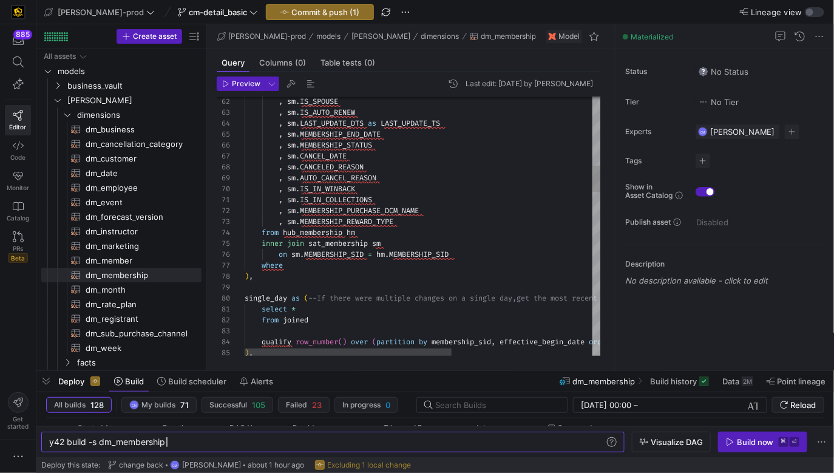
type textarea ", sm.IS_IN_COLLECTIONS , sm.MEMBERSHIP_PURCHASE_DCM_NAME , sm.MEMBERSHIP_REWARD…"
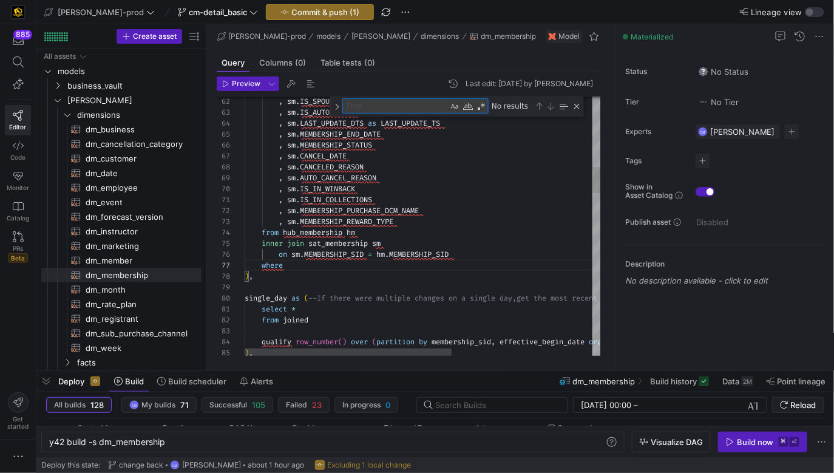
type textarea "m"
type textarea "select * from joined qualify row_number() over (partition by membership_sid, ef…"
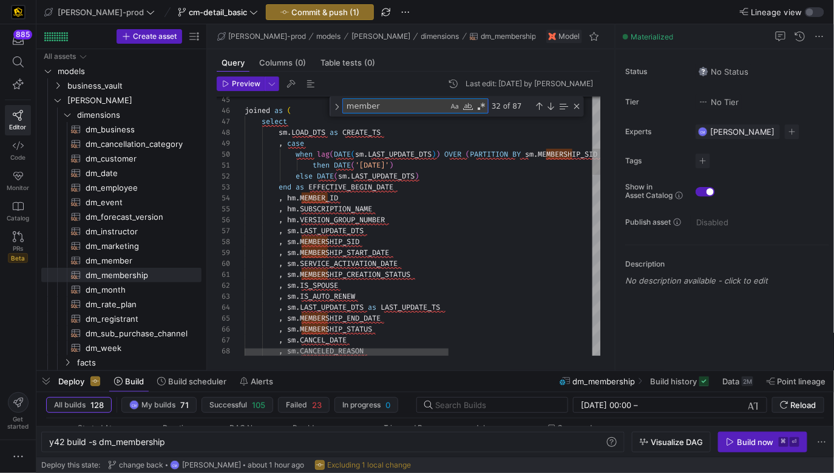
type textarea "member"
drag, startPoint x: 287, startPoint y: 198, endPoint x: 341, endPoint y: 197, distance: 54.1
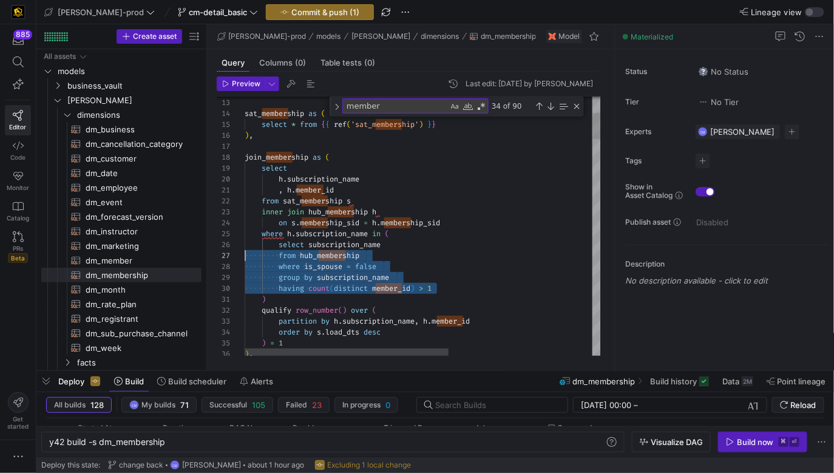
scroll to position [55, 0]
drag, startPoint x: 451, startPoint y: 290, endPoint x: 208, endPoint y: 248, distance: 245.9
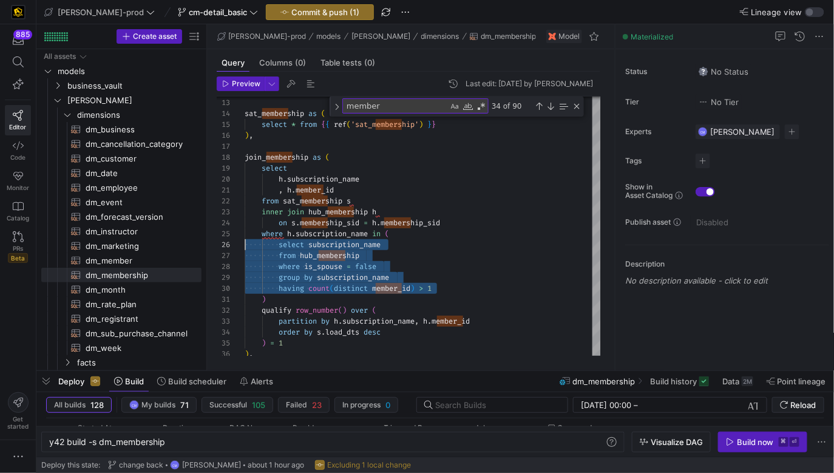
type textarea ", [PERSON_NAME]member_id from sat_membership s inner join hub_membership h on s…"
